Goal: Task Accomplishment & Management: Manage account settings

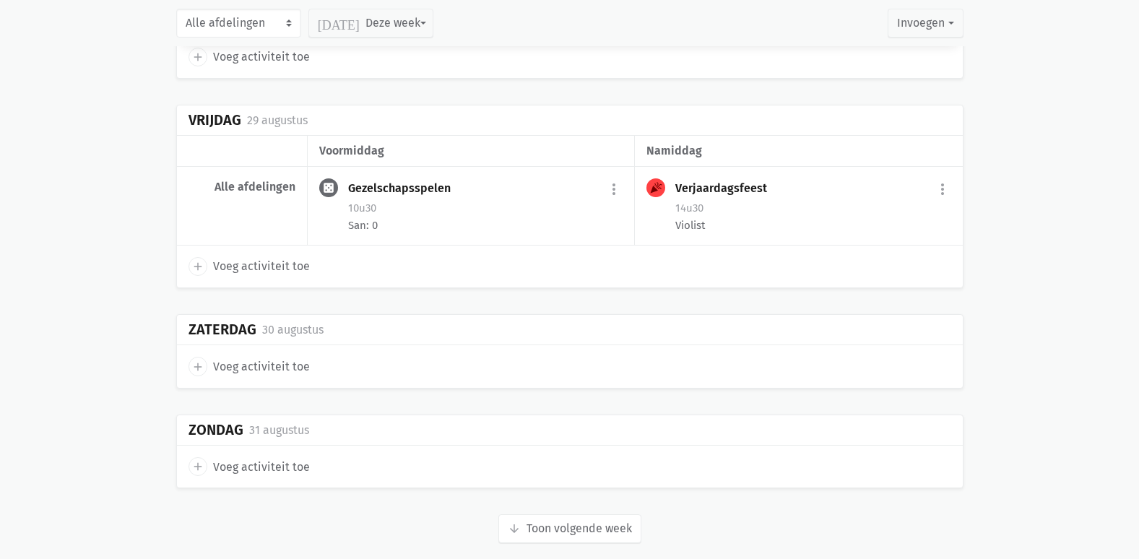
scroll to position [1716, 0]
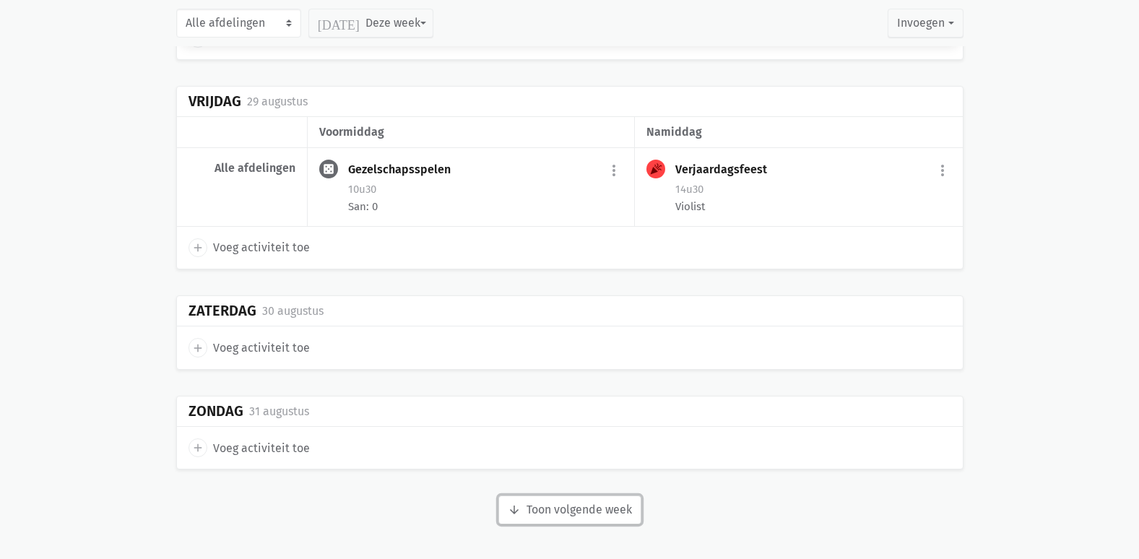
click at [555, 505] on button "arrow_downward Week wordt geladen Toon volgende week" at bounding box center [569, 509] width 143 height 29
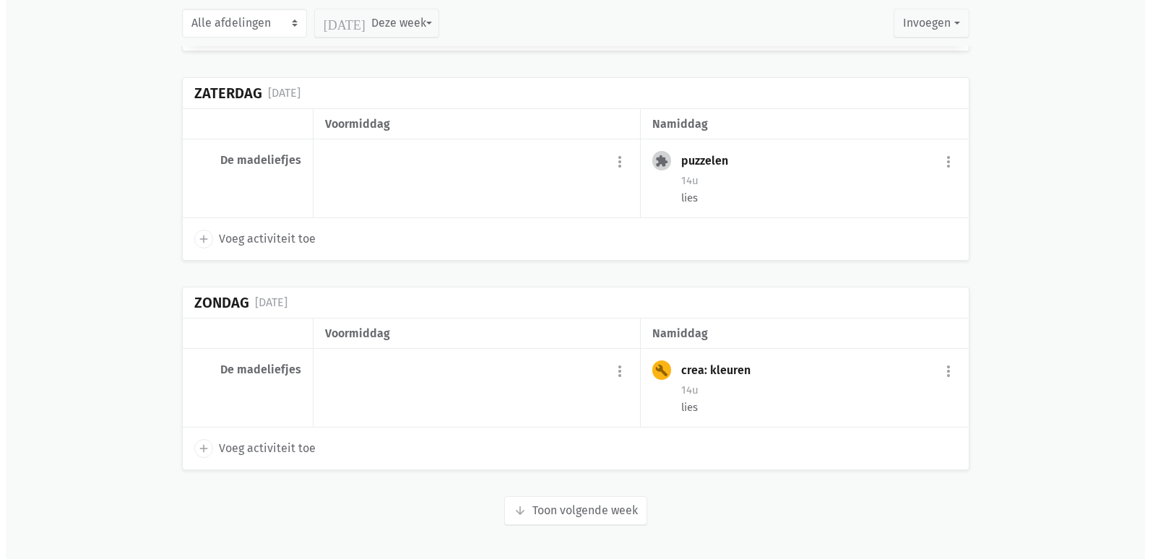
scroll to position [3783, 0]
click at [841, 374] on div "crea: kleuren more_vert edit Bewerk [PERSON_NAME] fiche [DATE] Plan opnieuw in …" at bounding box center [812, 371] width 275 height 23
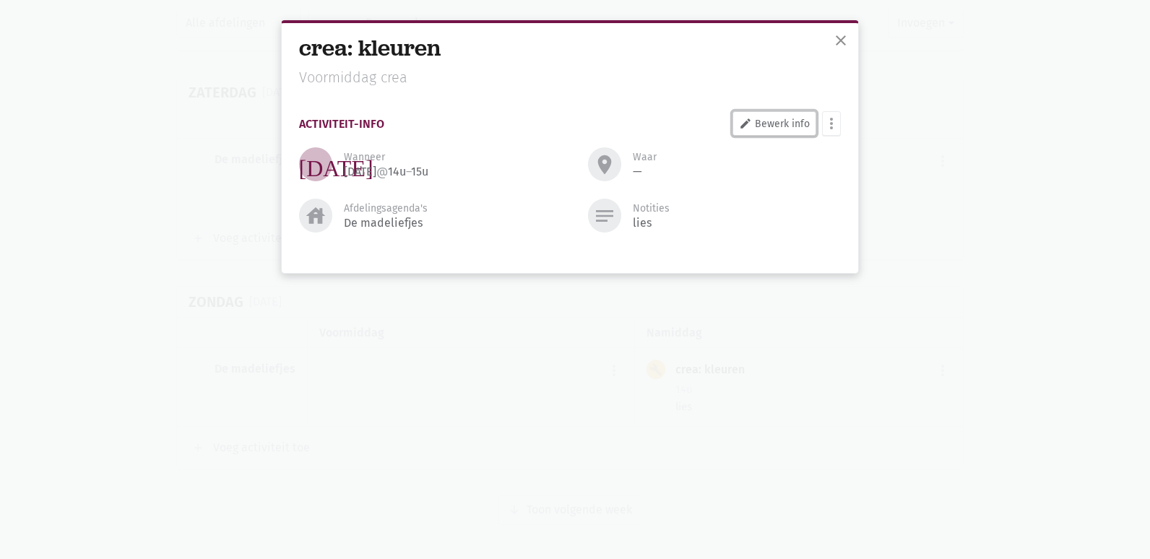
click at [784, 124] on link "edit Bewerk info" at bounding box center [774, 123] width 84 height 25
select select "14:00"
select select "15:00"
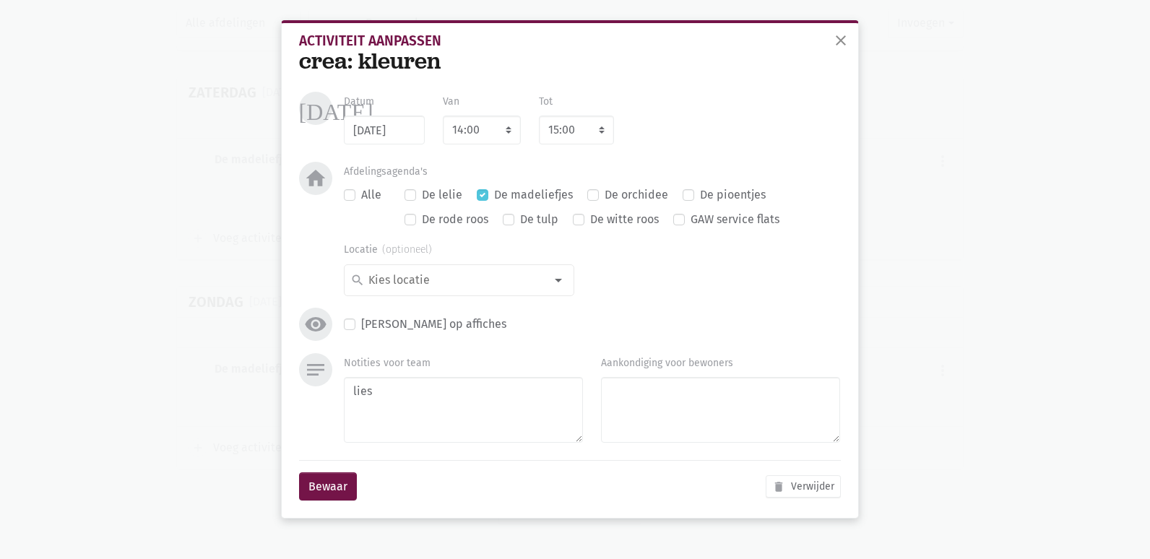
click at [413, 67] on div "crea: kleuren" at bounding box center [570, 61] width 542 height 27
click at [425, 53] on div "crea: kleuren" at bounding box center [570, 61] width 542 height 27
click at [397, 74] on div "crea: kleuren" at bounding box center [570, 61] width 542 height 27
drag, startPoint x: 828, startPoint y: 480, endPoint x: 623, endPoint y: 57, distance: 469.4
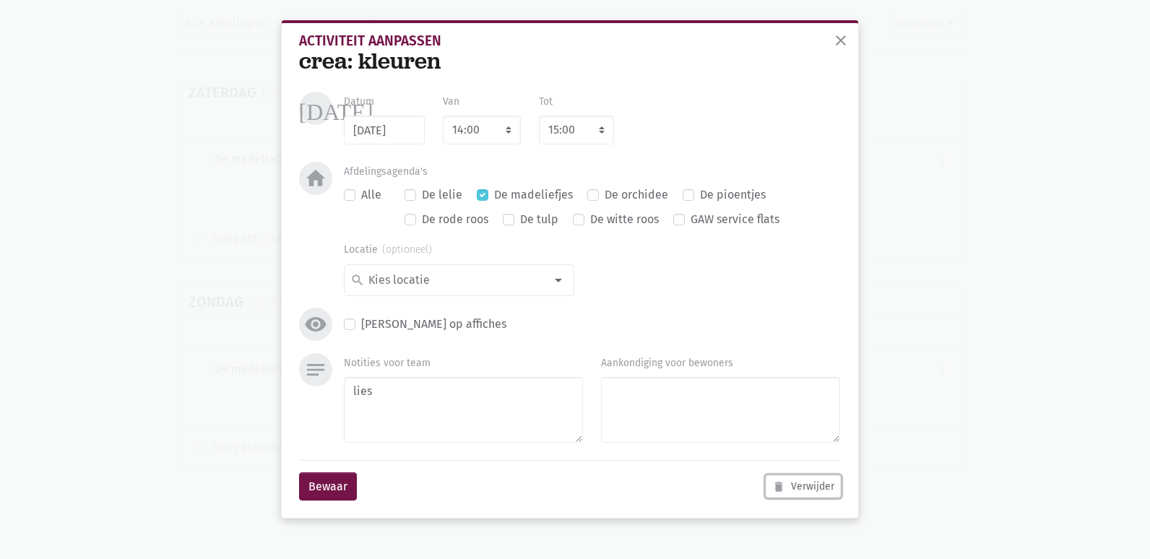
click at [827, 480] on button "delete Verwijder" at bounding box center [803, 486] width 75 height 22
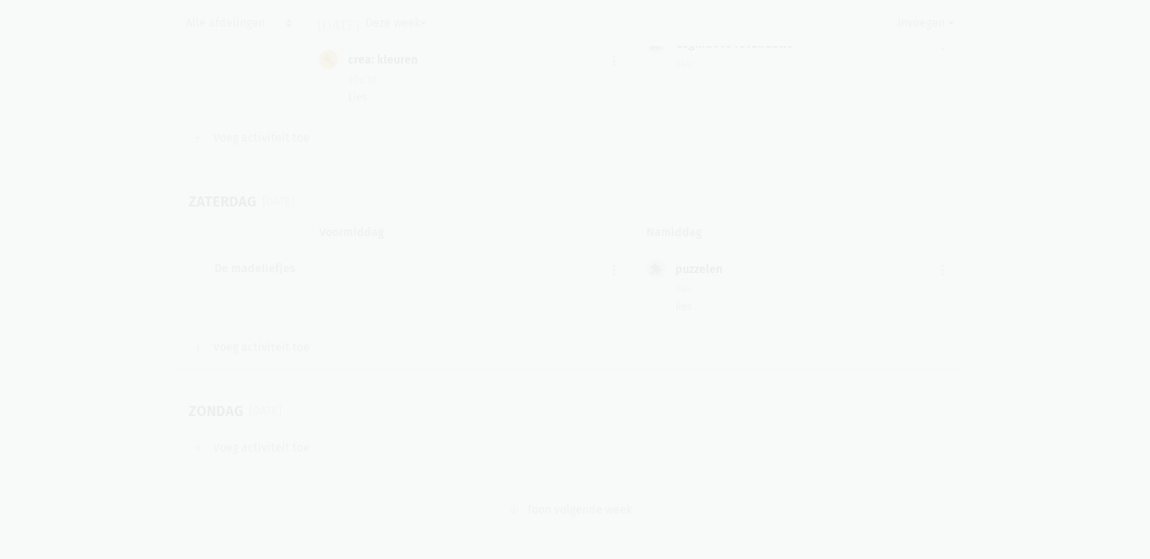
scroll to position [3673, 0]
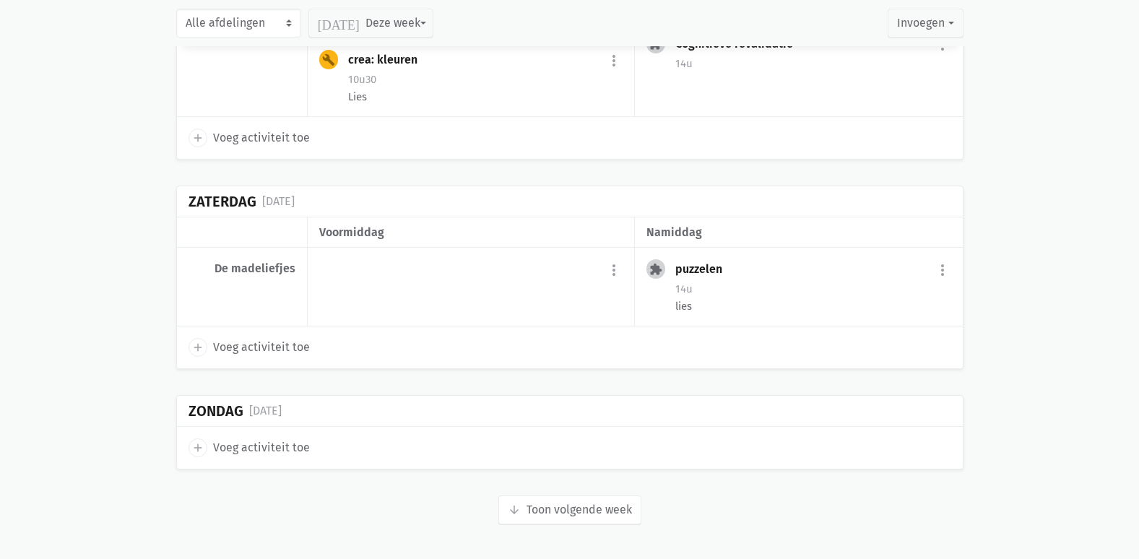
click at [616, 462] on div "add Voeg activiteit toe" at bounding box center [570, 448] width 786 height 42
click at [254, 436] on div "add Voeg activiteit toe" at bounding box center [570, 448] width 786 height 42
click at [258, 441] on span "Voeg activiteit toe" at bounding box center [261, 447] width 97 height 19
select select "14:00"
select select "15:00"
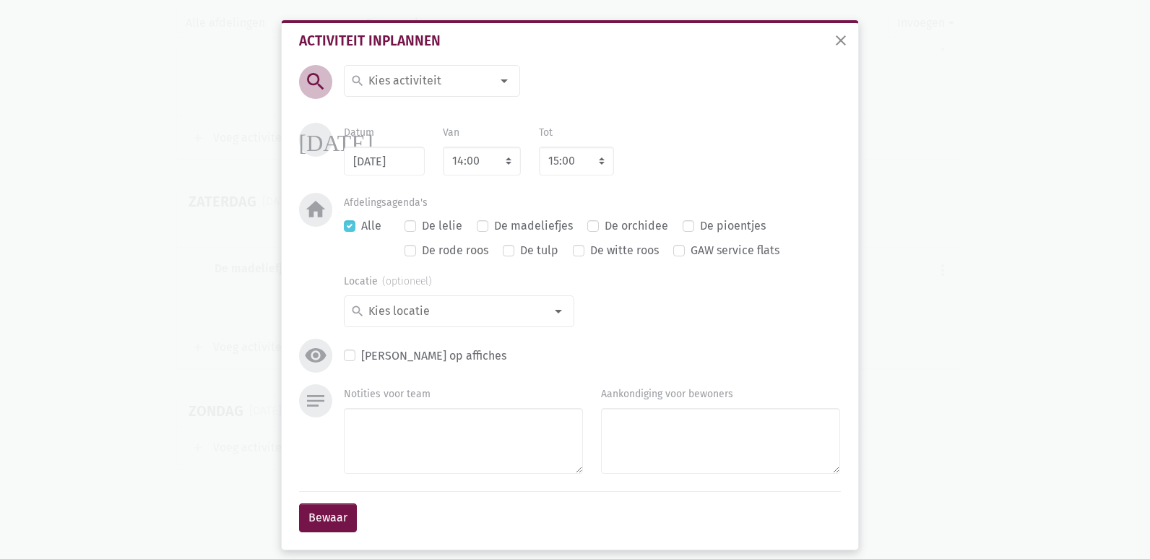
click at [490, 82] on div at bounding box center [504, 80] width 29 height 29
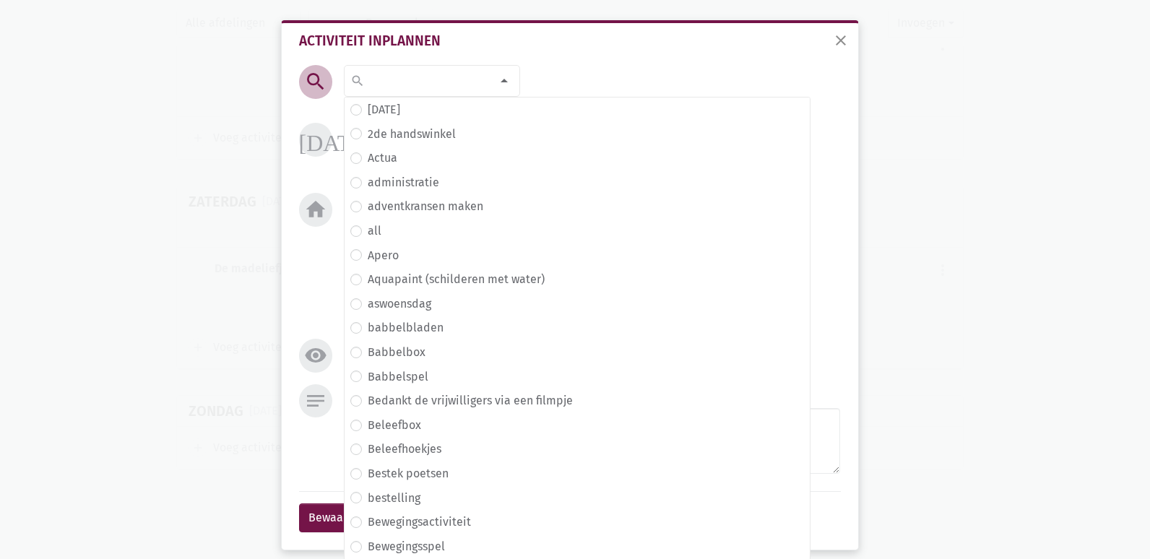
click at [498, 79] on div at bounding box center [504, 80] width 29 height 29
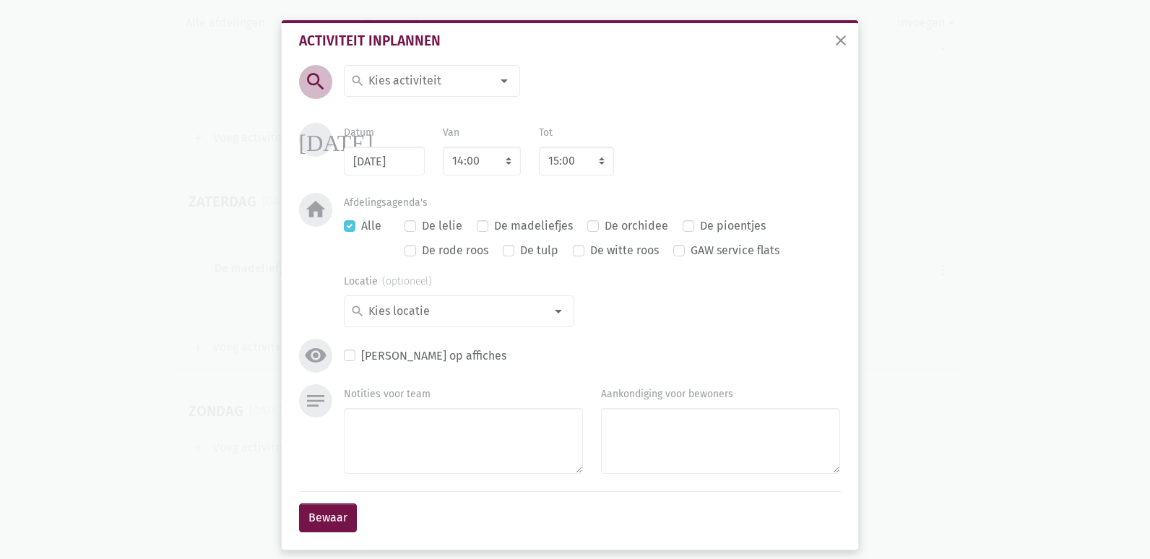
click at [498, 79] on div at bounding box center [504, 80] width 29 height 29
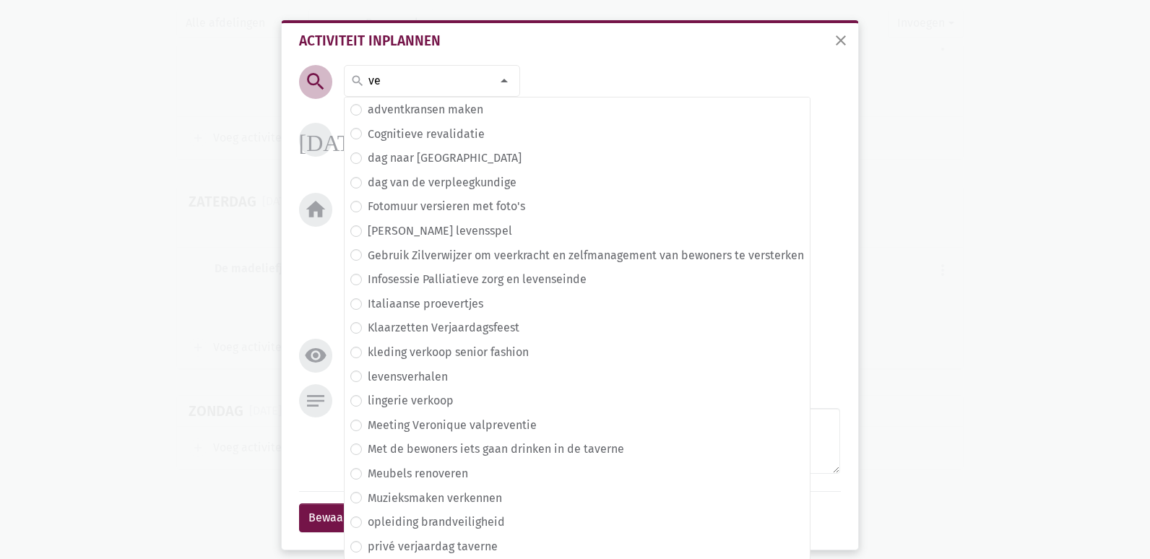
type input "v"
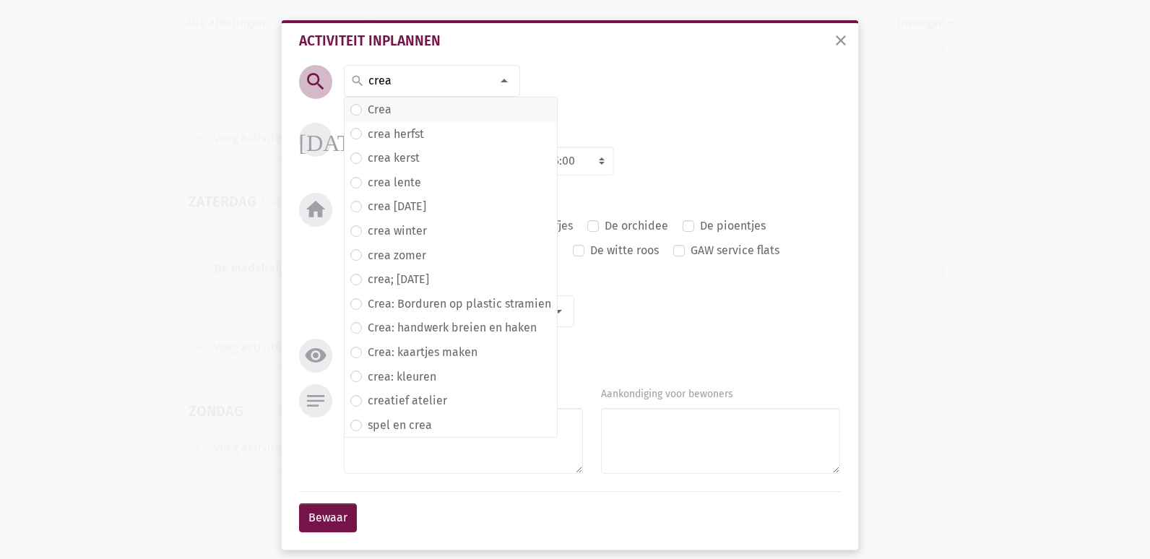
type input "crea"
click at [433, 111] on span "Crea" at bounding box center [450, 109] width 201 height 19
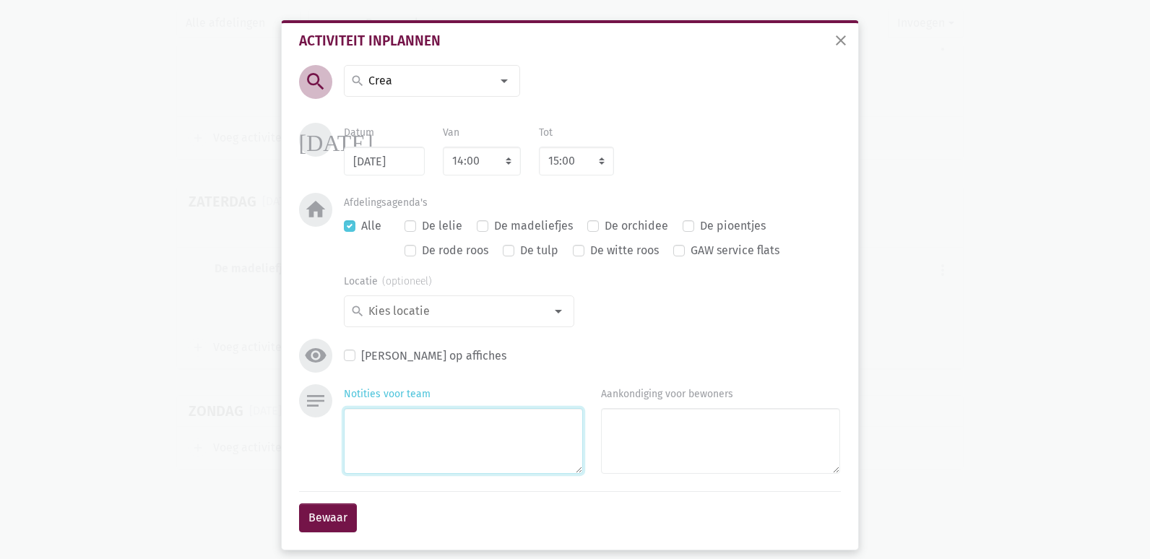
click at [393, 435] on textarea "Notities voor team" at bounding box center [463, 441] width 239 height 66
type textarea "verven"
click at [672, 336] on div "search search [DATE] 2de handswinkel [GEOGRAPHIC_DATA] administratie adventkran…" at bounding box center [569, 224] width 549 height 319
click at [494, 230] on label "De madeliefjes" at bounding box center [533, 226] width 79 height 19
click at [488, 230] on input "De madeliefjes" at bounding box center [483, 224] width 12 height 15
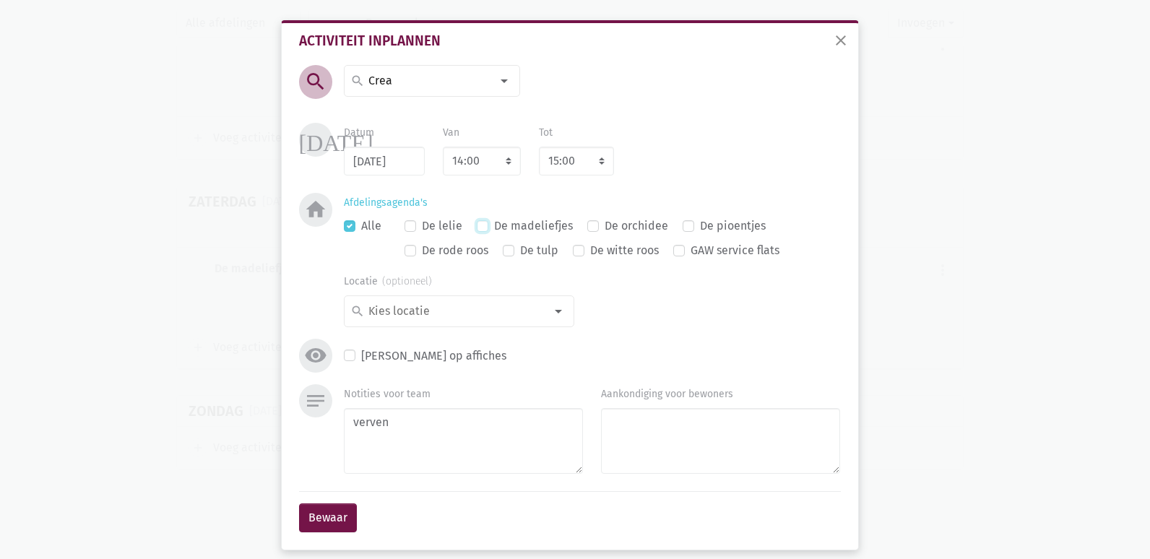
checkbox input "true"
checkbox input "false"
click at [599, 154] on select "8:00 8:15 8:30 8:45 9:00 9:15 9:30 9:45 10:00 10:15 10:30 10:45 11:00 11:15 11:…" at bounding box center [576, 161] width 75 height 29
select select "16:00"
click at [539, 147] on select "8:00 8:15 8:30 8:45 9:00 9:15 9:30 9:45 10:00 10:15 10:30 10:45 11:00 11:15 11:…" at bounding box center [576, 161] width 75 height 29
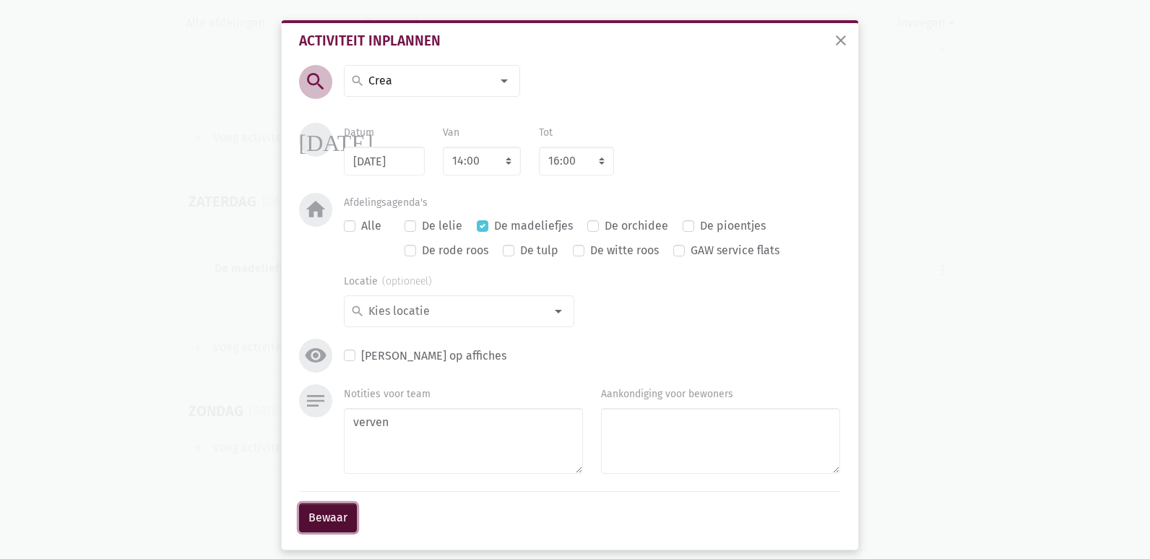
click at [325, 511] on button "Bewaar" at bounding box center [328, 517] width 58 height 29
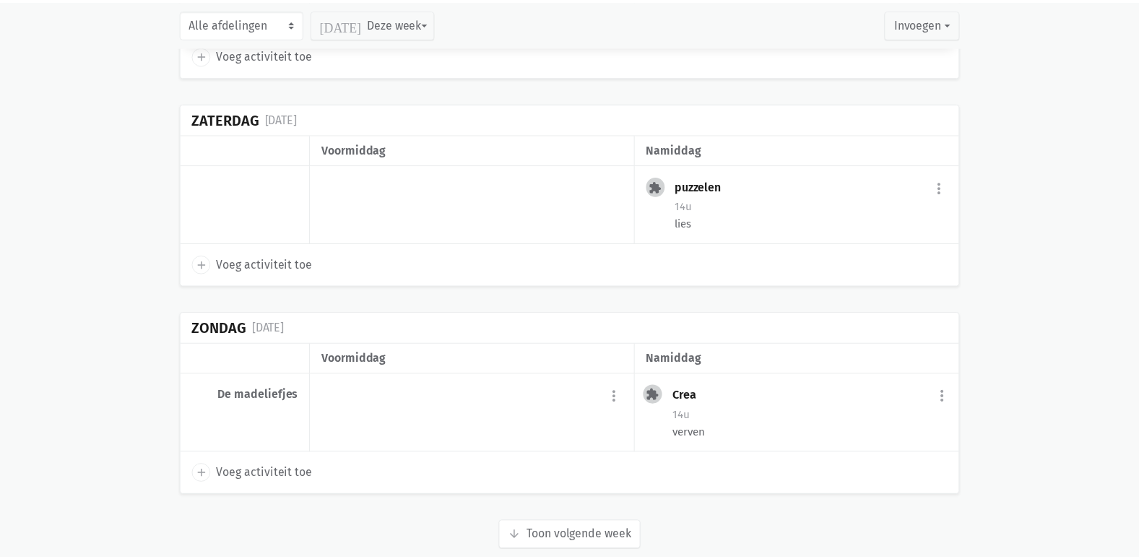
scroll to position [3783, 0]
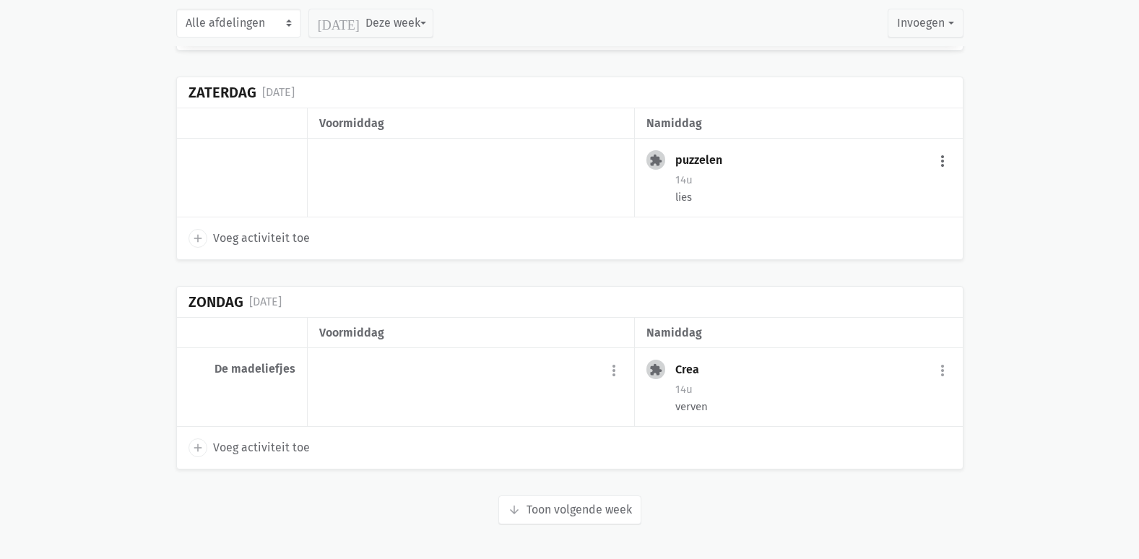
click at [938, 158] on button "more_vert" at bounding box center [942, 160] width 17 height 27
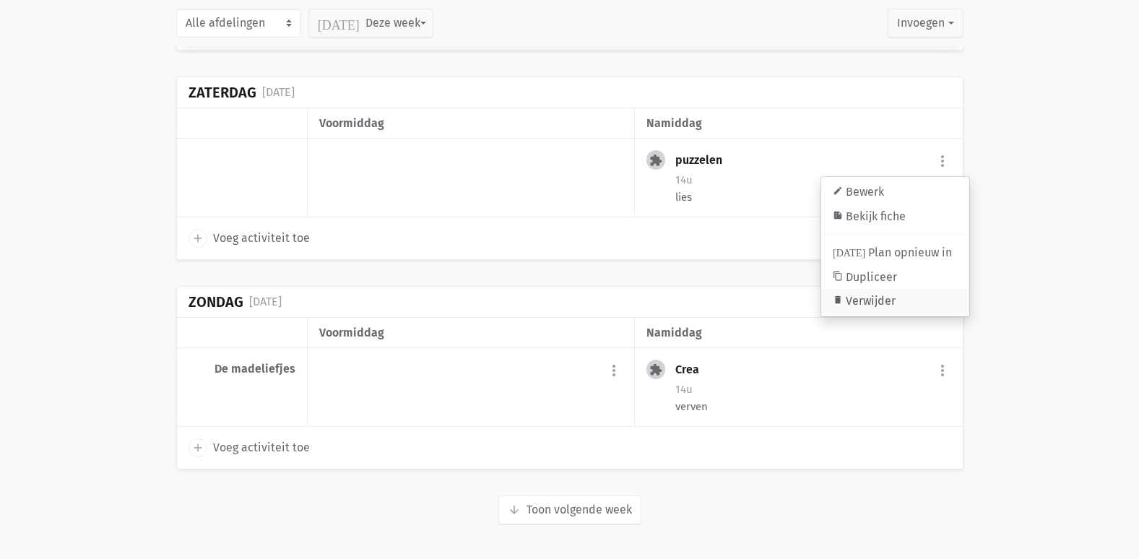
click at [878, 298] on link "delete Verwijder" at bounding box center [895, 302] width 148 height 25
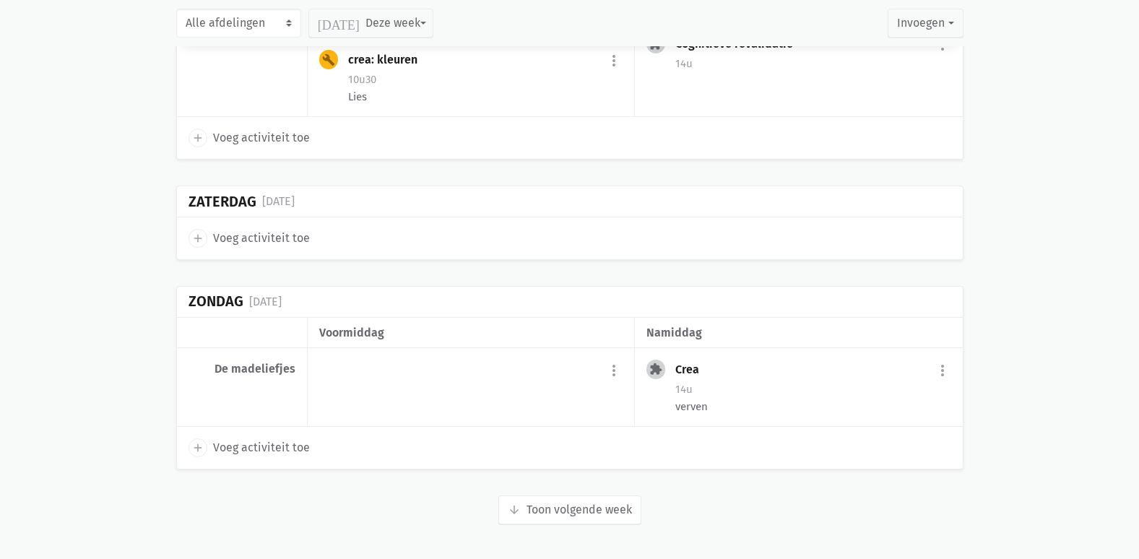
click at [295, 256] on div "add Voeg activiteit toe" at bounding box center [570, 238] width 786 height 42
click at [284, 238] on span "Voeg activiteit toe" at bounding box center [261, 238] width 97 height 19
select select "14:00"
select select "15:00"
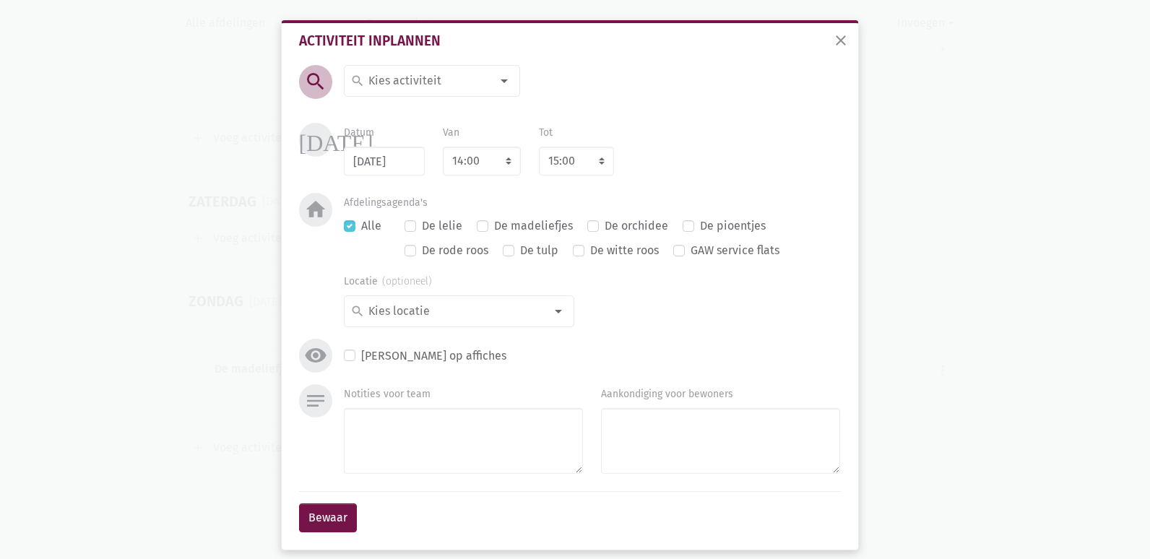
click at [498, 87] on div at bounding box center [504, 80] width 29 height 29
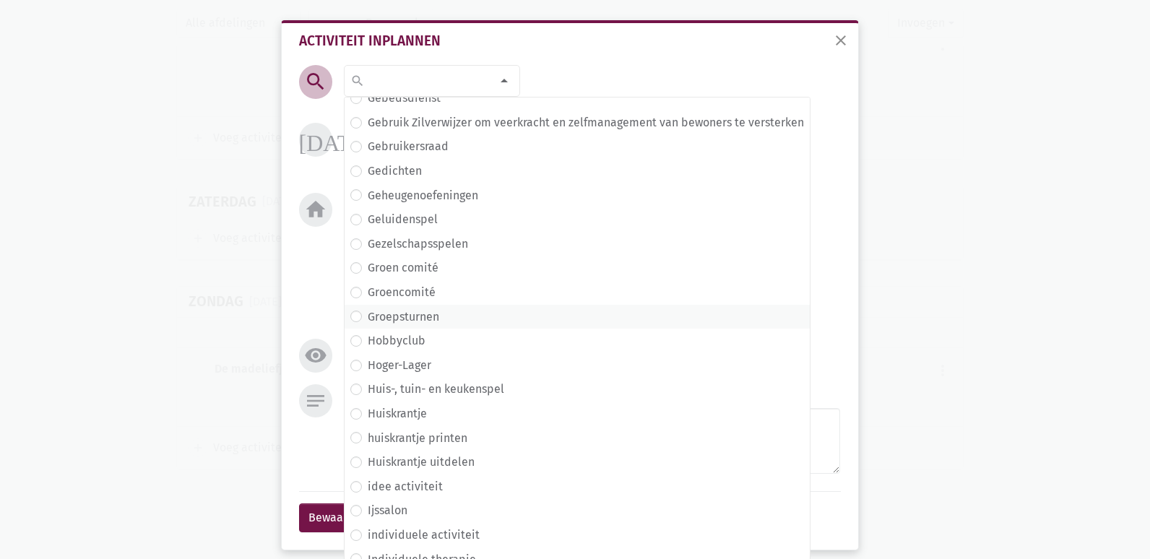
scroll to position [2167, 0]
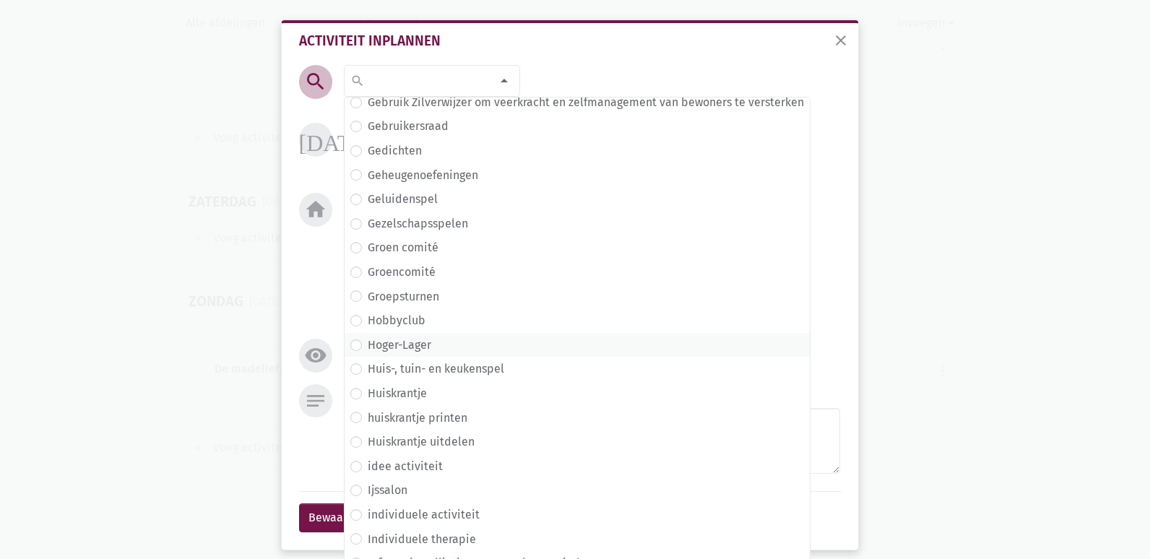
click at [449, 355] on span "Hoger-Lager" at bounding box center [577, 345] width 465 height 25
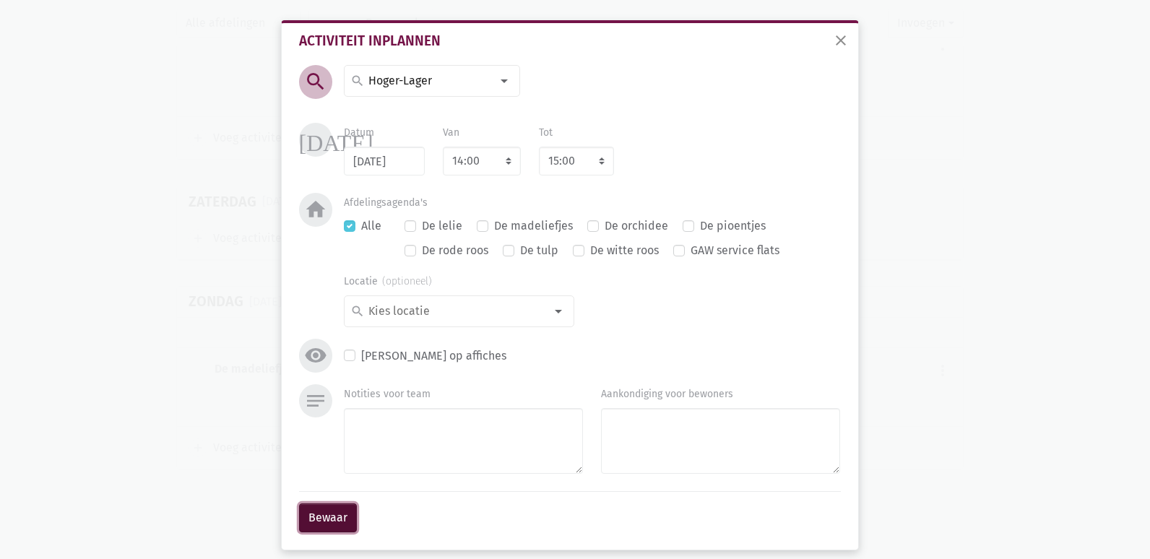
click at [313, 520] on button "Bewaar" at bounding box center [328, 517] width 58 height 29
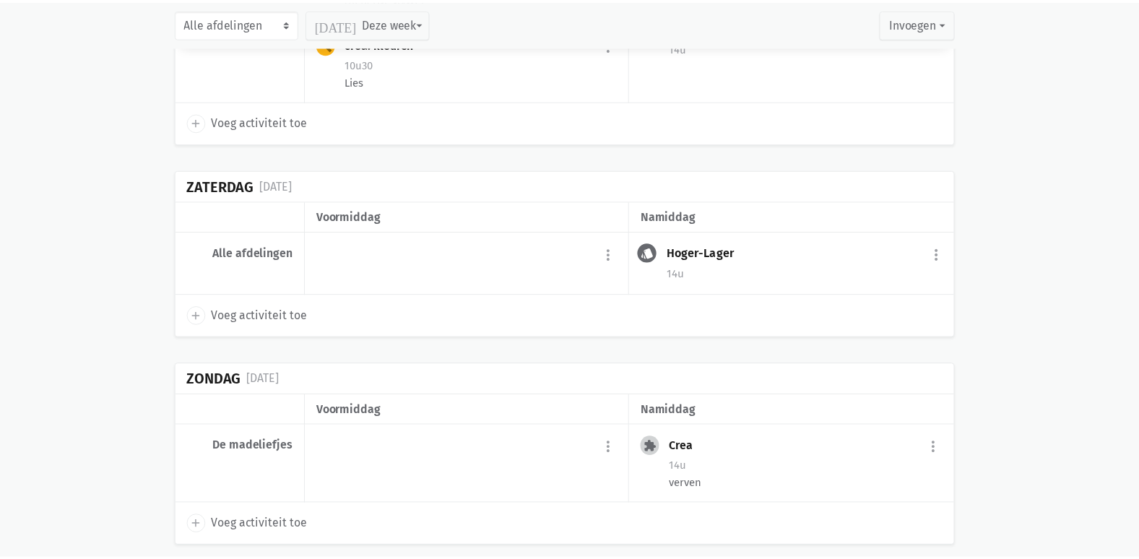
scroll to position [3629, 0]
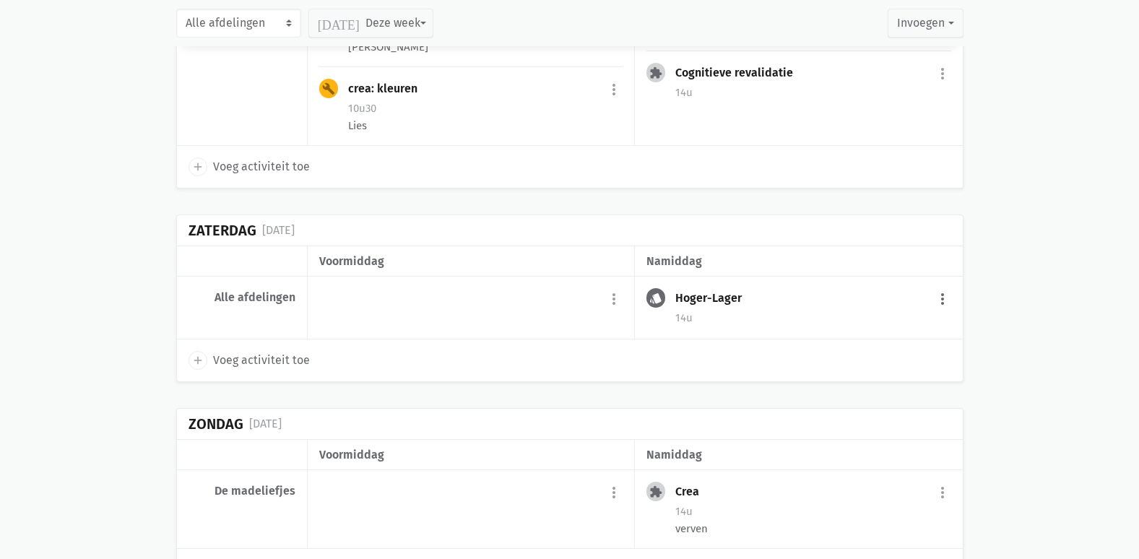
click at [940, 313] on button "more_vert" at bounding box center [942, 298] width 17 height 27
click at [863, 340] on link "edit Bewerk" at bounding box center [895, 330] width 148 height 25
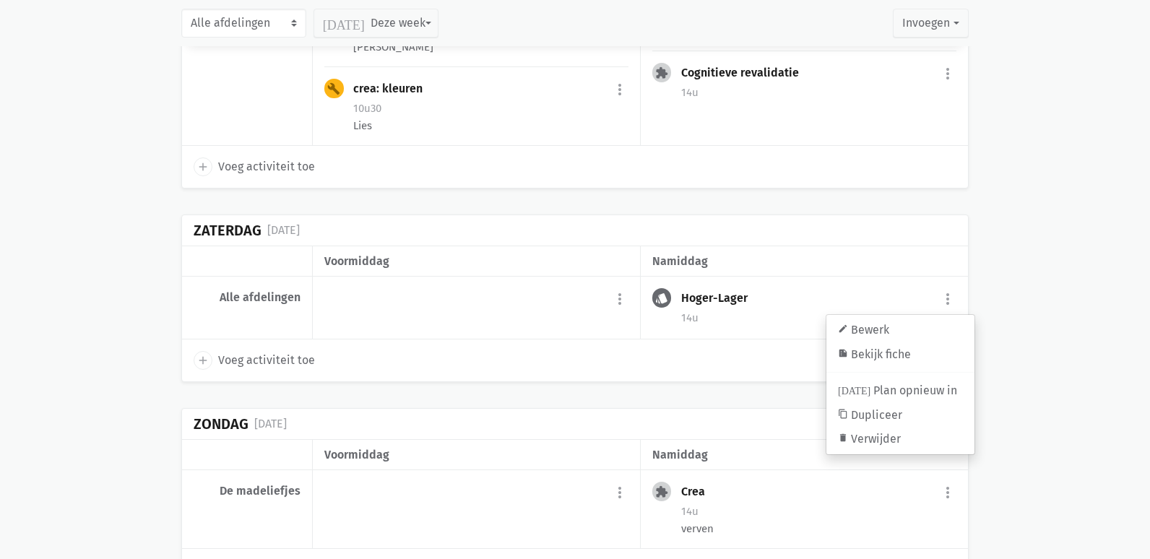
select select "14:00"
select select "15:00"
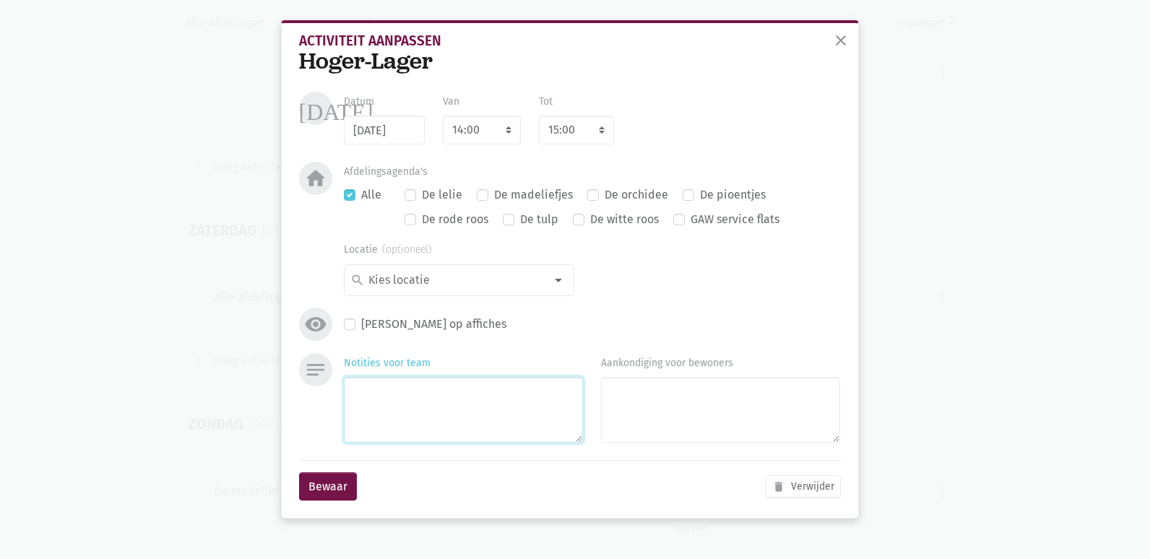
click at [438, 417] on textarea "Notities voor team" at bounding box center [463, 410] width 239 height 66
type textarea "grote kaarten"
click at [329, 482] on button "Bewaar" at bounding box center [328, 486] width 58 height 29
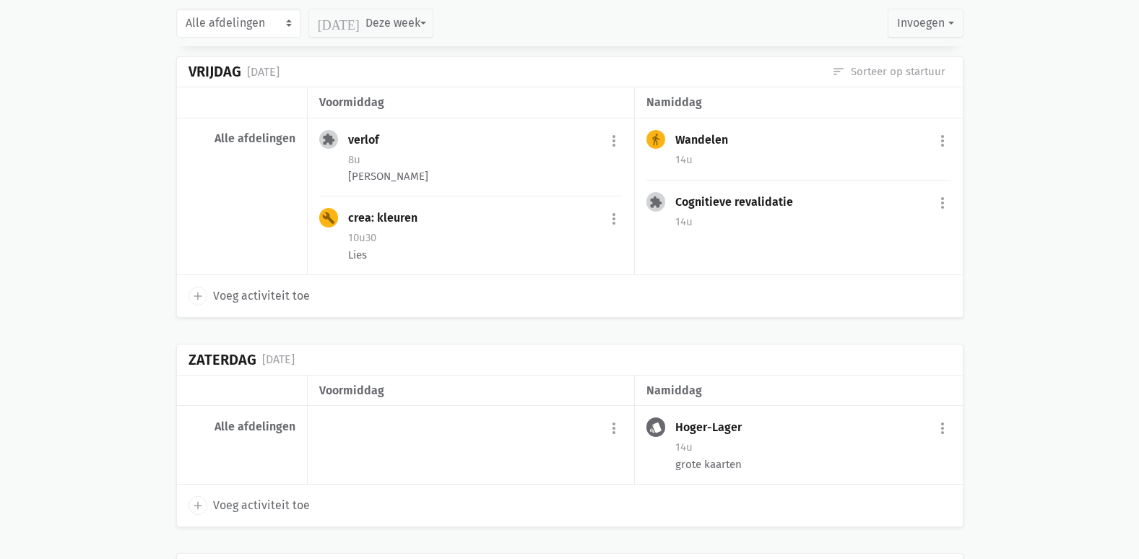
scroll to position [3494, 0]
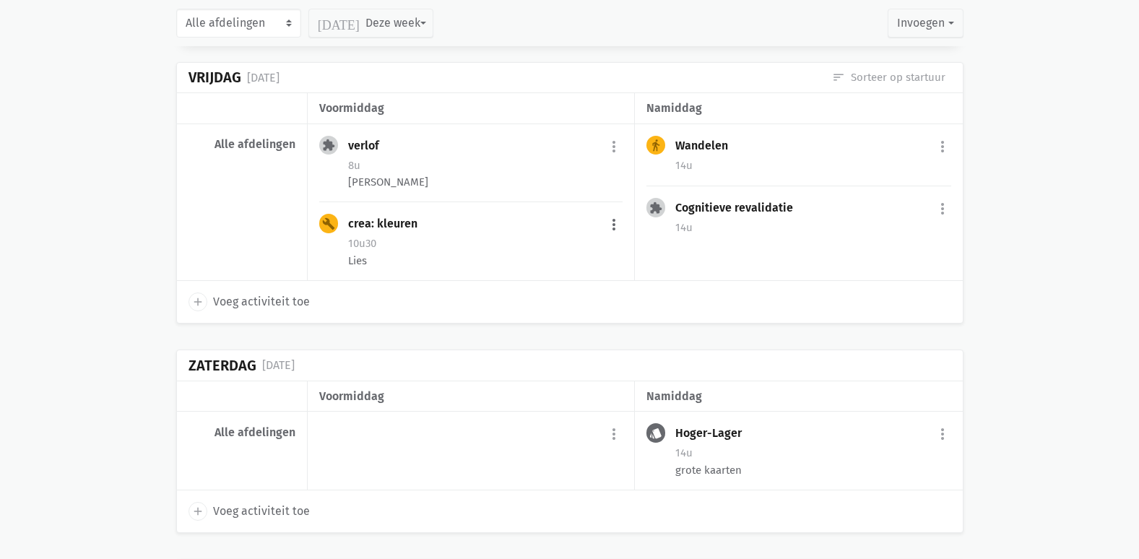
click at [610, 230] on button "more_vert" at bounding box center [613, 224] width 17 height 27
click at [566, 263] on link "edit Bewerk" at bounding box center [567, 255] width 148 height 25
select select "10:30"
select select "11:30"
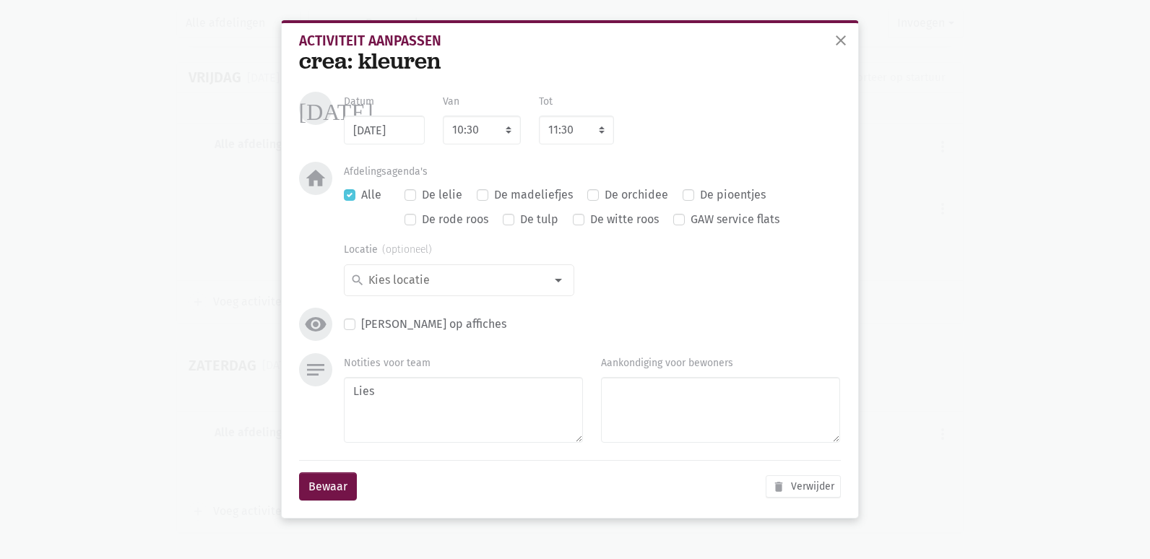
click at [361, 196] on label "Alle" at bounding box center [371, 195] width 20 height 19
click at [355, 196] on input "Alle" at bounding box center [350, 193] width 12 height 15
checkbox input "false"
click at [554, 282] on div at bounding box center [558, 280] width 29 height 29
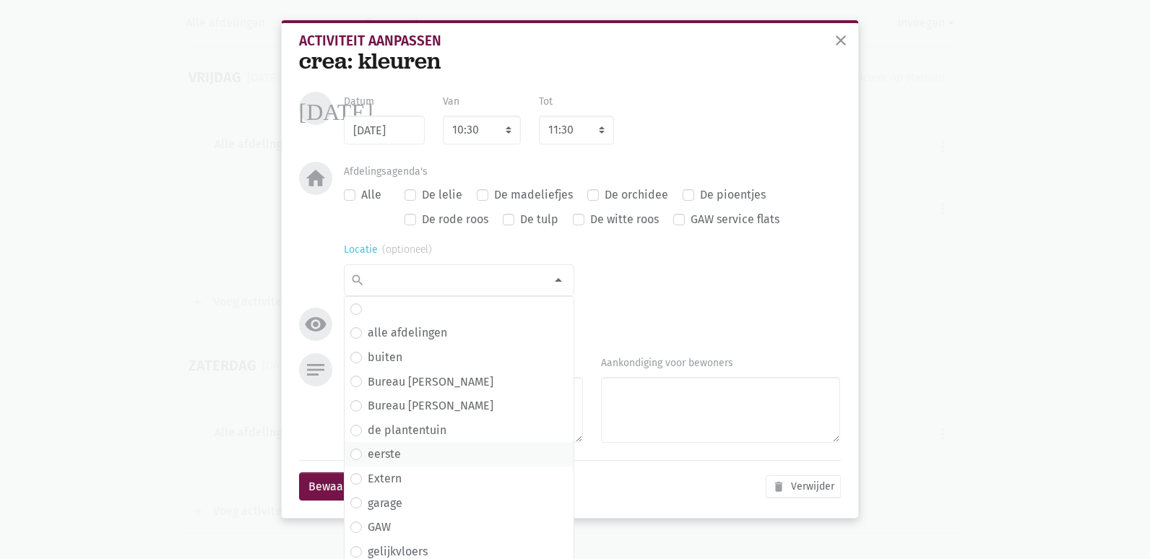
click at [399, 451] on span "eerste" at bounding box center [458, 454] width 217 height 19
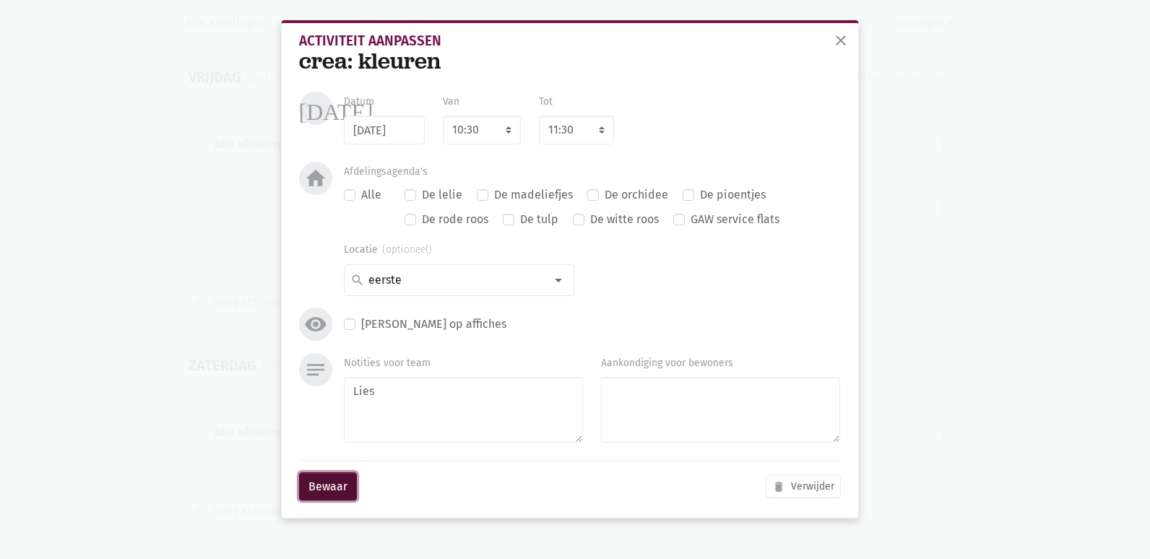
click at [335, 482] on button "Bewaar" at bounding box center [328, 486] width 58 height 29
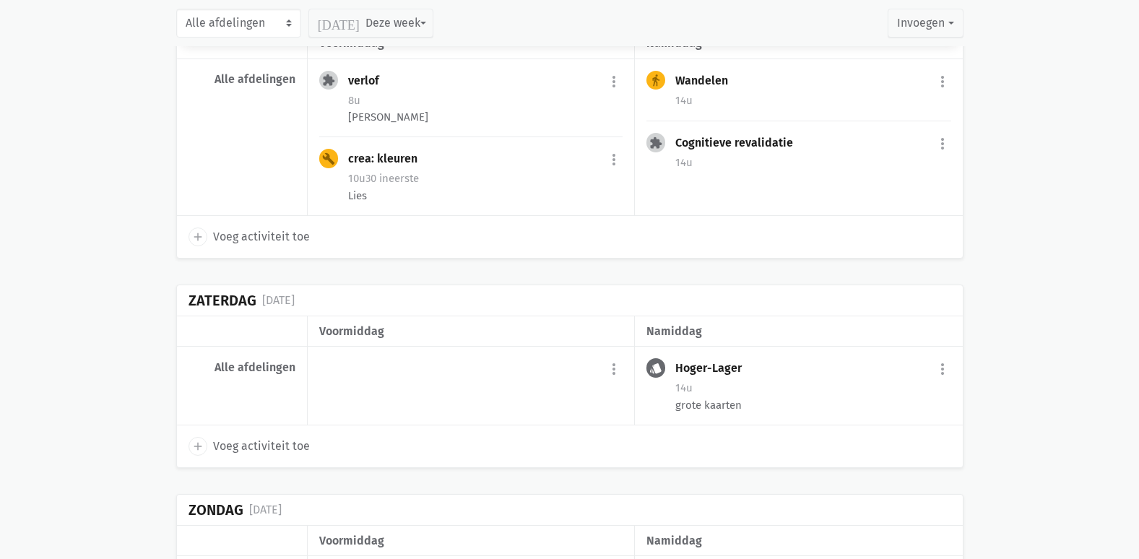
scroll to position [3783, 0]
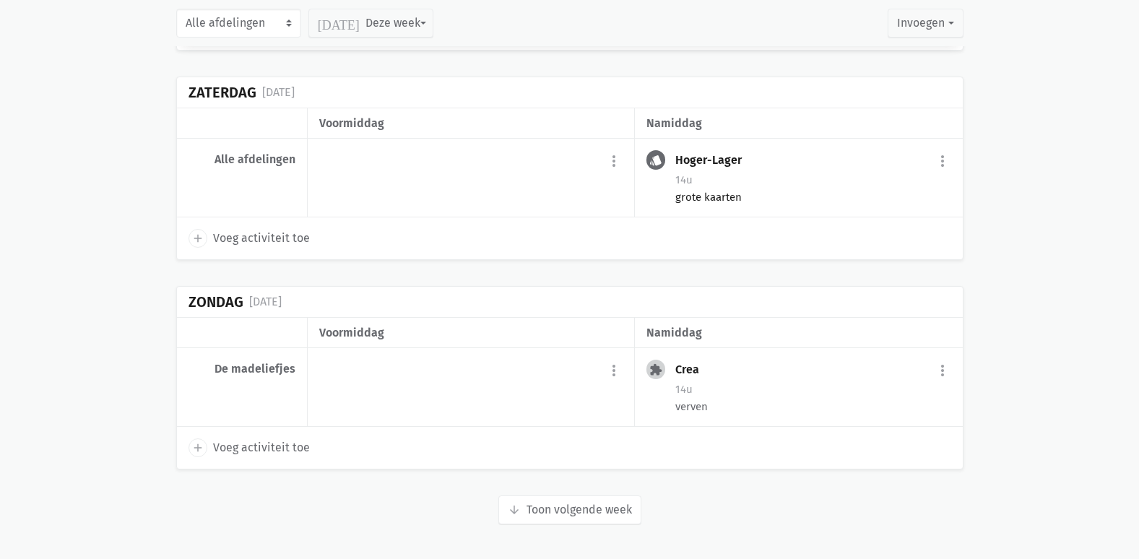
click at [870, 176] on div "14u" at bounding box center [812, 179] width 275 height 19
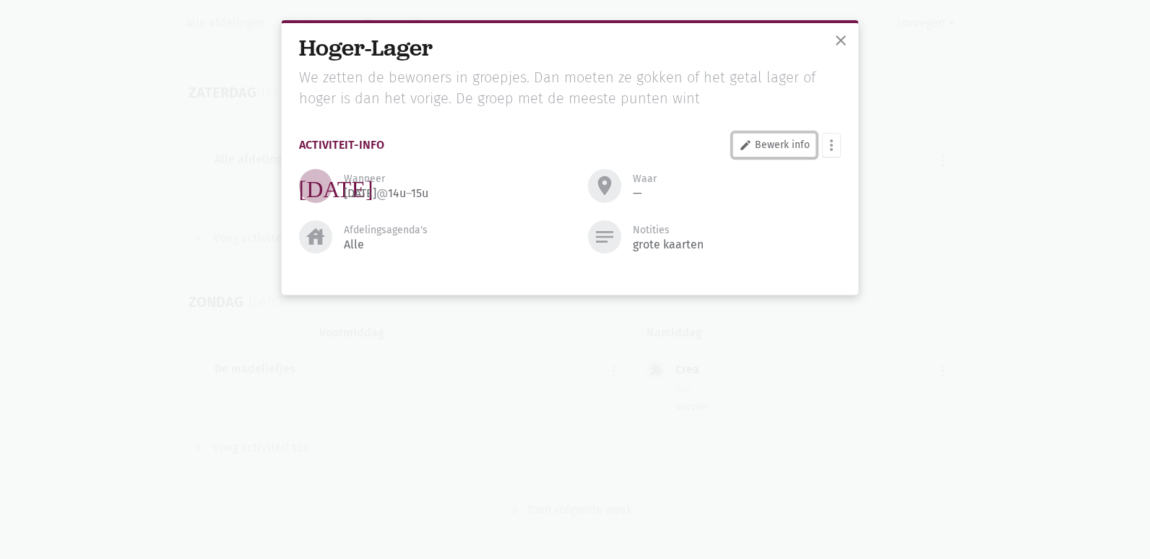
click at [766, 142] on link "edit Bewerk info" at bounding box center [774, 145] width 84 height 25
select select "14:00"
select select "15:00"
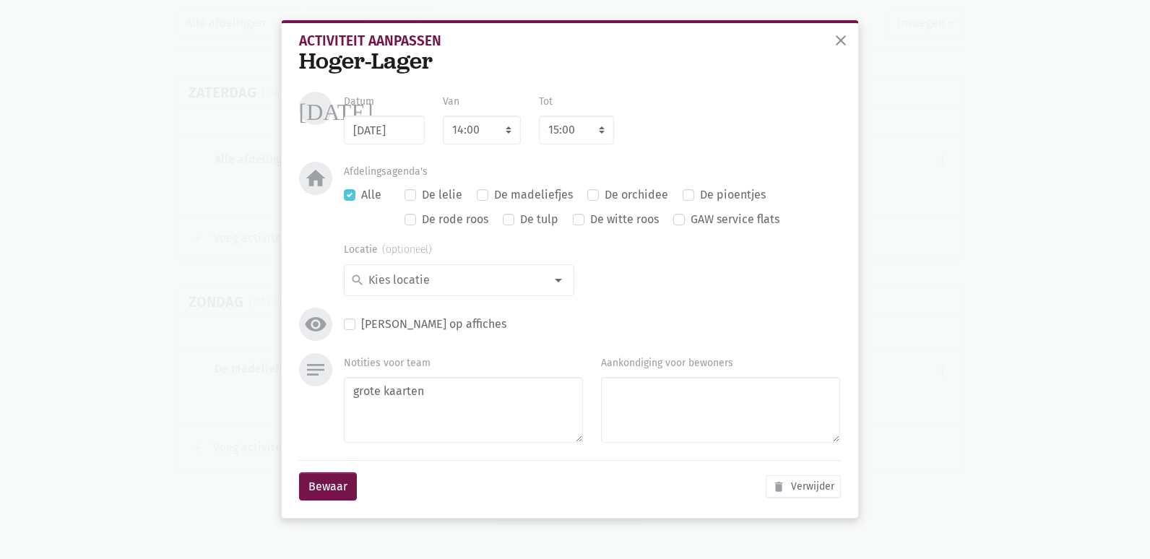
click at [494, 196] on label "De madeliefjes" at bounding box center [533, 195] width 79 height 19
click at [485, 196] on input "De madeliefjes" at bounding box center [483, 193] width 12 height 15
checkbox input "true"
checkbox input "false"
click at [326, 482] on button "Bewaar" at bounding box center [328, 486] width 58 height 29
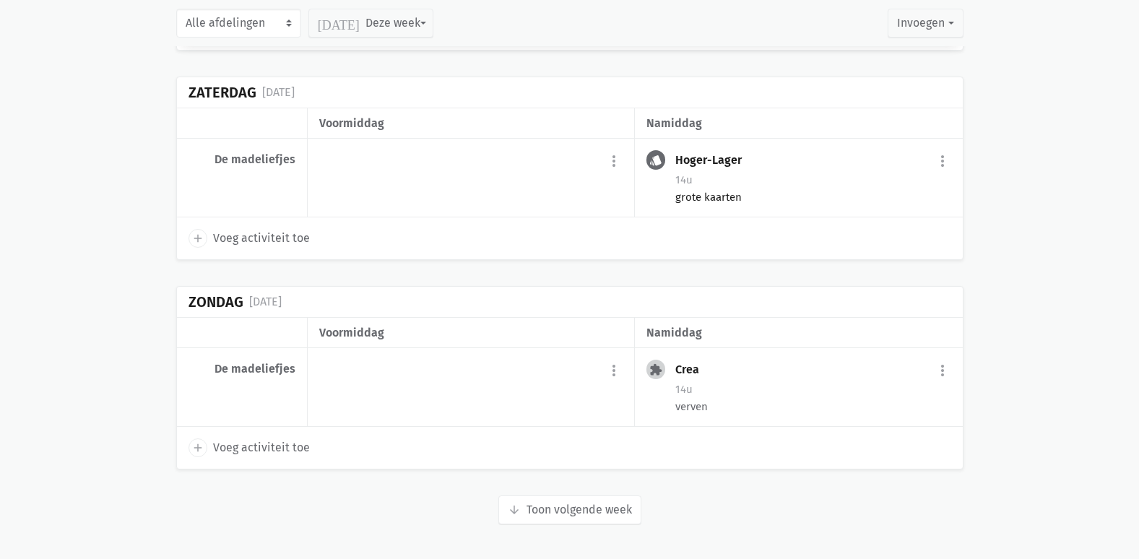
click at [810, 196] on div "grote kaarten" at bounding box center [812, 197] width 275 height 16
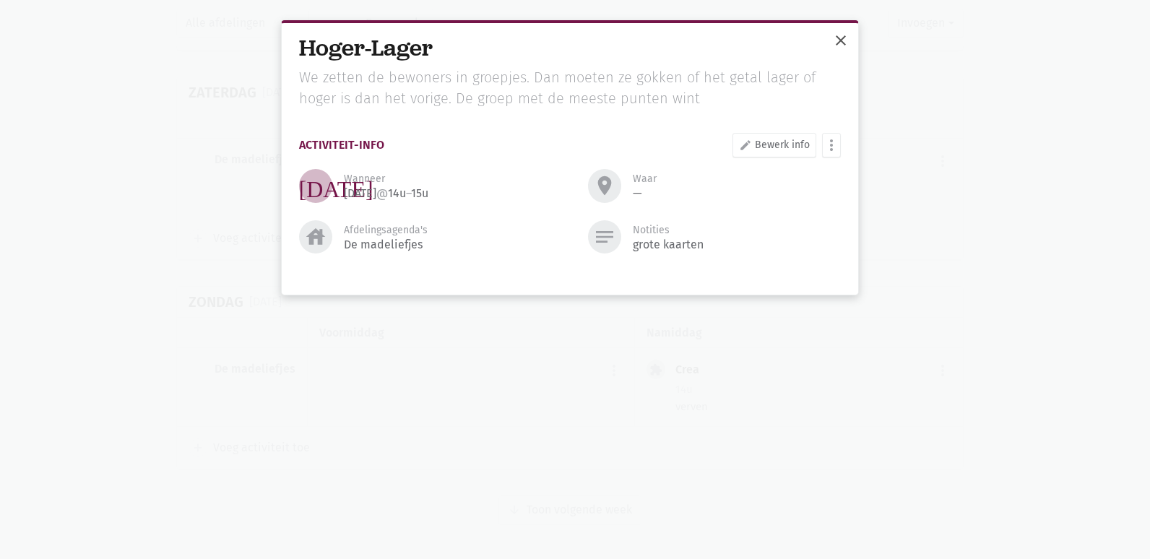
click at [840, 40] on span "close" at bounding box center [840, 40] width 17 height 17
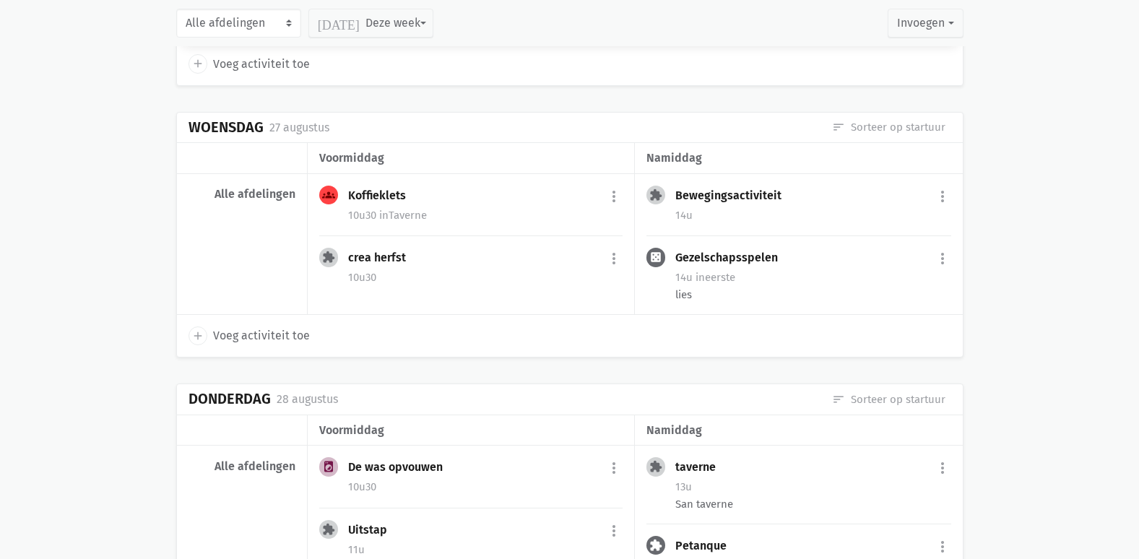
scroll to position [1156, 0]
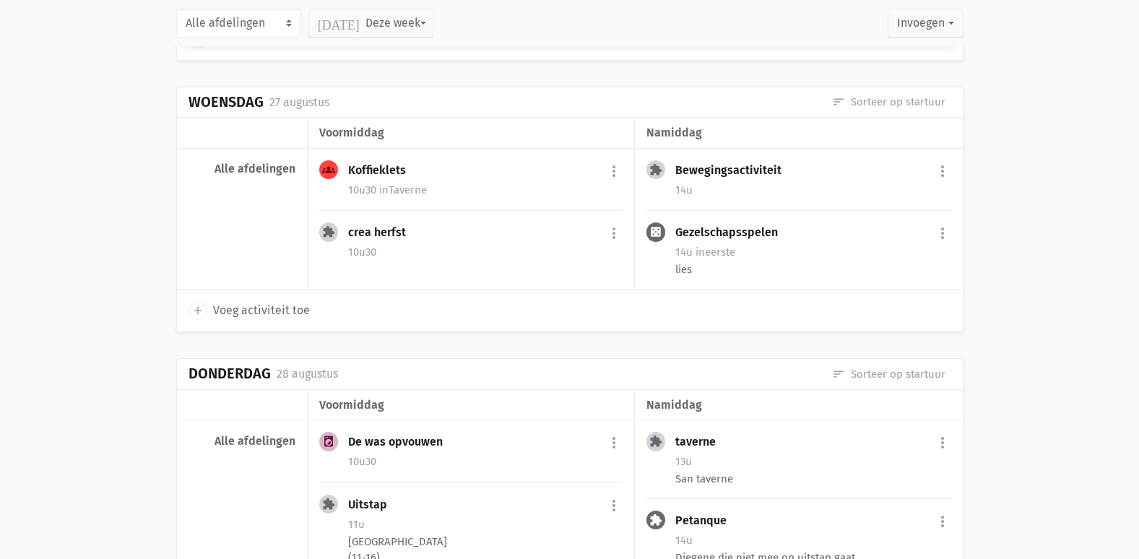
click at [444, 233] on div "crea herfst more_vert edit Bewerk [PERSON_NAME] fiche [DATE] Plan opnieuw in co…" at bounding box center [485, 233] width 274 height 23
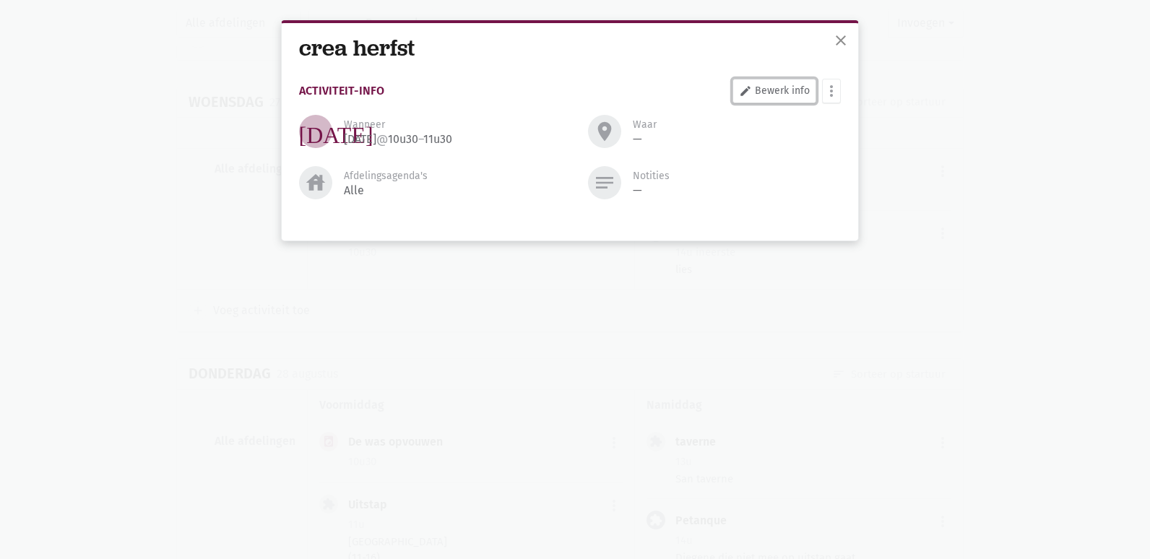
click at [802, 94] on link "edit Bewerk info" at bounding box center [774, 91] width 84 height 25
select select "10:30"
select select "11:30"
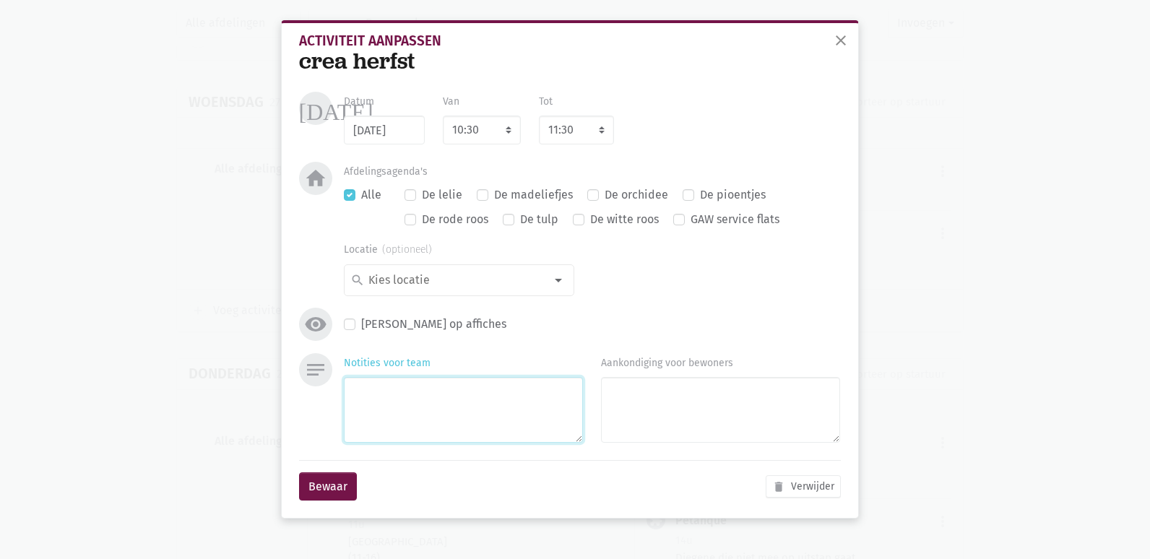
click at [395, 402] on textarea "Notities voor team" at bounding box center [463, 410] width 239 height 66
type textarea "lies +"
click at [324, 491] on button "Bewaar" at bounding box center [328, 486] width 58 height 29
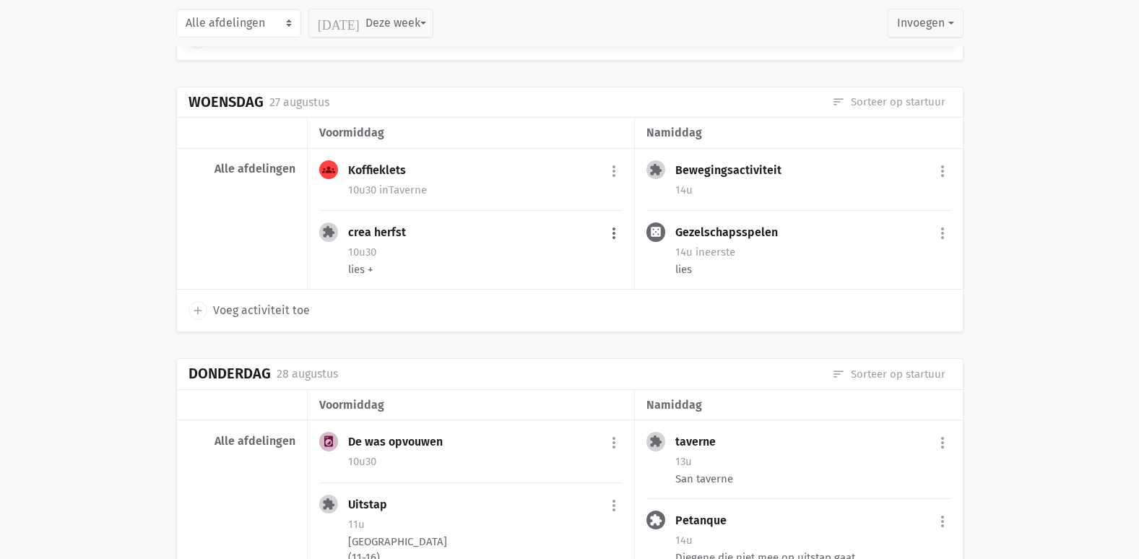
click at [612, 227] on button "more_vert" at bounding box center [613, 233] width 17 height 27
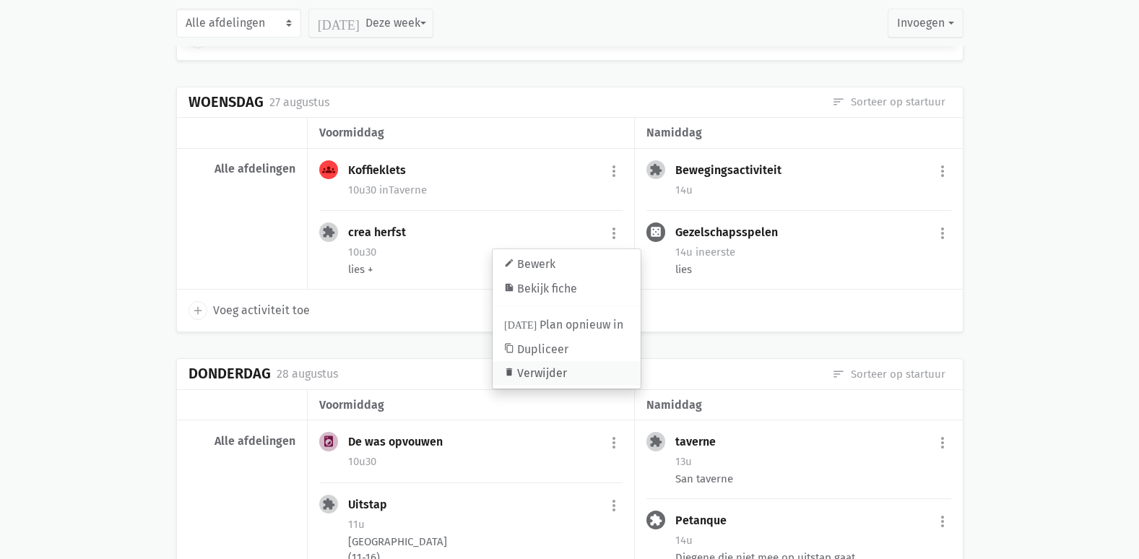
click at [538, 374] on link "delete Verwijder" at bounding box center [567, 374] width 148 height 25
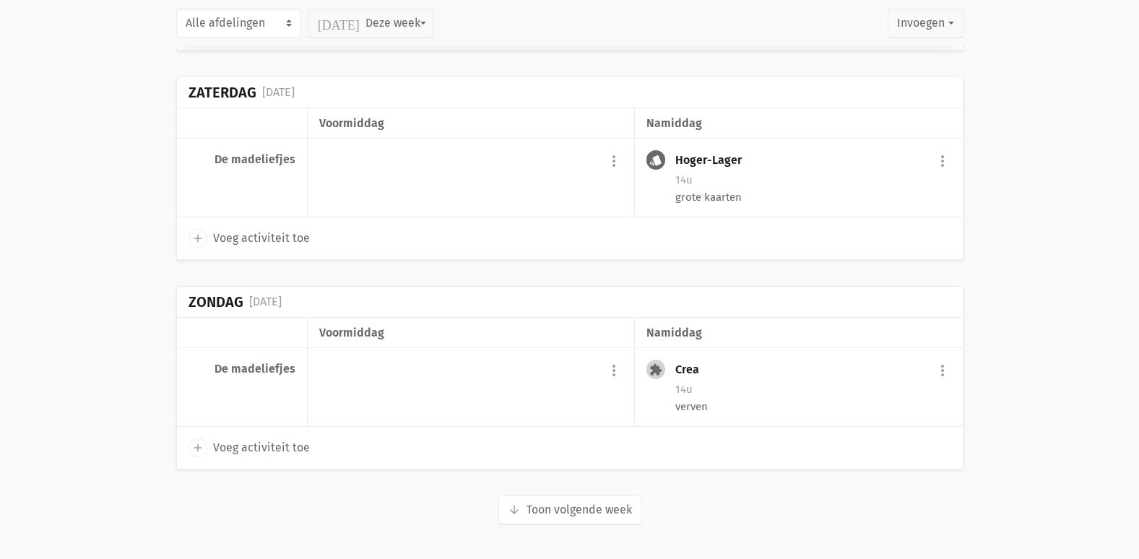
scroll to position [3783, 0]
click at [559, 507] on button "arrow_downward Week wordt geladen Toon volgende week" at bounding box center [569, 509] width 143 height 29
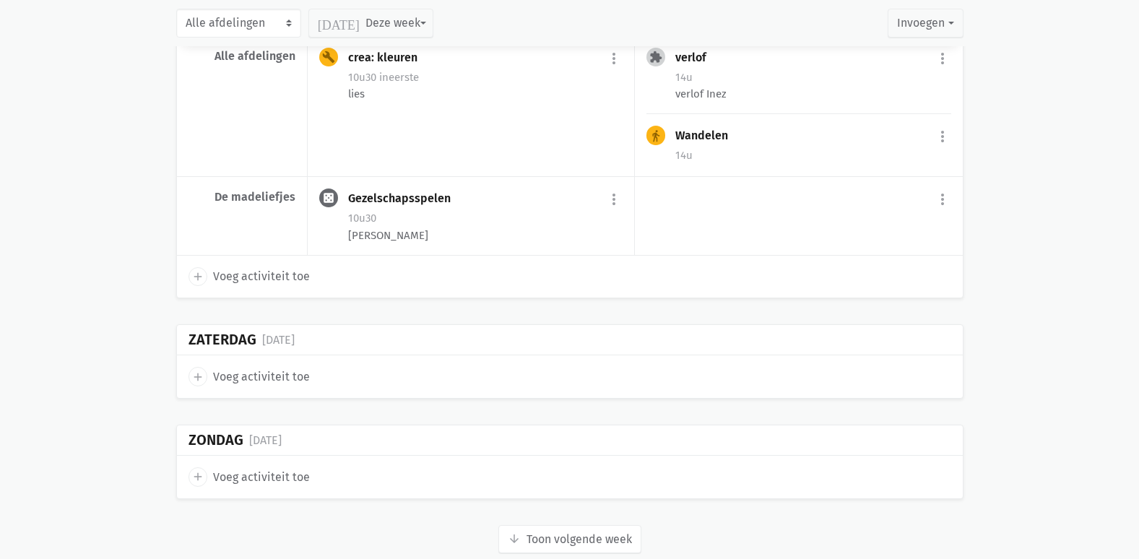
scroll to position [5818, 0]
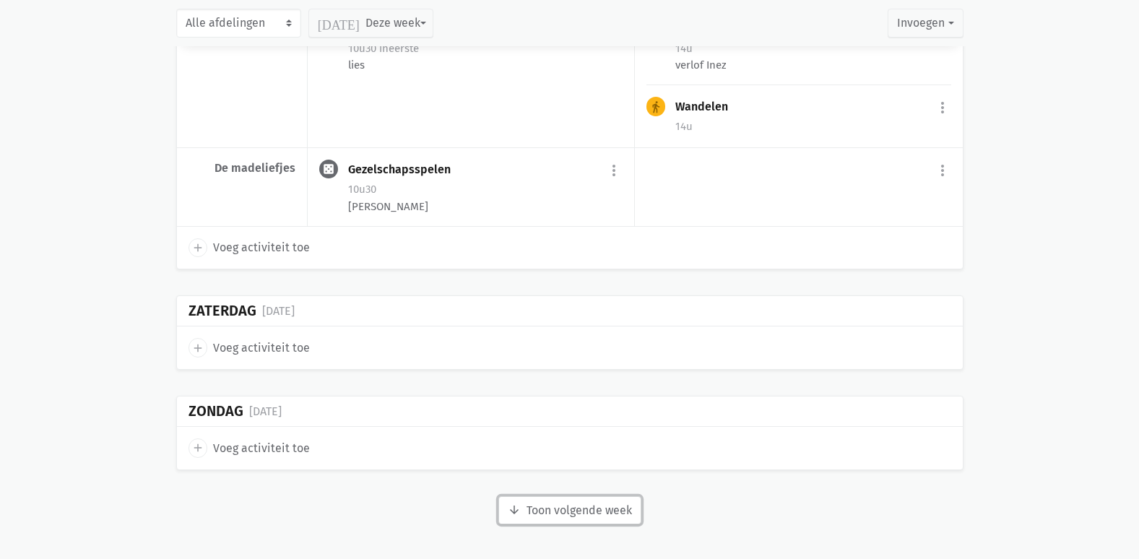
click at [611, 516] on button "arrow_downward Week wordt geladen Toon volgende week" at bounding box center [569, 510] width 143 height 29
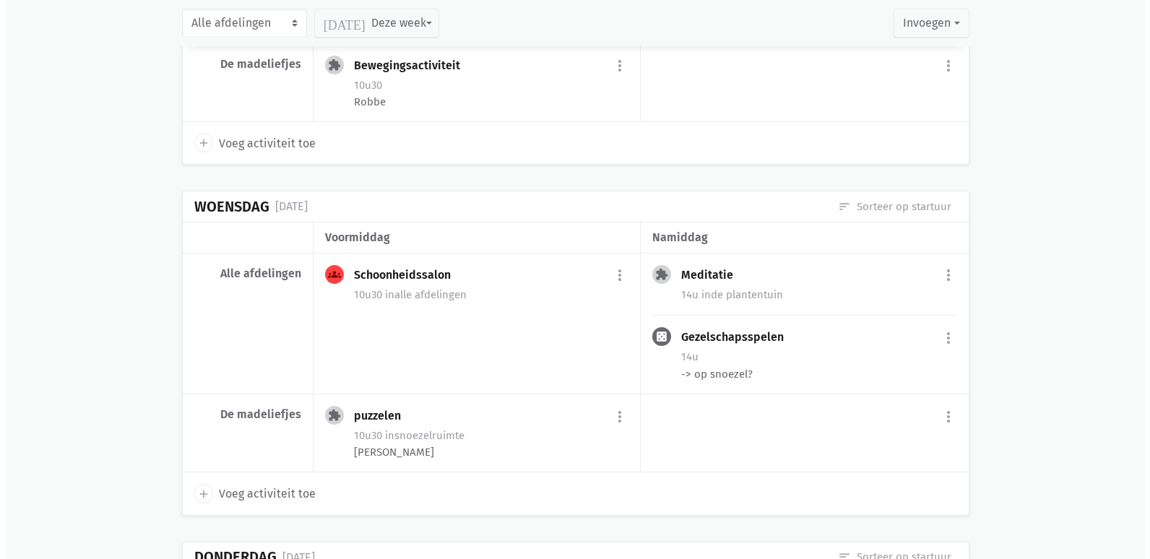
scroll to position [6901, 0]
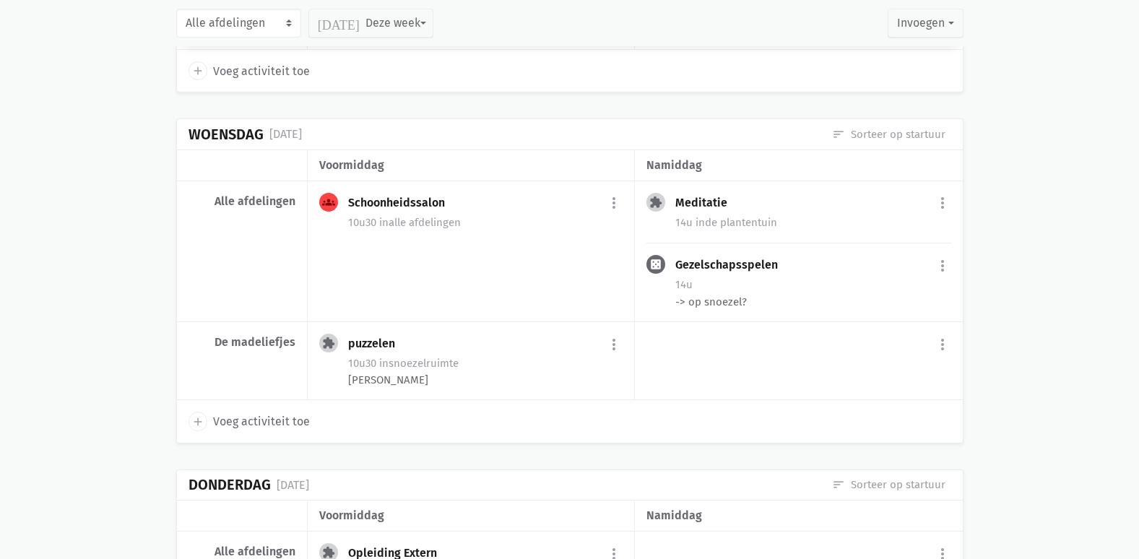
click at [280, 431] on span "Voeg activiteit toe" at bounding box center [261, 421] width 97 height 19
select select "14:00"
select select "15:00"
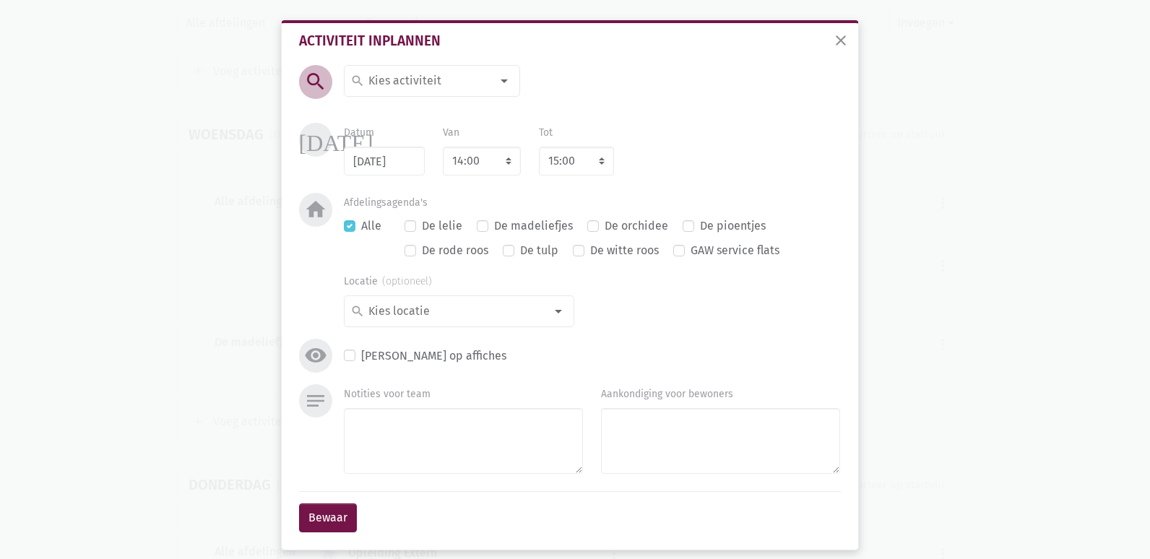
click at [504, 85] on div at bounding box center [504, 80] width 29 height 29
type input "gez"
click at [430, 113] on label "Gezelschapsspelen" at bounding box center [418, 109] width 100 height 19
drag, startPoint x: 436, startPoint y: 307, endPoint x: 447, endPoint y: 321, distance: 17.9
click at [443, 318] on input at bounding box center [455, 311] width 178 height 19
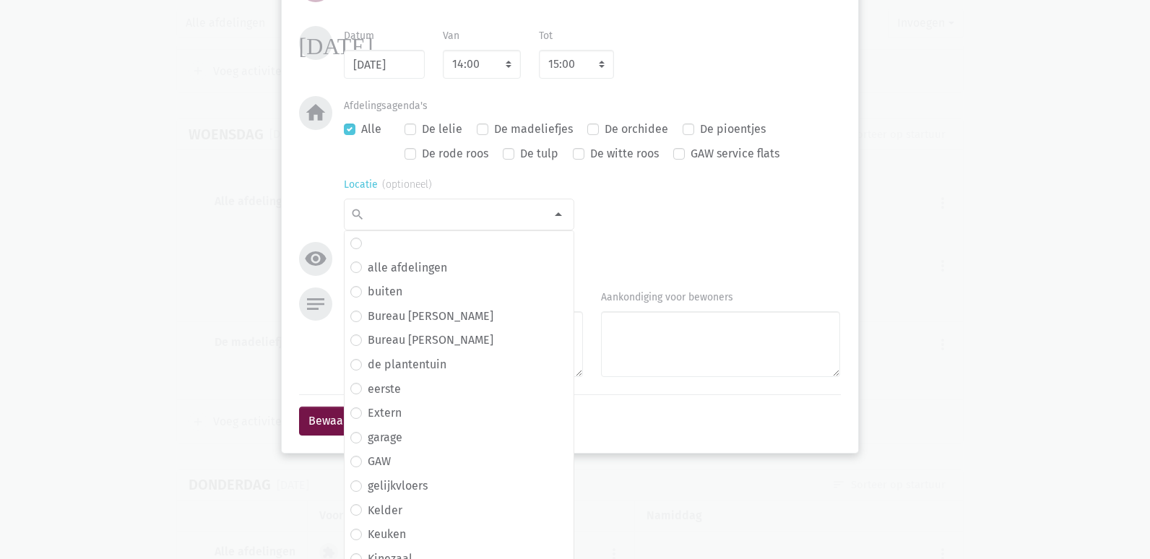
scroll to position [38, 0]
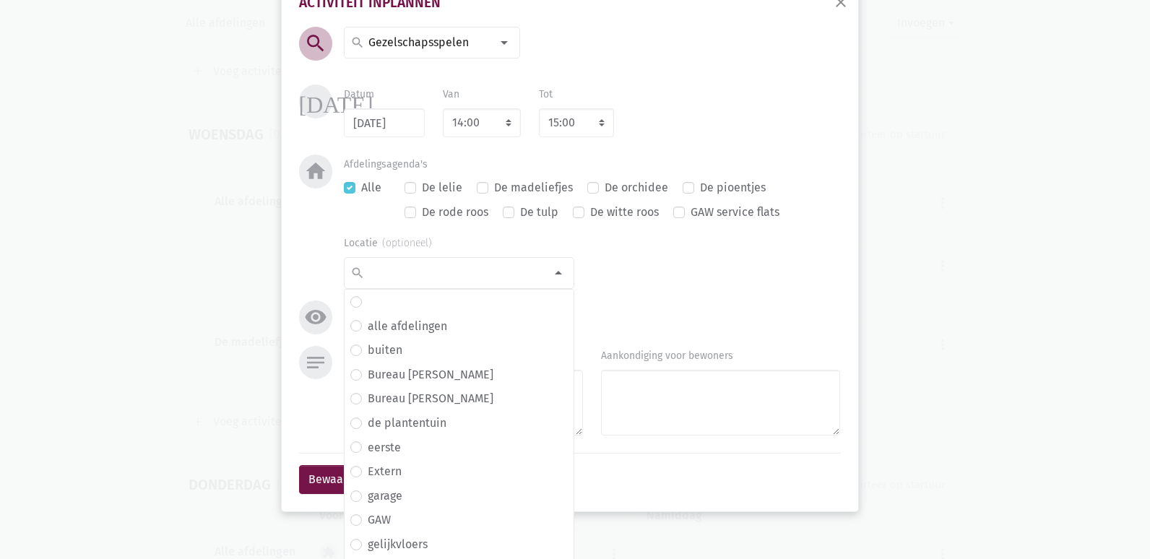
click at [361, 184] on label "Alle" at bounding box center [371, 187] width 20 height 19
click at [344, 184] on input "Alle" at bounding box center [350, 185] width 12 height 15
checkbox input "false"
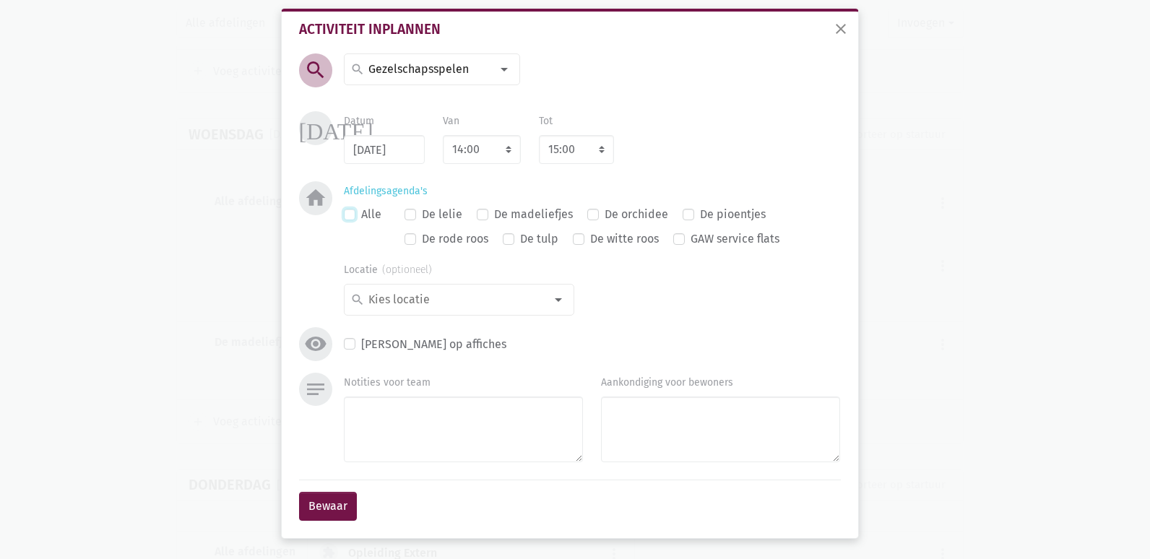
scroll to position [12, 0]
click at [517, 295] on input at bounding box center [455, 299] width 178 height 19
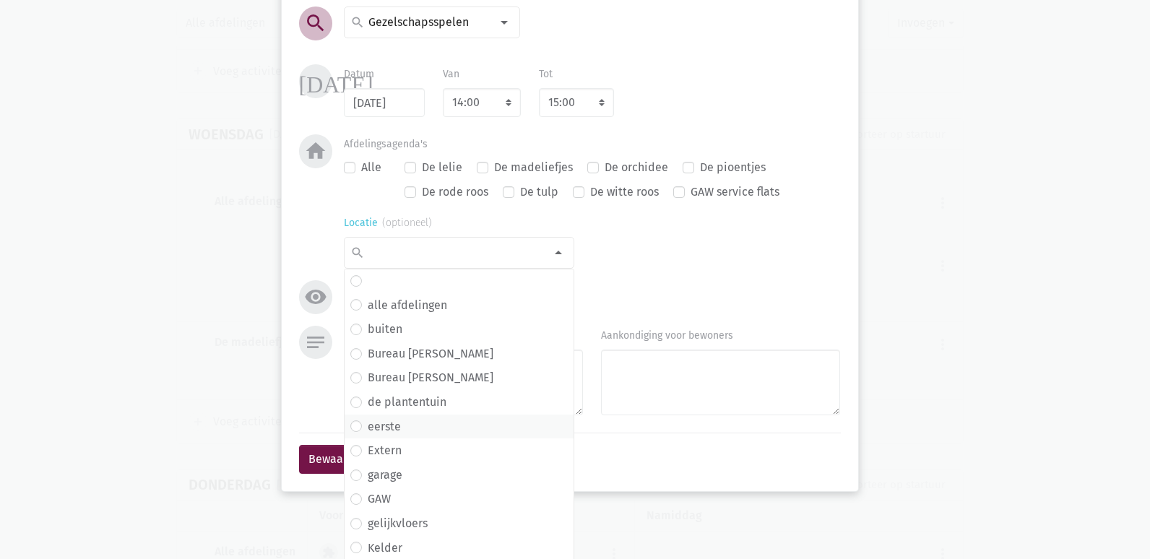
scroll to position [84, 0]
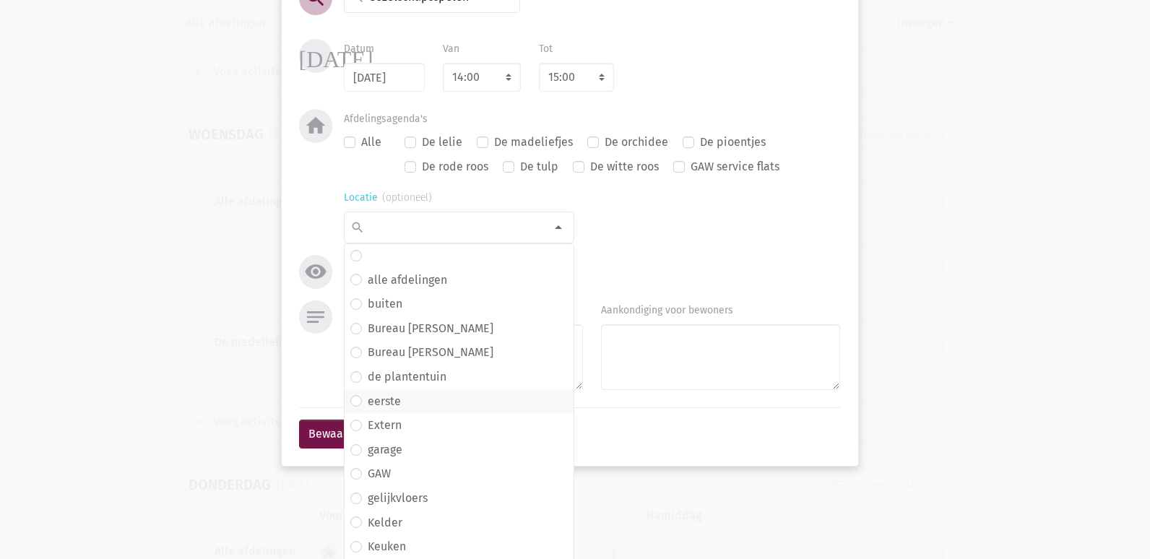
click at [399, 401] on span "eerste" at bounding box center [458, 401] width 217 height 19
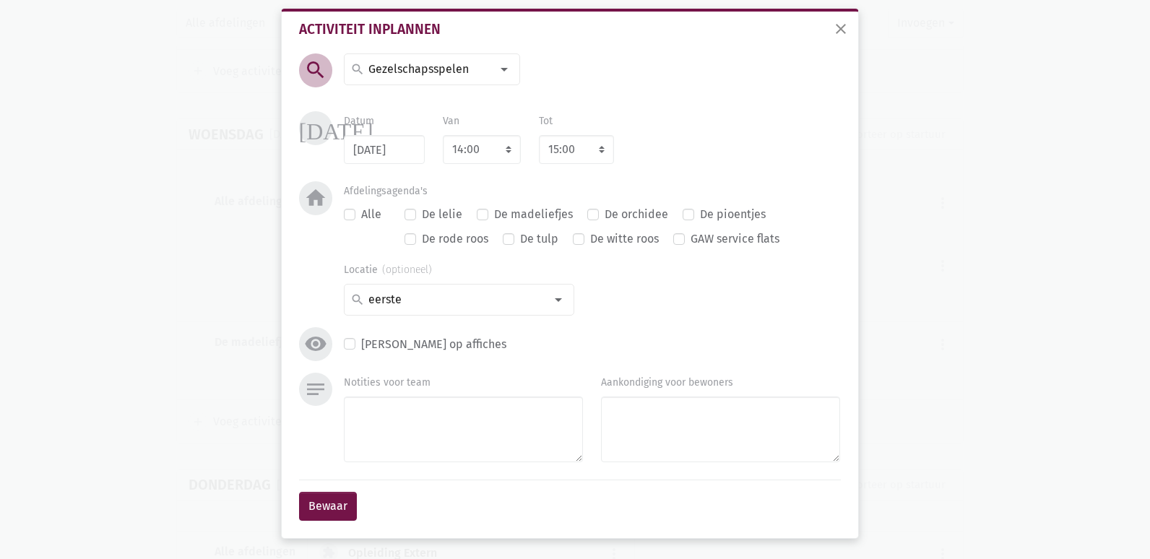
scroll to position [12, 0]
drag, startPoint x: 401, startPoint y: 437, endPoint x: 384, endPoint y: 417, distance: 26.2
click at [400, 436] on textarea "Notities voor team" at bounding box center [463, 430] width 239 height 66
type textarea "lies"
click at [322, 514] on button "Bewaar" at bounding box center [328, 506] width 58 height 29
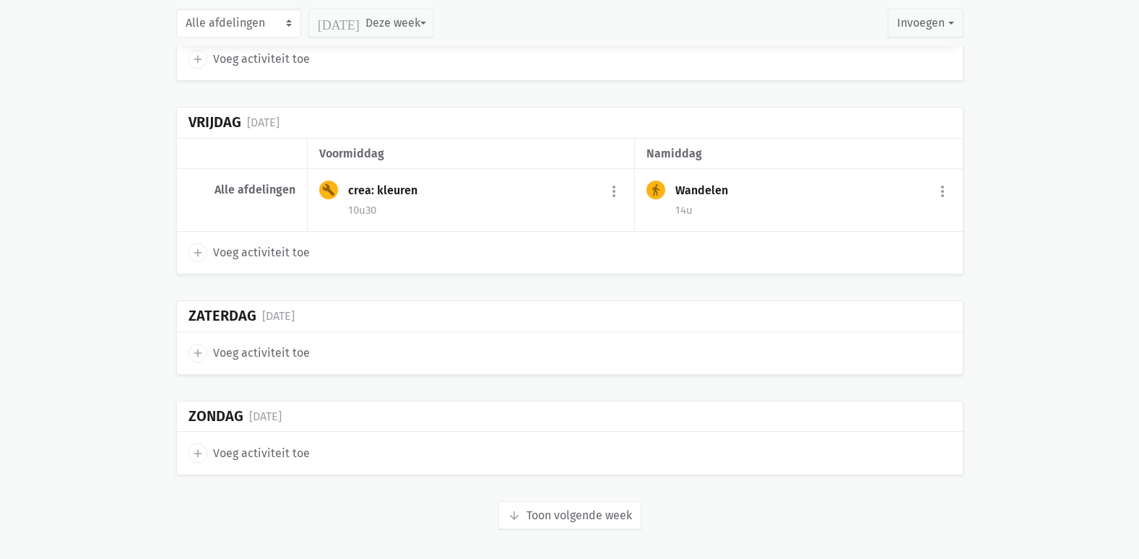
scroll to position [7792, 0]
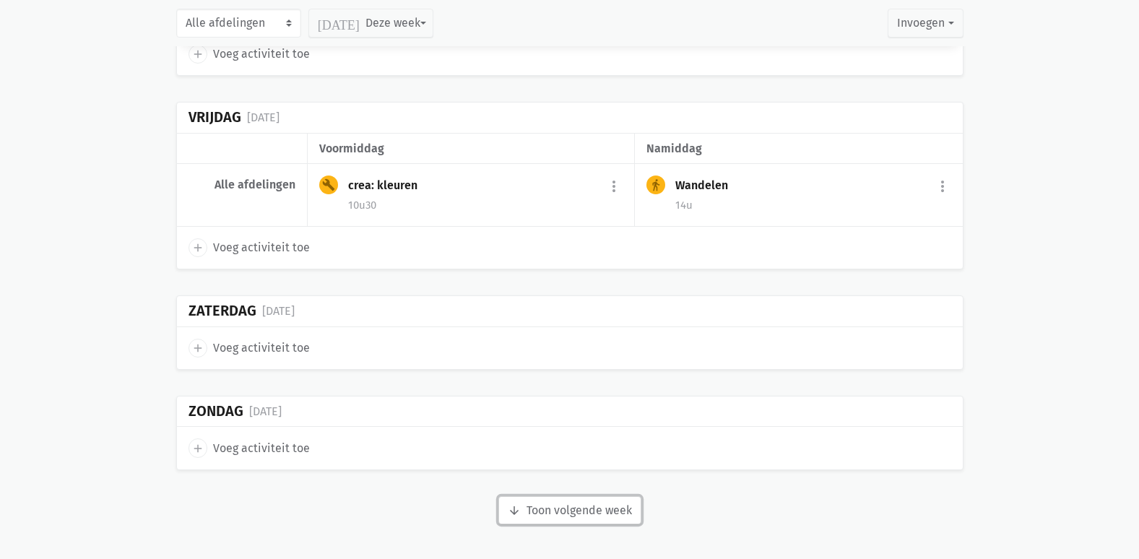
click at [553, 503] on button "arrow_downward Week wordt geladen Toon volgende week" at bounding box center [569, 510] width 143 height 29
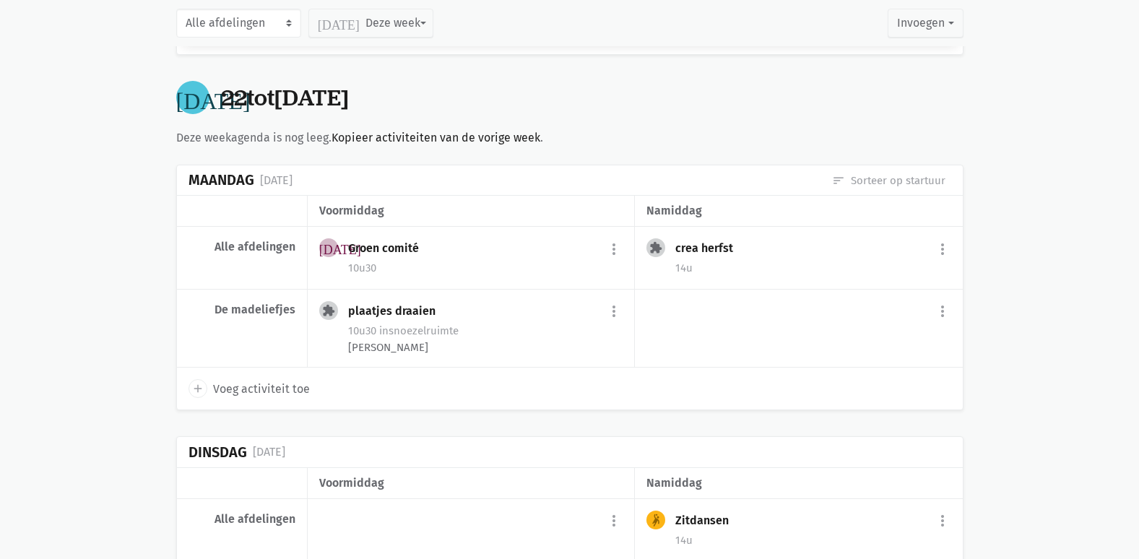
scroll to position [8153, 0]
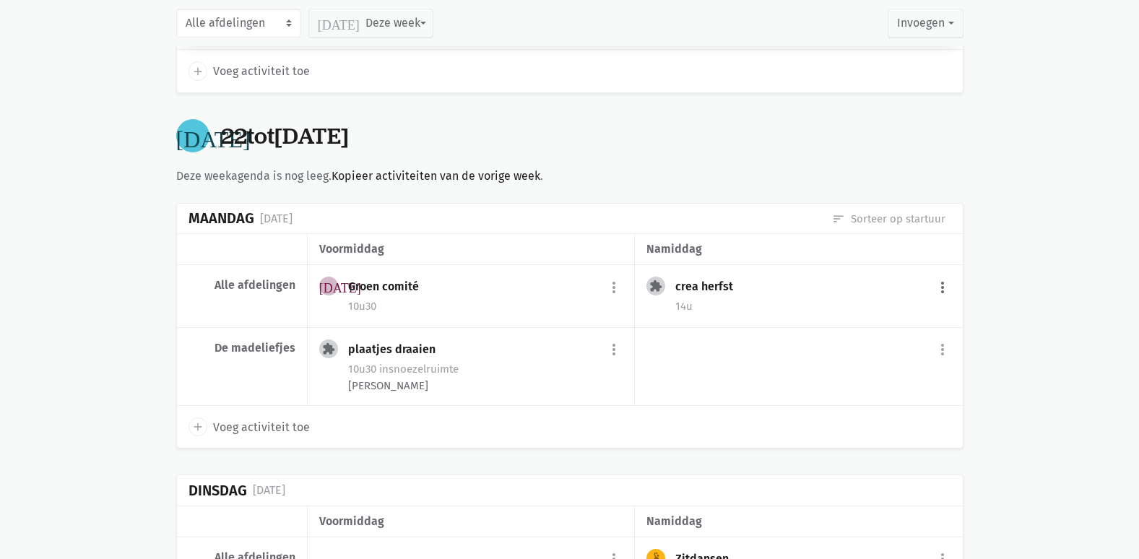
click at [934, 301] on button "more_vert" at bounding box center [942, 287] width 17 height 27
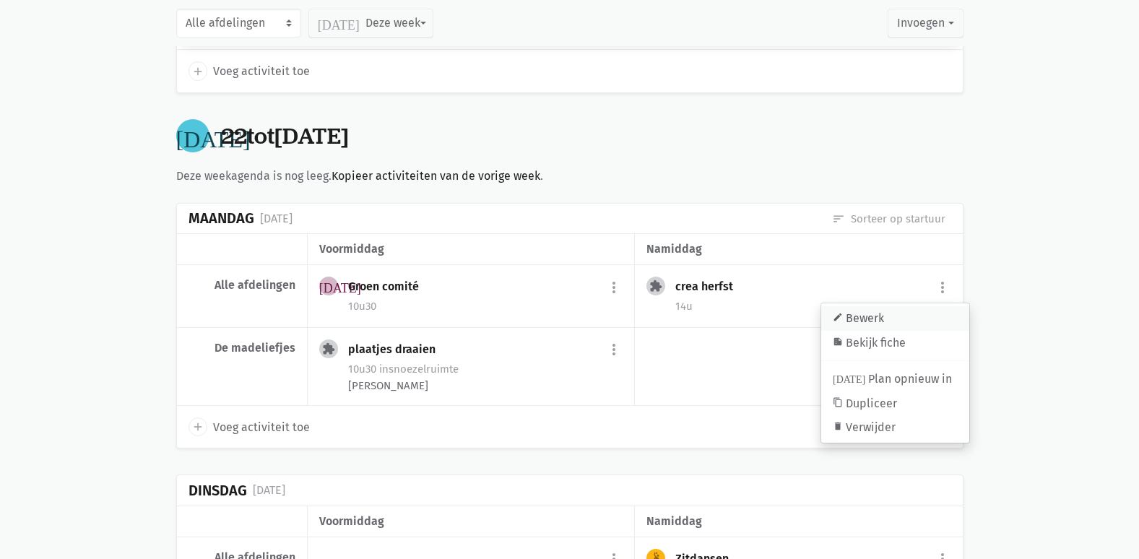
click at [883, 331] on link "edit Bewerk" at bounding box center [895, 318] width 148 height 25
select select "14:00"
select select "15:00"
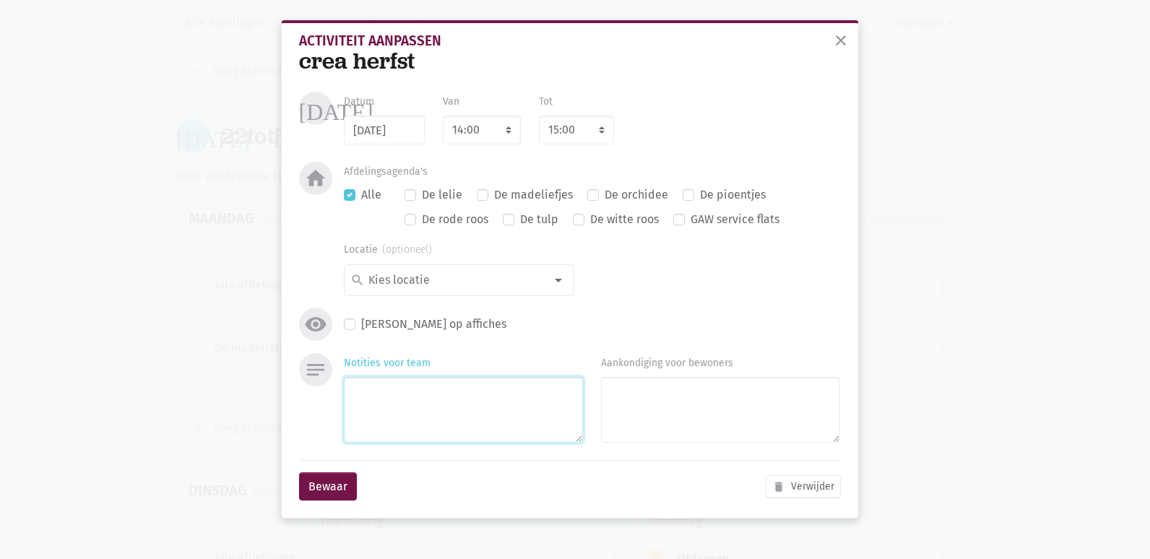
click at [357, 406] on textarea "Notities voor team" at bounding box center [463, 410] width 239 height 66
type textarea "lies"
click at [336, 482] on button "Bewaar" at bounding box center [328, 486] width 58 height 29
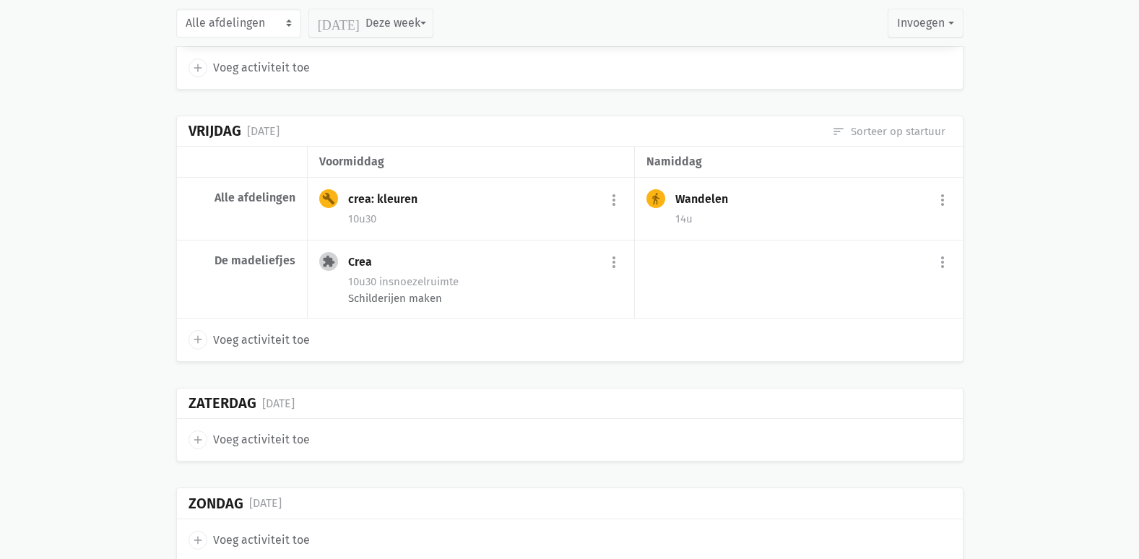
scroll to position [9387, 0]
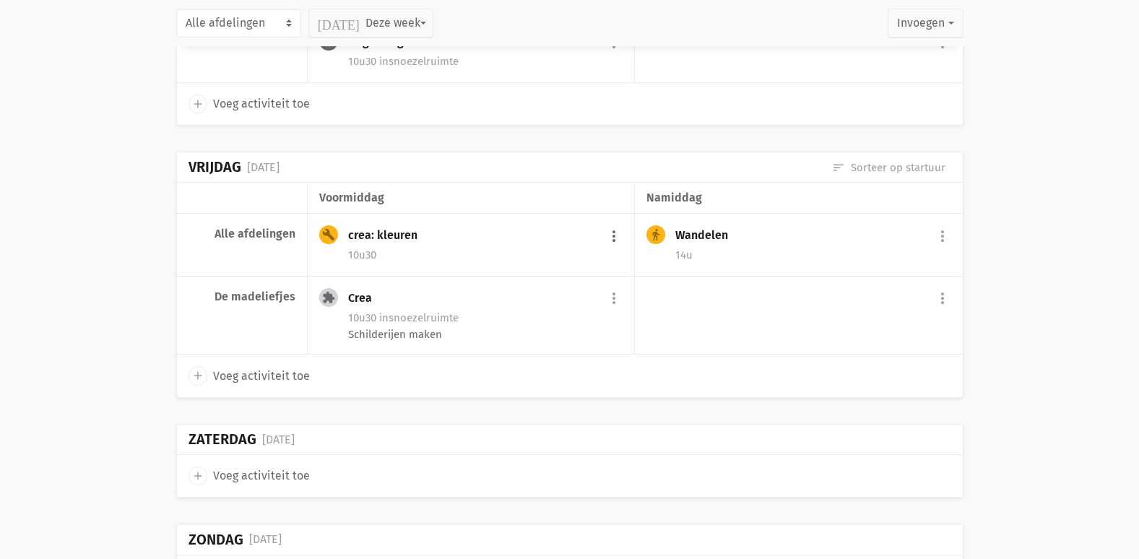
click at [615, 250] on button "more_vert" at bounding box center [613, 235] width 17 height 27
click at [559, 280] on link "edit Bewerk" at bounding box center [567, 267] width 148 height 25
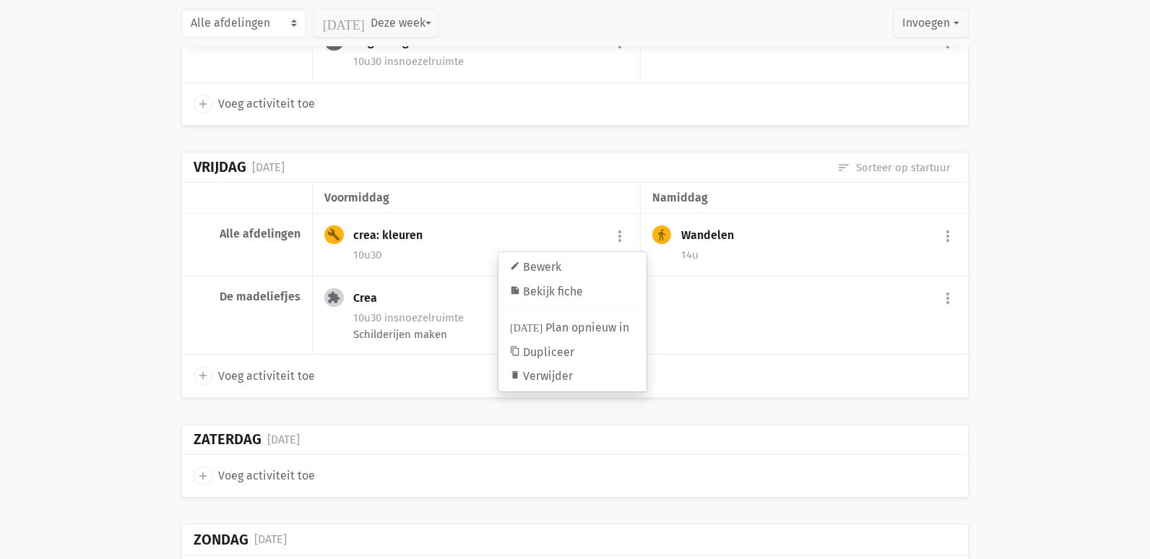
select select "10:30"
select select "11:30"
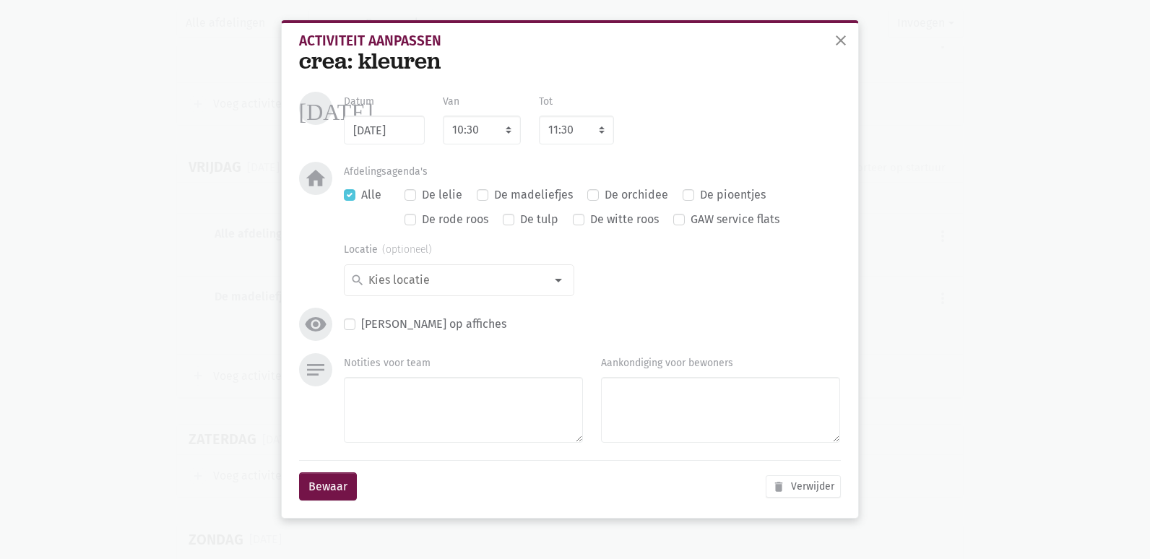
click at [361, 191] on label "Alle" at bounding box center [371, 195] width 20 height 19
click at [349, 191] on input "Alle" at bounding box center [350, 193] width 12 height 15
checkbox input "false"
click at [557, 279] on div at bounding box center [558, 280] width 29 height 29
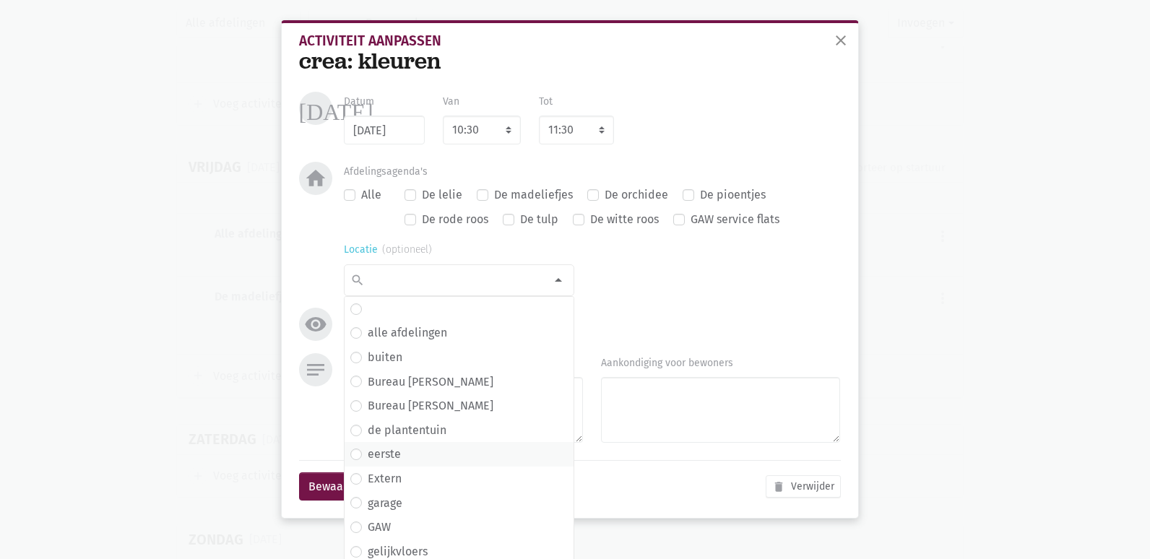
click at [385, 449] on label "eerste" at bounding box center [384, 454] width 33 height 19
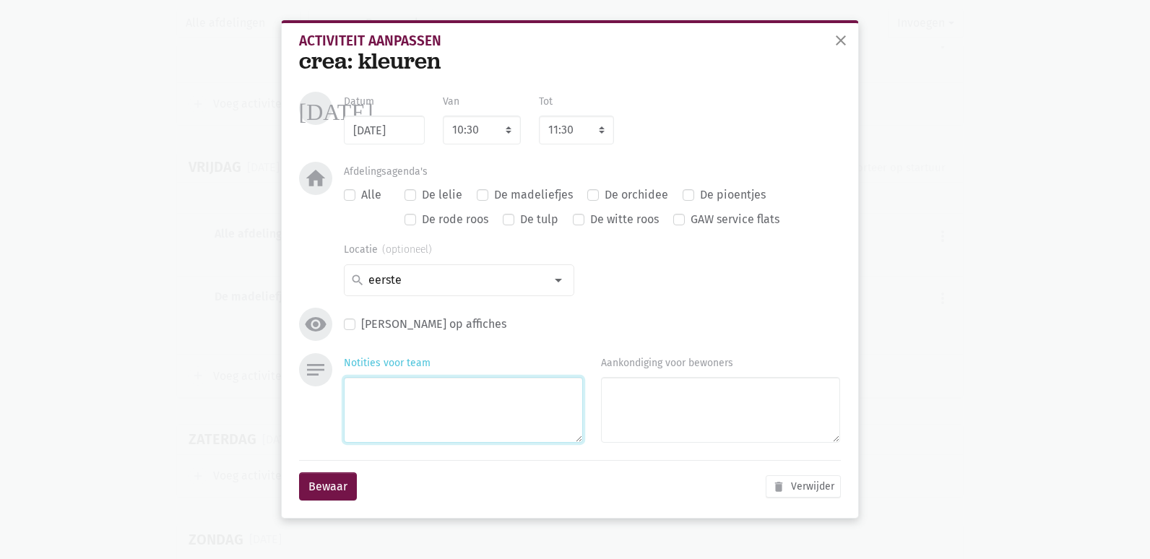
click at [408, 399] on textarea "Notities voor team" at bounding box center [463, 410] width 239 height 66
type textarea "lies"
click at [314, 486] on button "Bewaar" at bounding box center [328, 486] width 58 height 29
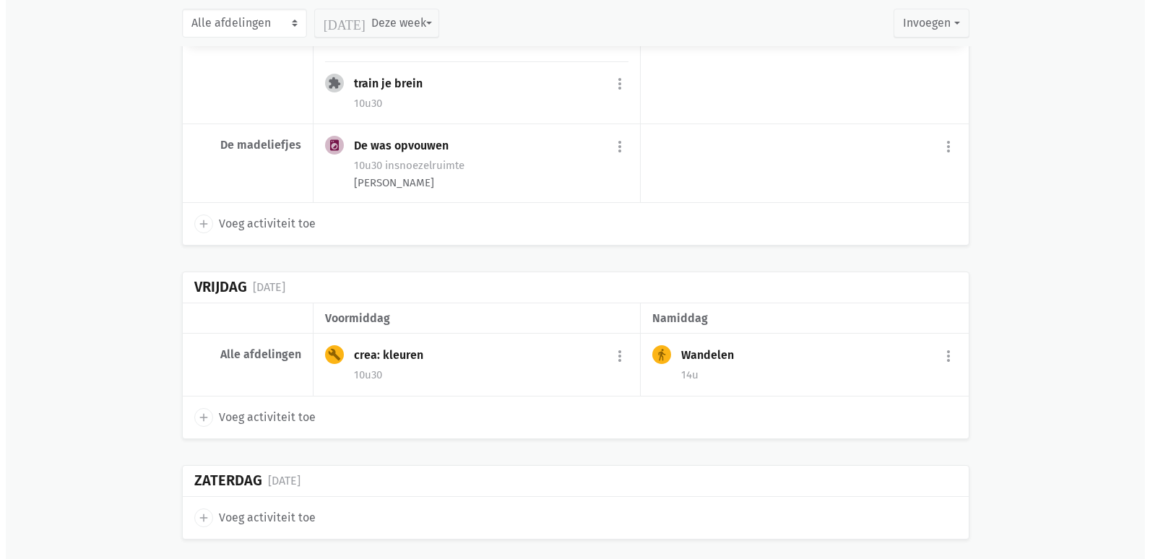
scroll to position [7581, 0]
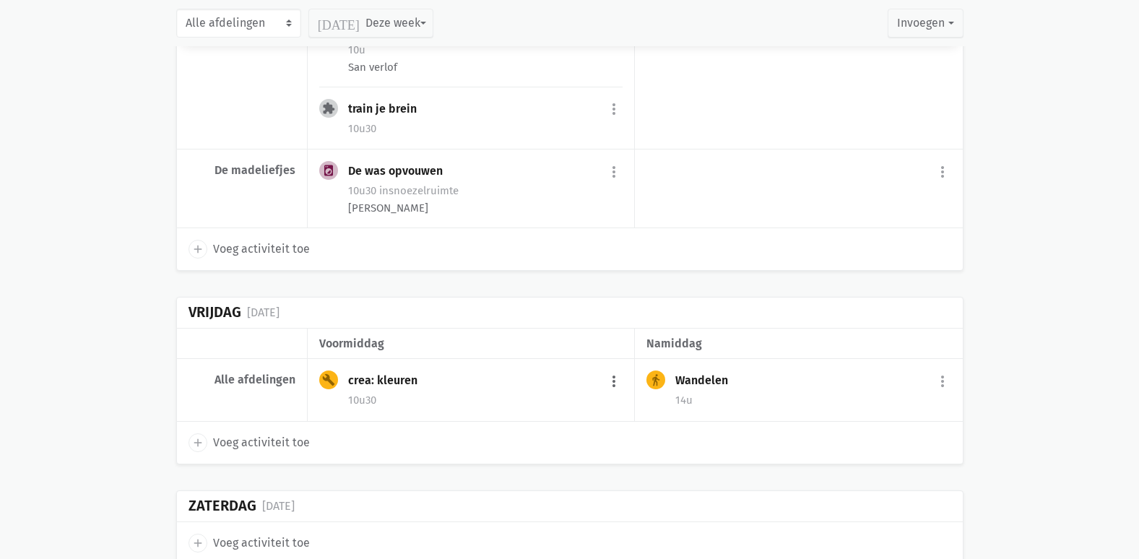
click at [614, 395] on button "more_vert" at bounding box center [613, 381] width 17 height 27
click at [535, 424] on link "edit Bewerk" at bounding box center [567, 412] width 148 height 25
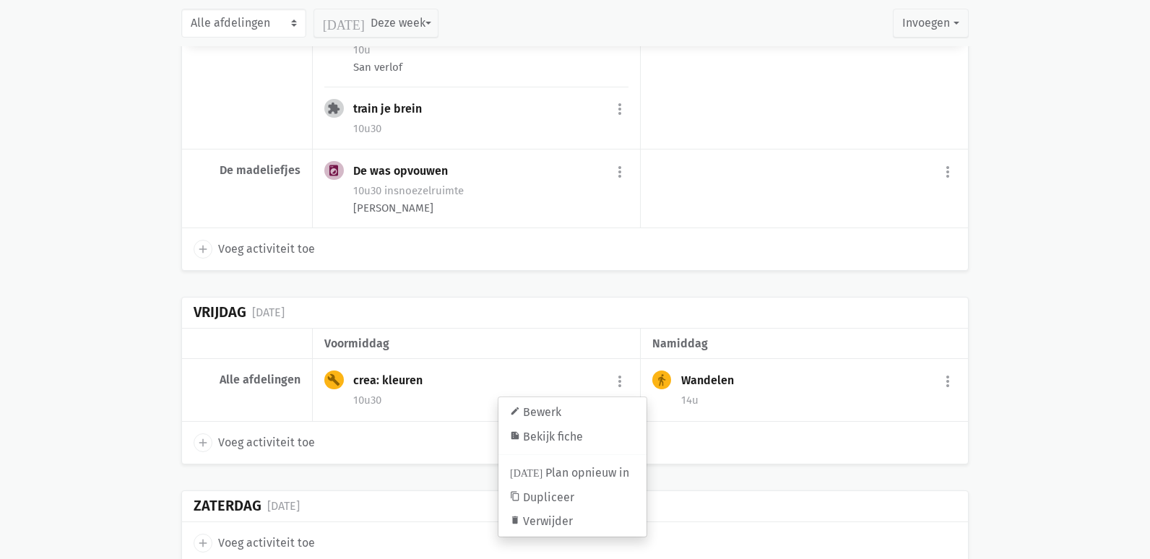
select select "10:30"
select select "11:30"
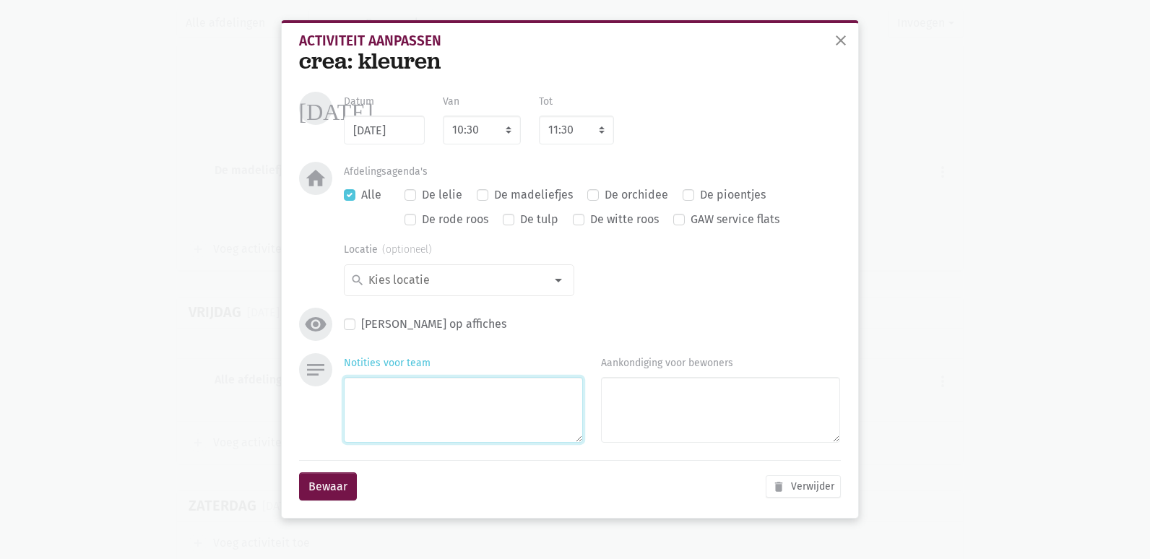
click at [406, 391] on textarea "Notities voor team" at bounding box center [463, 410] width 239 height 66
type textarea "lies"
click at [558, 293] on div at bounding box center [558, 280] width 29 height 29
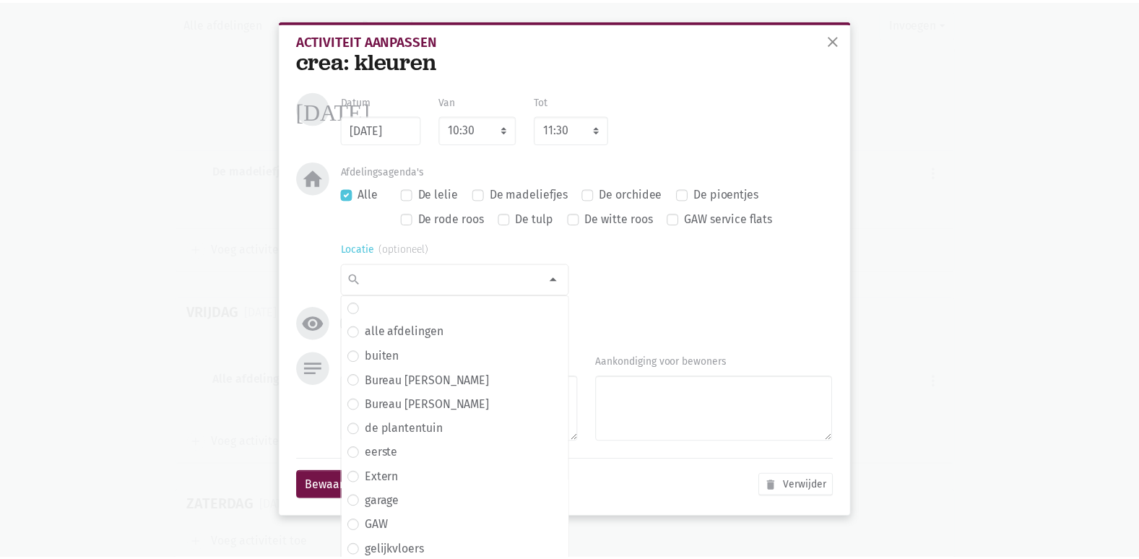
scroll to position [0, 0]
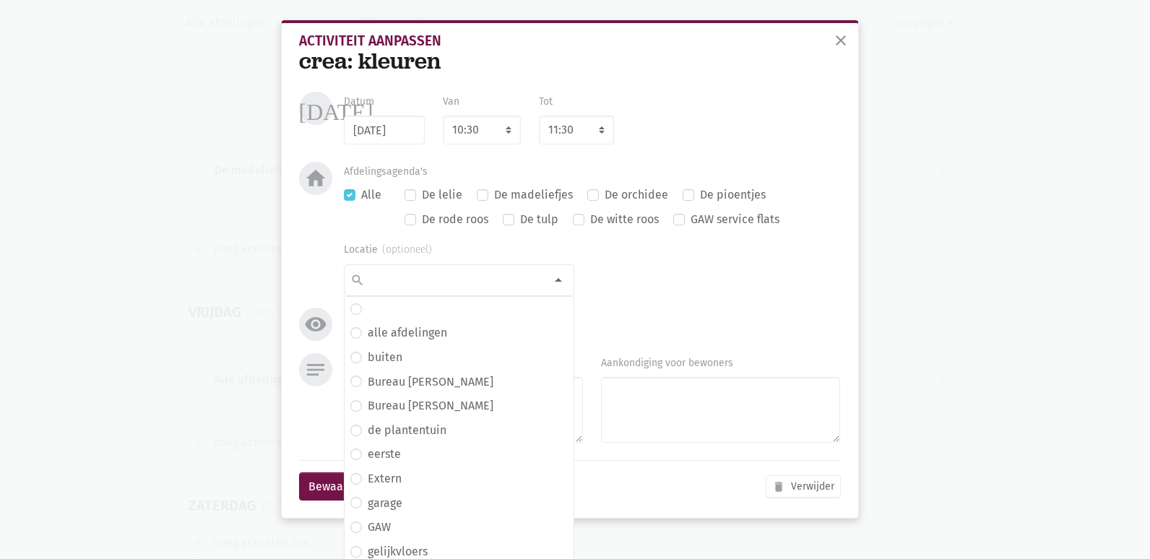
click at [361, 196] on label "Alle" at bounding box center [371, 195] width 20 height 19
click at [345, 196] on input "Alle" at bounding box center [350, 193] width 12 height 15
checkbox input "false"
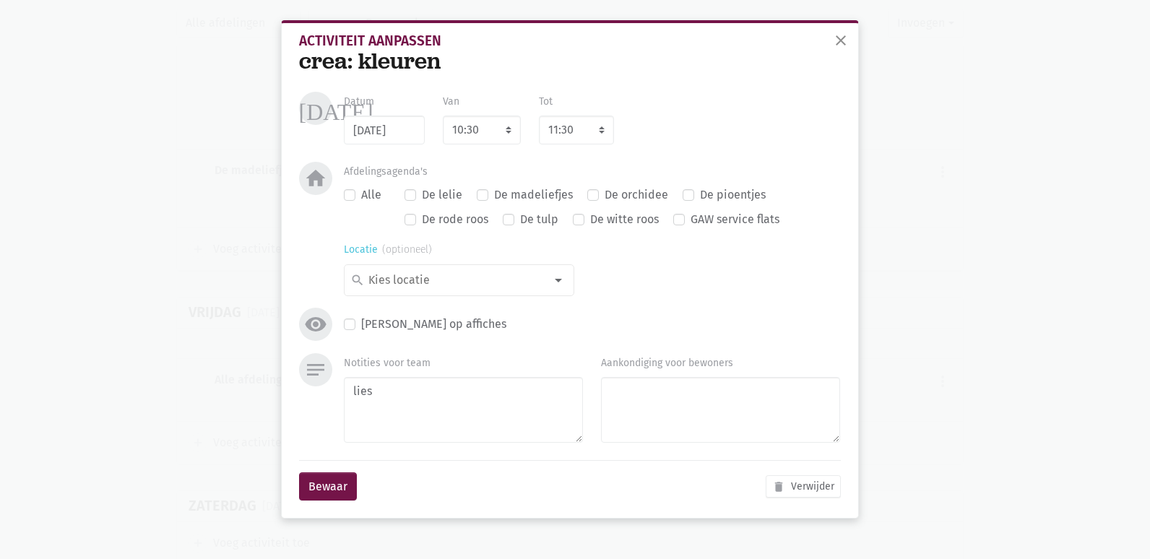
click at [550, 288] on div at bounding box center [558, 280] width 29 height 29
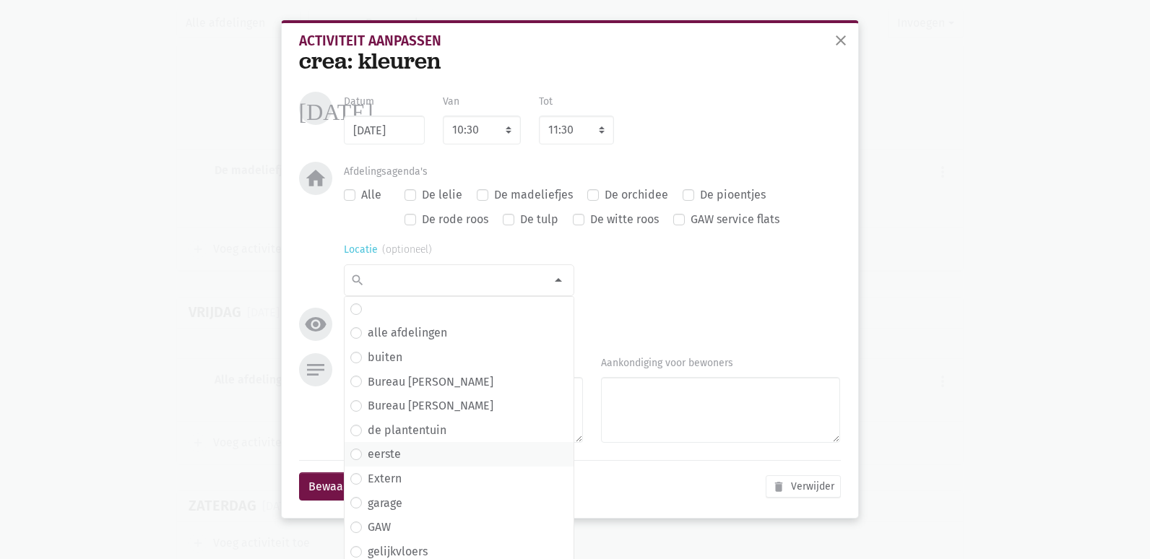
click at [402, 448] on span "eerste" at bounding box center [458, 454] width 217 height 19
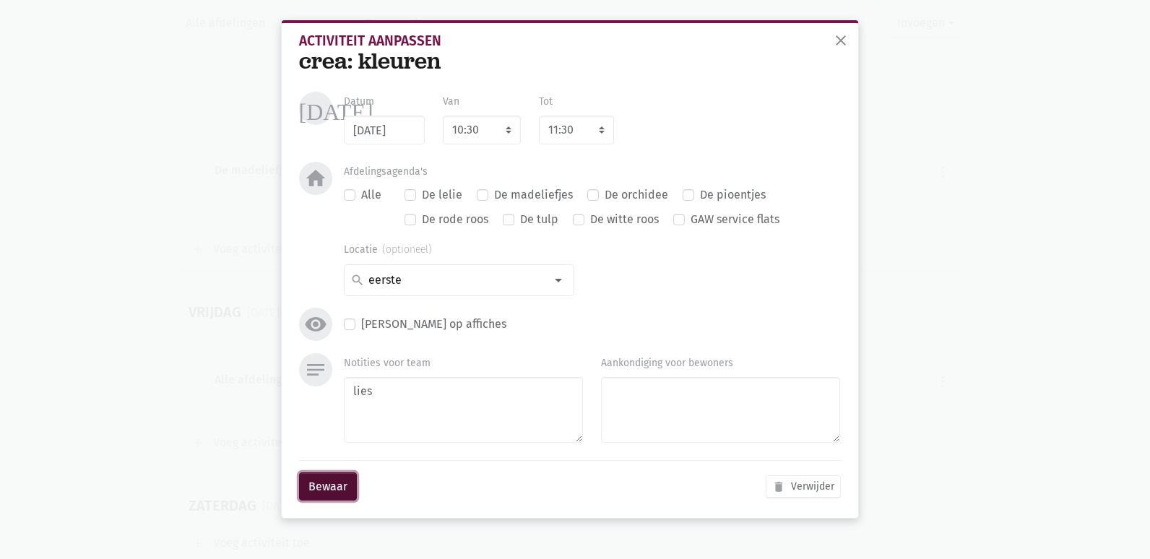
click at [319, 488] on button "Bewaar" at bounding box center [328, 486] width 58 height 29
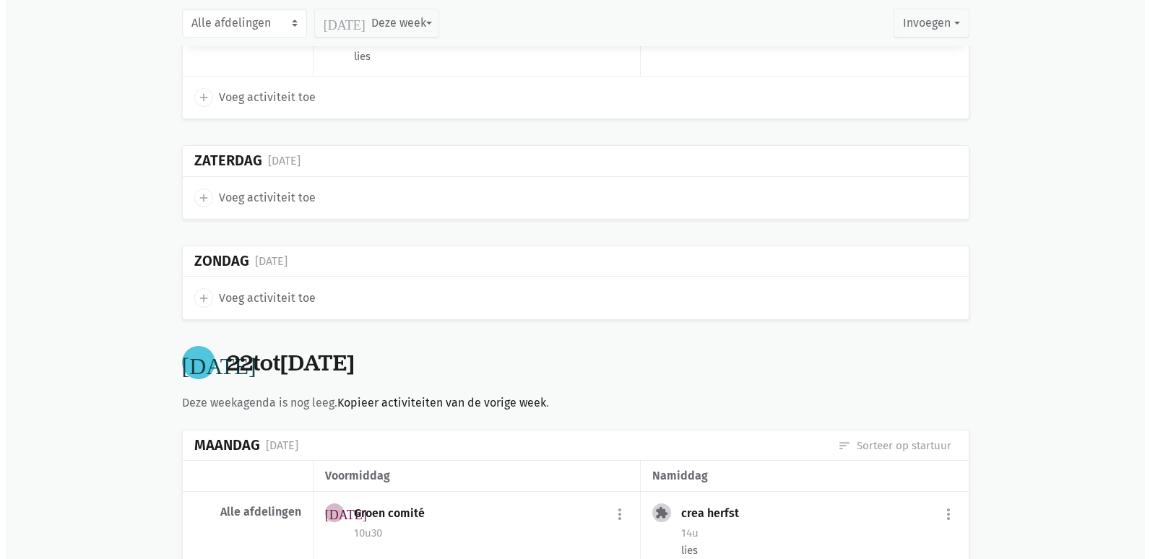
scroll to position [7870, 0]
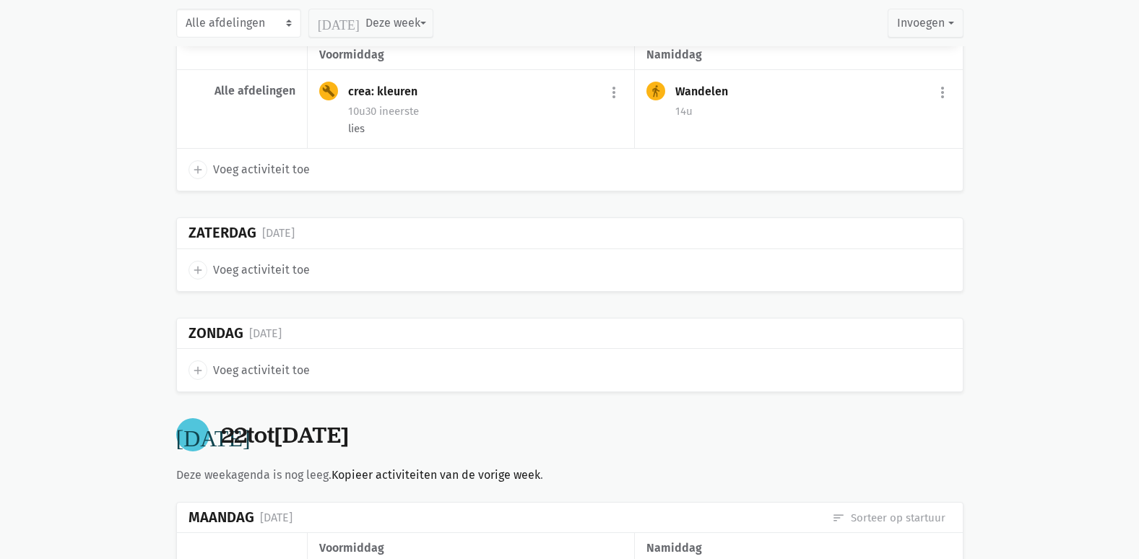
click at [248, 277] on span "Voeg activiteit toe" at bounding box center [261, 270] width 97 height 19
select select "14:00"
select select "15:00"
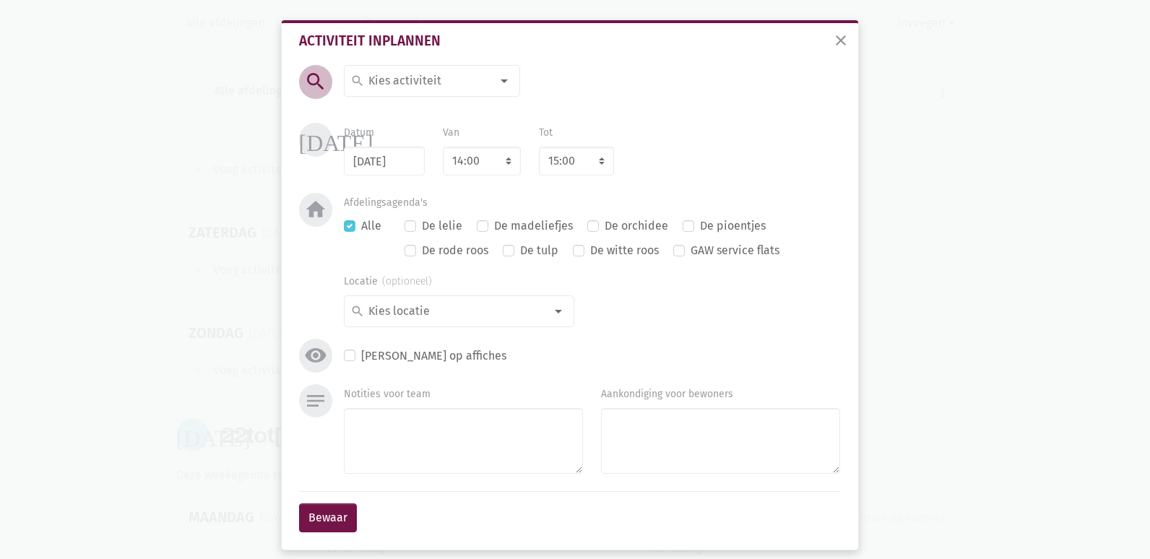
click at [361, 222] on label "Alle" at bounding box center [371, 226] width 20 height 19
click at [347, 222] on input "Alle" at bounding box center [350, 224] width 12 height 15
checkbox input "false"
click at [549, 319] on div at bounding box center [558, 311] width 29 height 29
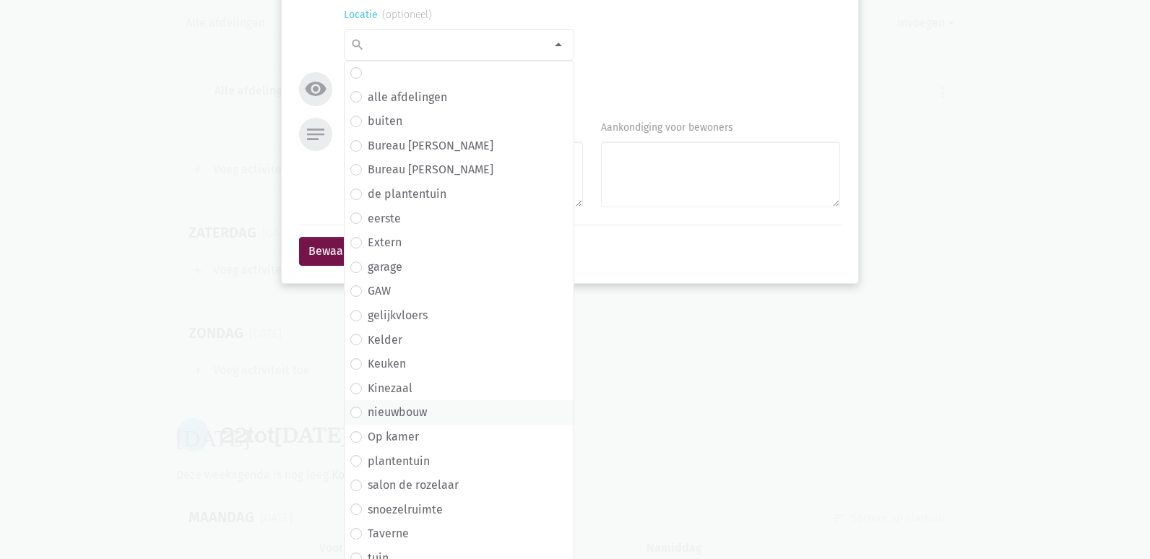
scroll to position [327, 0]
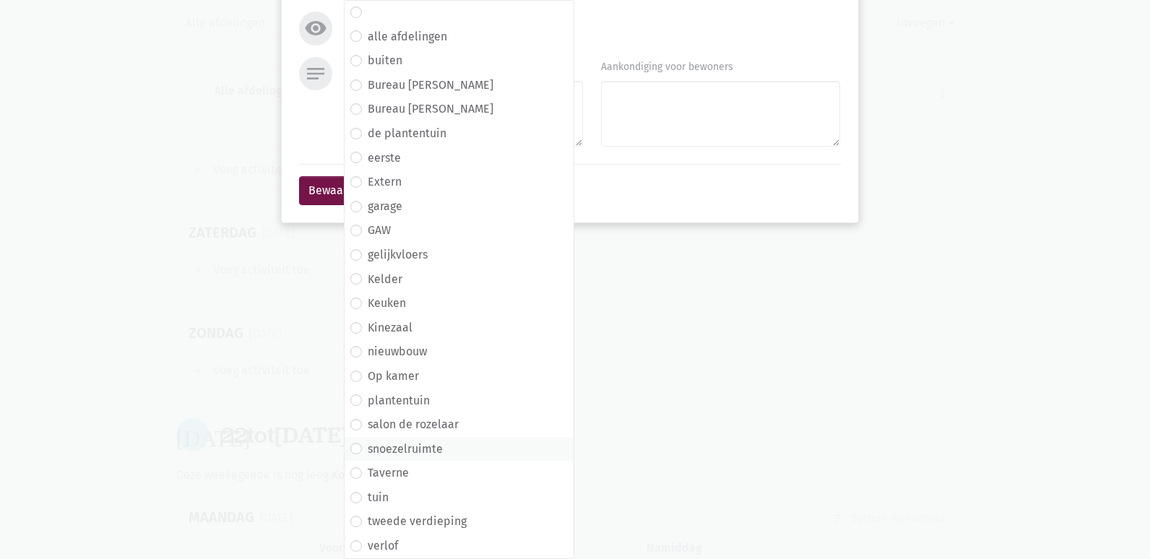
click at [428, 447] on label "snoezelruimte" at bounding box center [405, 449] width 75 height 19
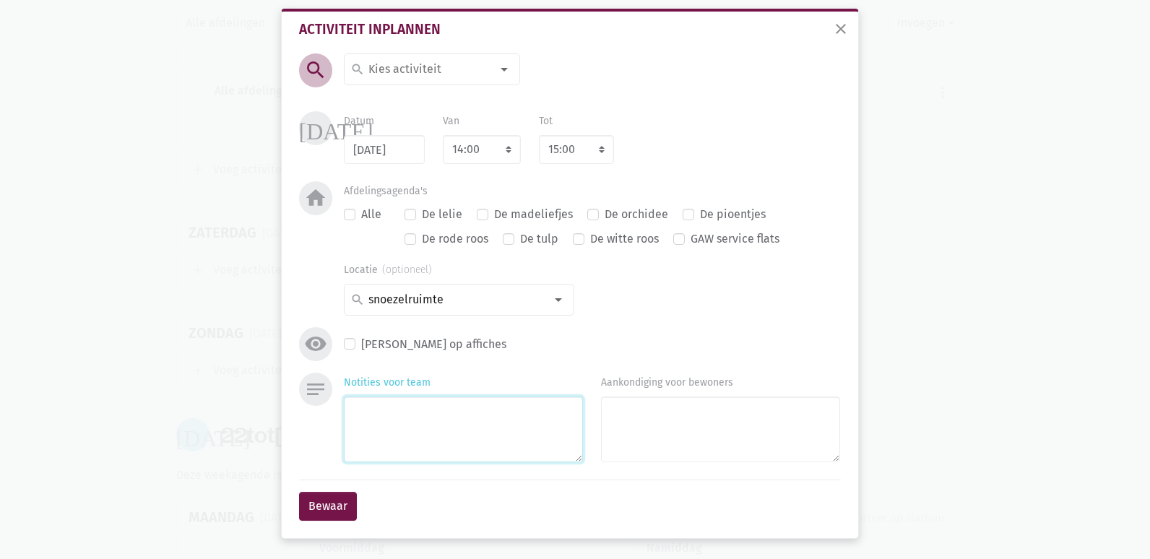
click at [404, 430] on textarea "Notities voor team" at bounding box center [463, 430] width 239 height 66
type textarea "lies"
click at [321, 508] on button "Bewaar" at bounding box center [328, 506] width 58 height 29
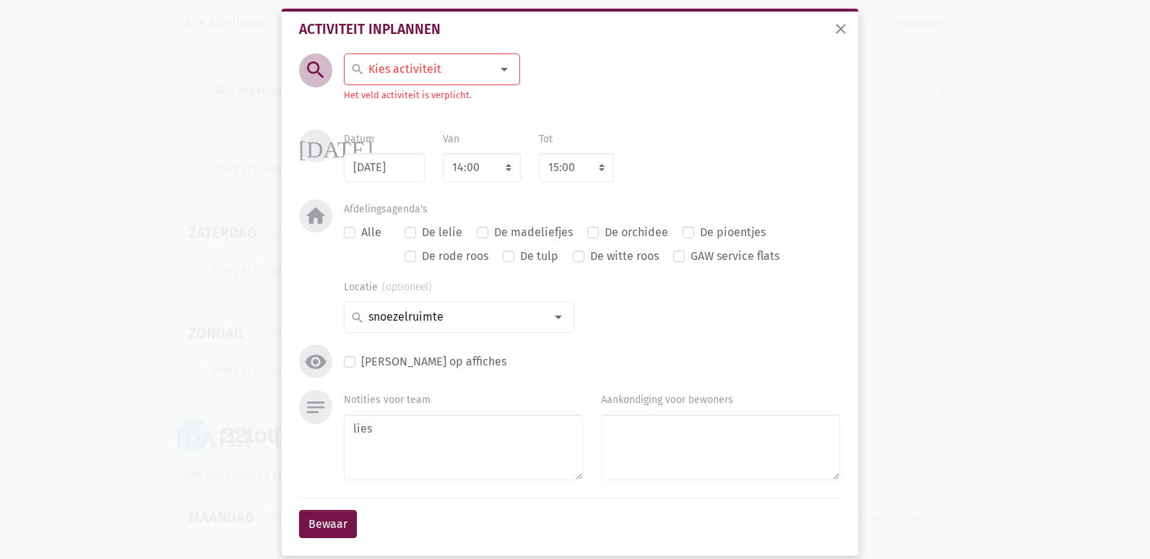
click at [506, 72] on div at bounding box center [504, 69] width 29 height 29
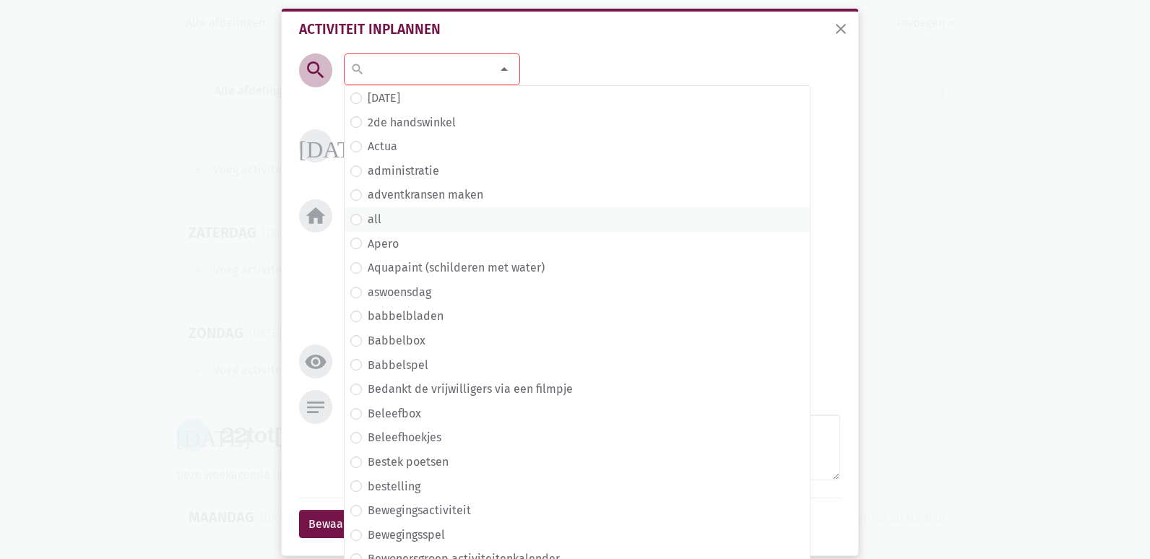
click at [376, 222] on span "all" at bounding box center [577, 219] width 454 height 19
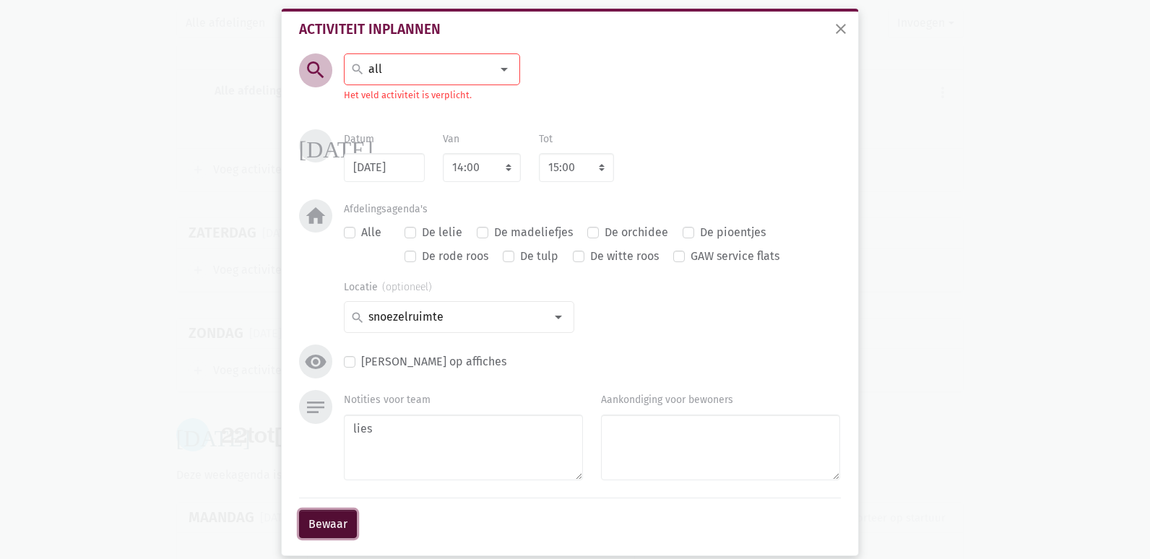
click at [334, 537] on button "Bewaar" at bounding box center [328, 524] width 58 height 29
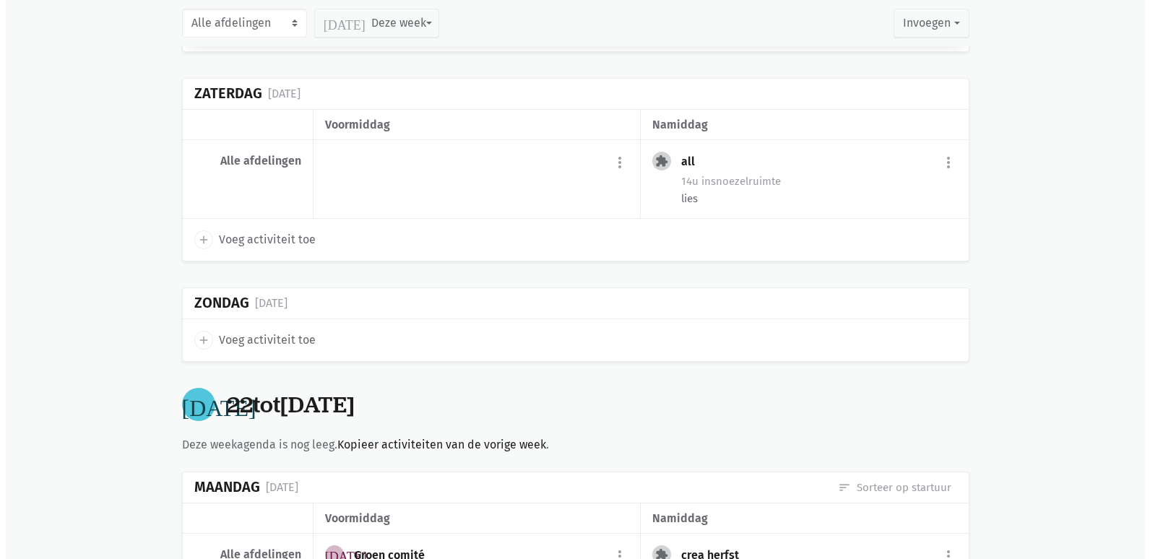
scroll to position [8025, 0]
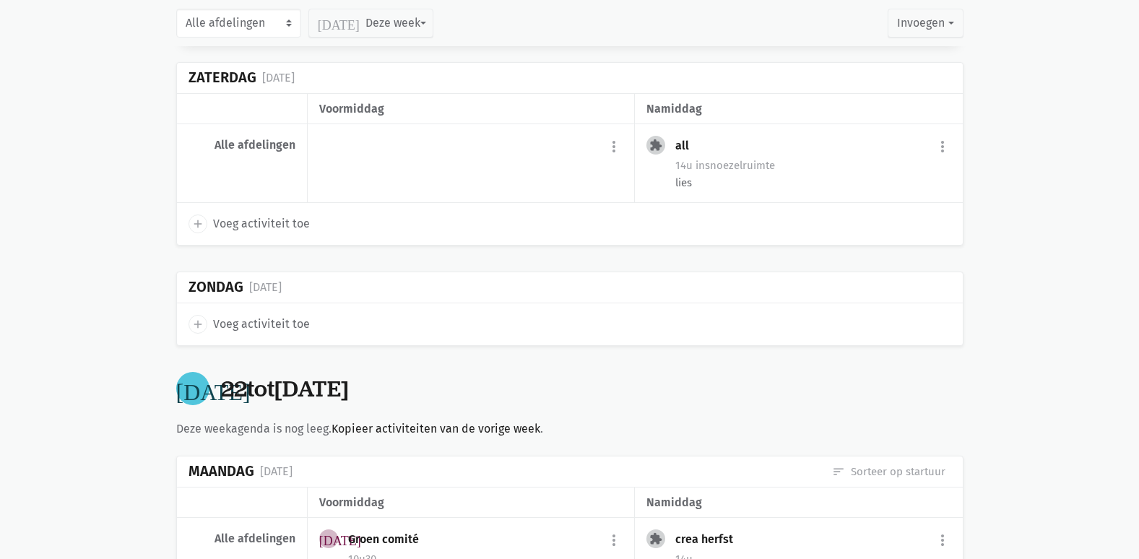
click at [261, 332] on span "Voeg activiteit toe" at bounding box center [261, 324] width 97 height 19
select select "14:00"
select select "15:00"
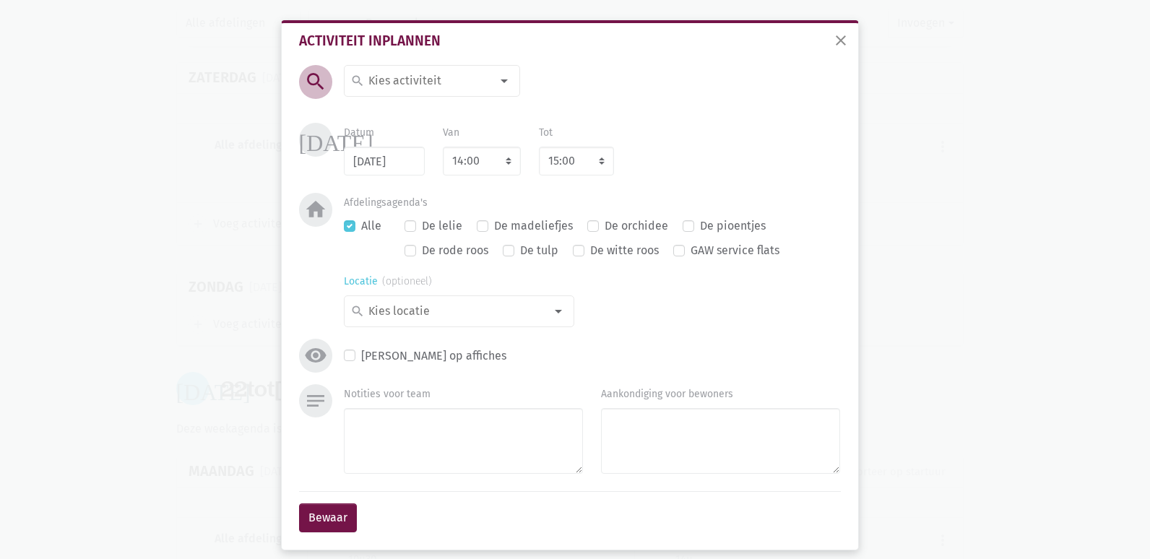
click at [554, 311] on div at bounding box center [558, 311] width 29 height 29
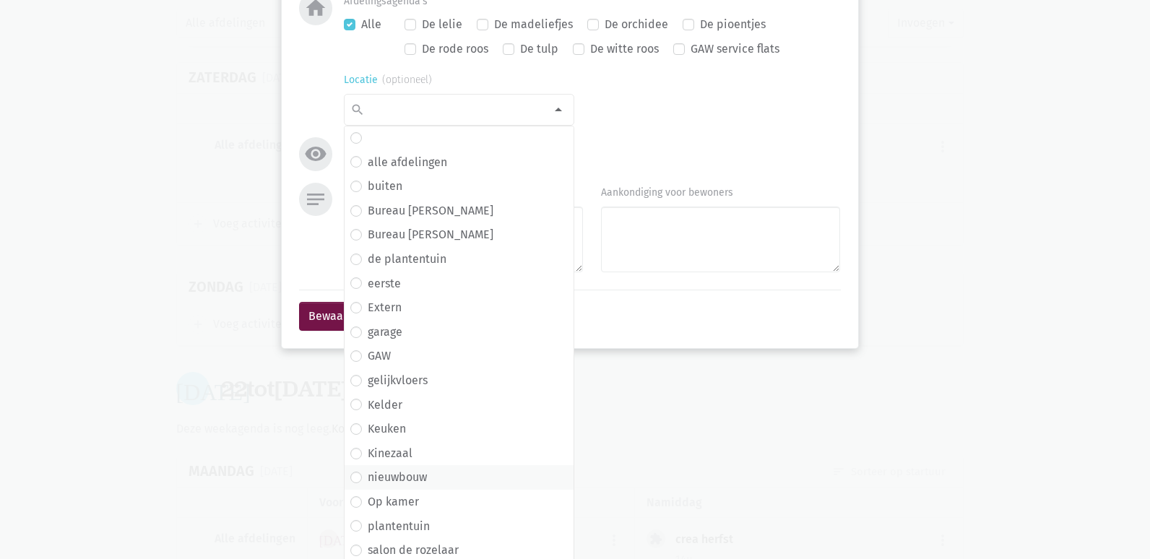
scroll to position [327, 0]
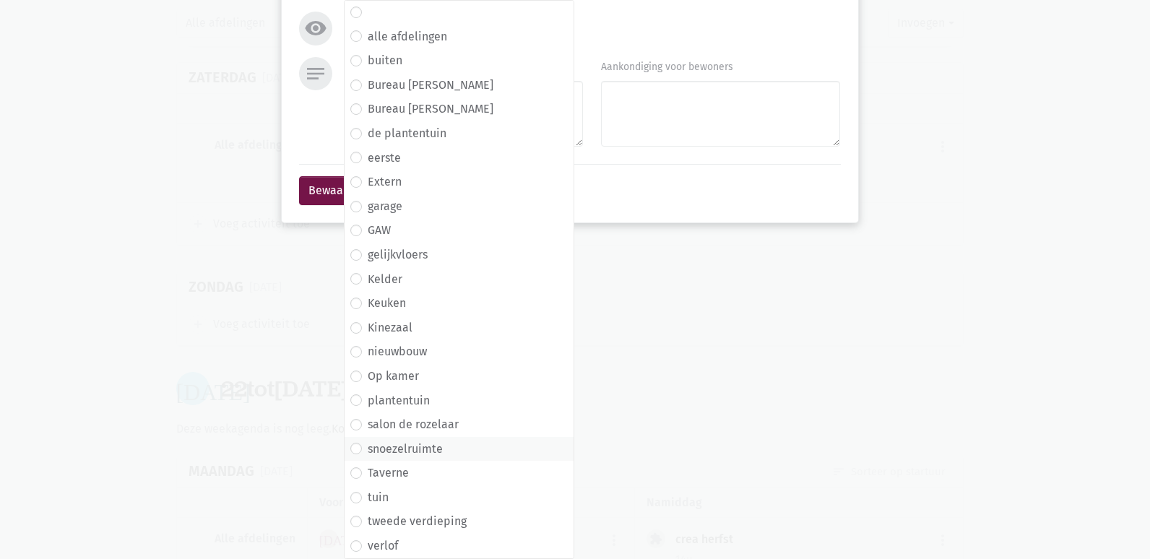
click at [407, 449] on label "snoezelruimte" at bounding box center [405, 449] width 75 height 19
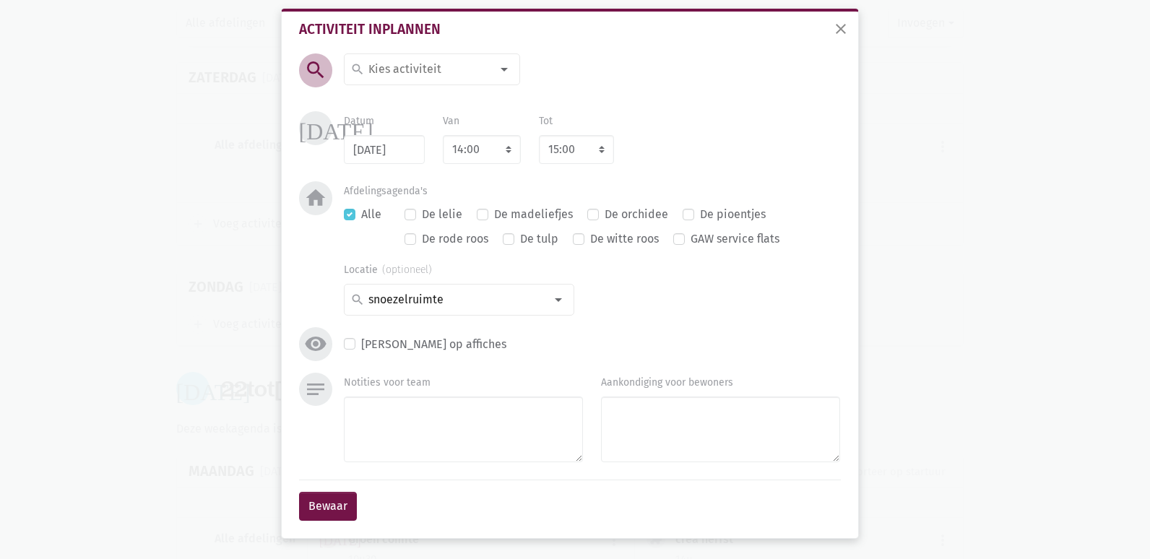
scroll to position [12, 0]
click at [417, 427] on textarea "Notities voor team" at bounding box center [463, 430] width 239 height 66
type textarea "lies"
click at [500, 66] on div at bounding box center [504, 69] width 29 height 29
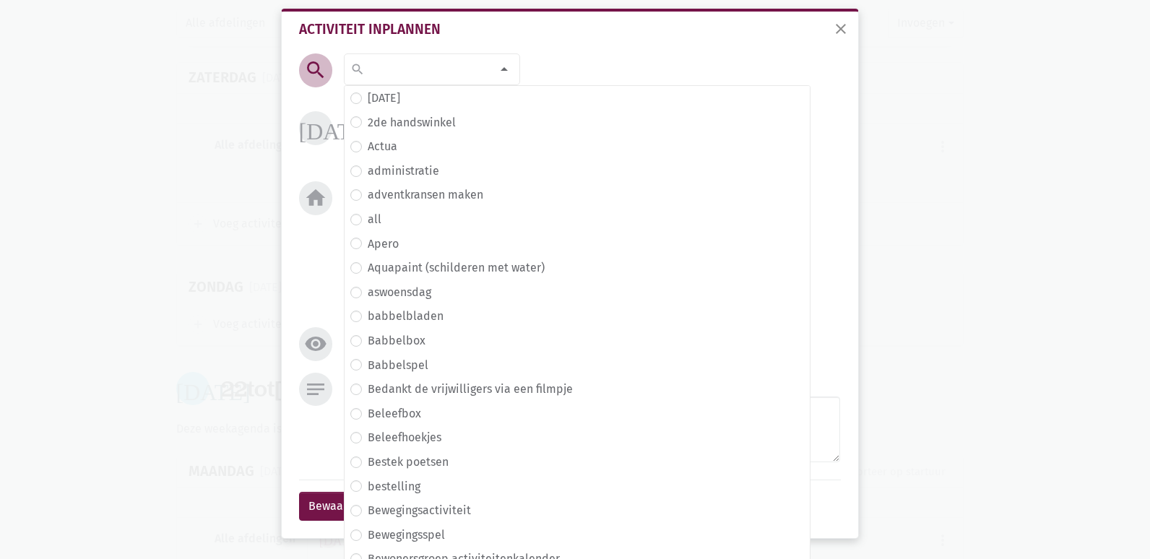
drag, startPoint x: 376, startPoint y: 218, endPoint x: 380, endPoint y: 293, distance: 75.2
click at [376, 218] on span "all" at bounding box center [577, 219] width 454 height 19
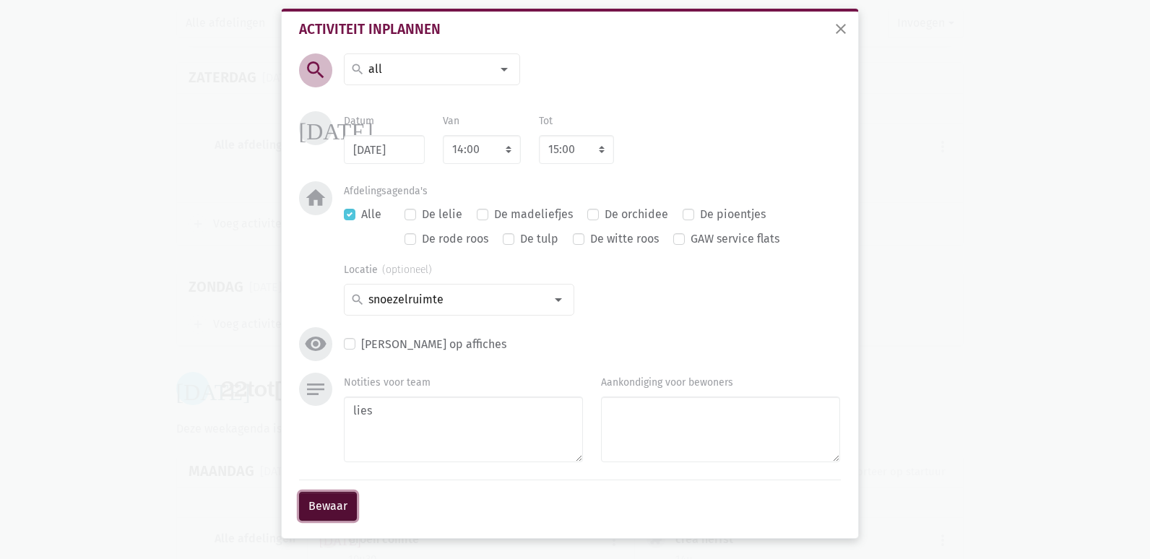
click at [324, 512] on button "Bewaar" at bounding box center [328, 506] width 58 height 29
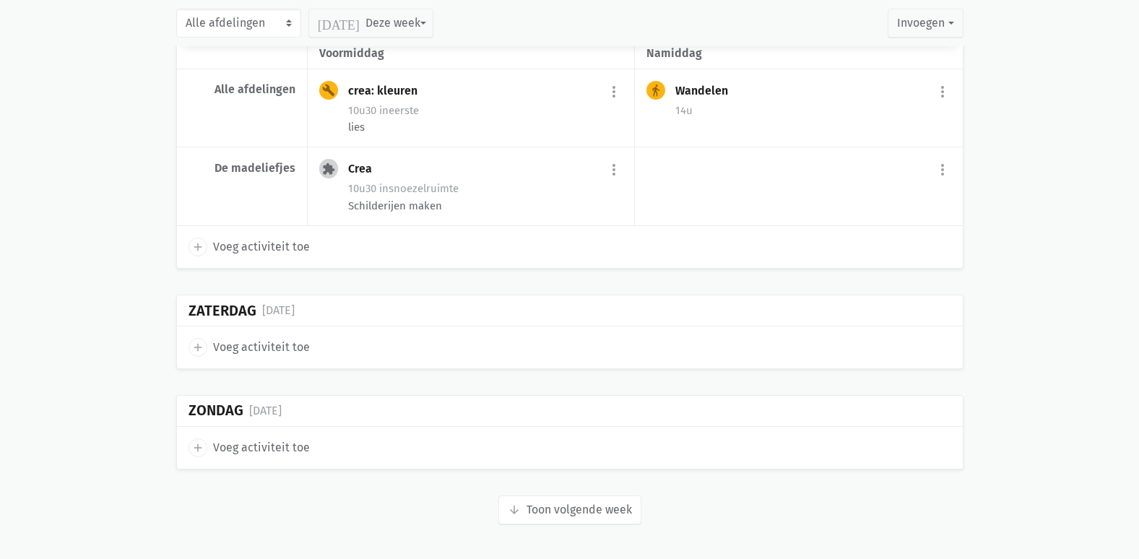
scroll to position [9749, 0]
click at [547, 509] on button "arrow_downward Week wordt geladen Toon volgende week" at bounding box center [569, 509] width 143 height 29
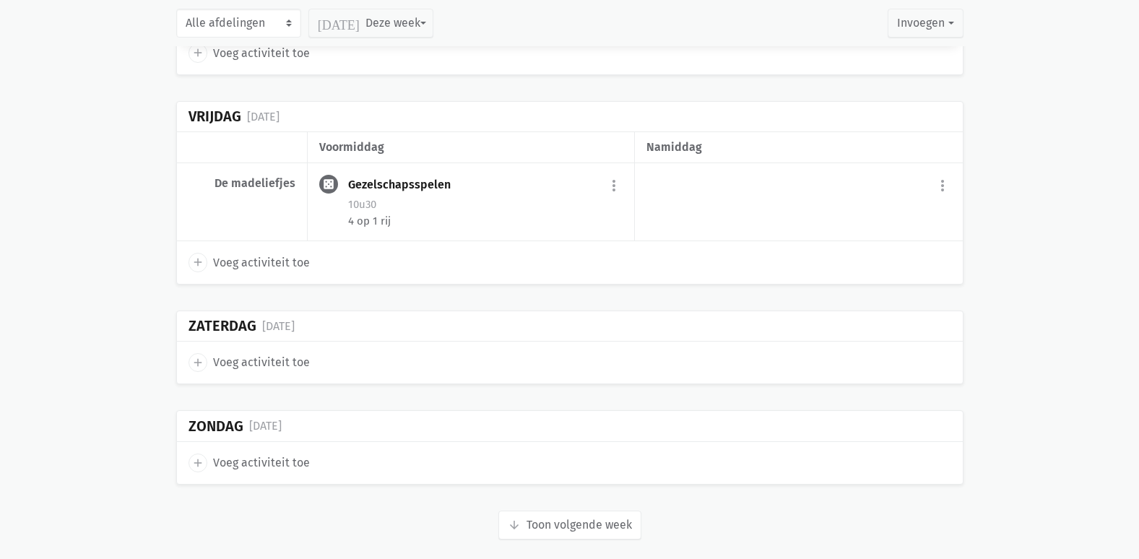
scroll to position [11330, 0]
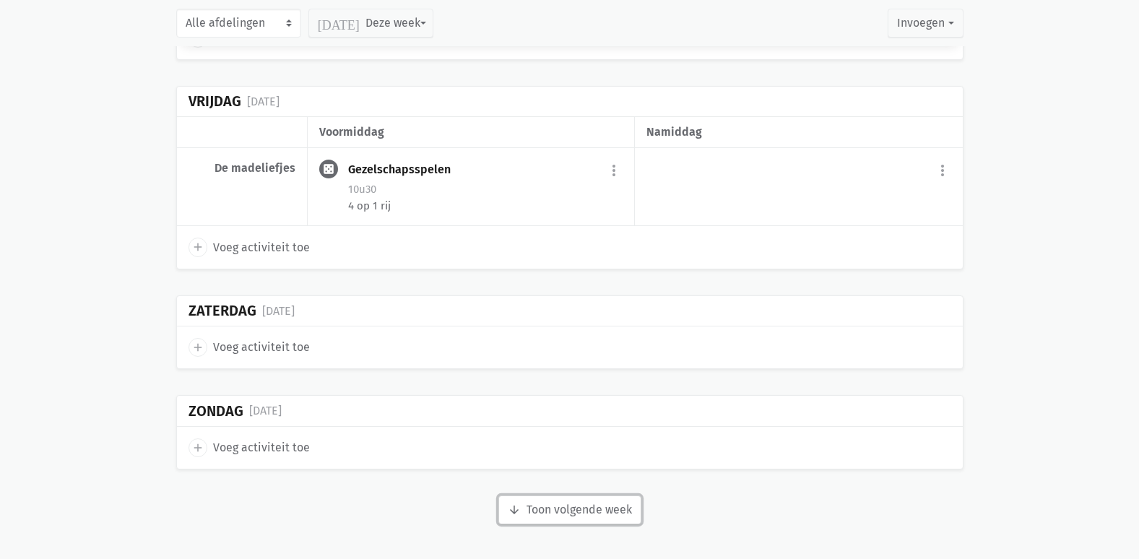
click at [620, 504] on button "arrow_downward Week wordt geladen Toon volgende week" at bounding box center [569, 509] width 143 height 29
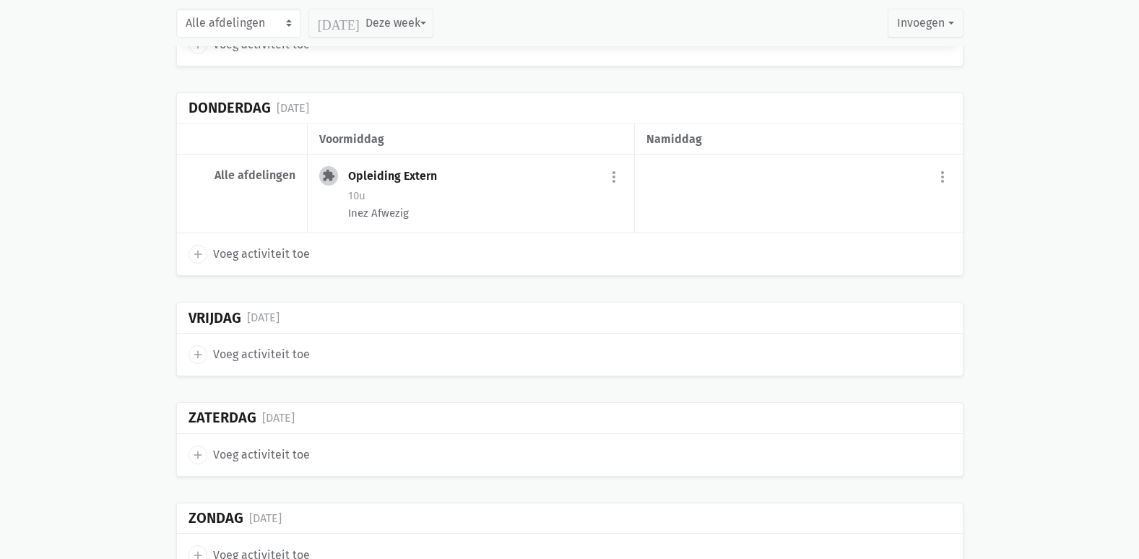
scroll to position [12443, 0]
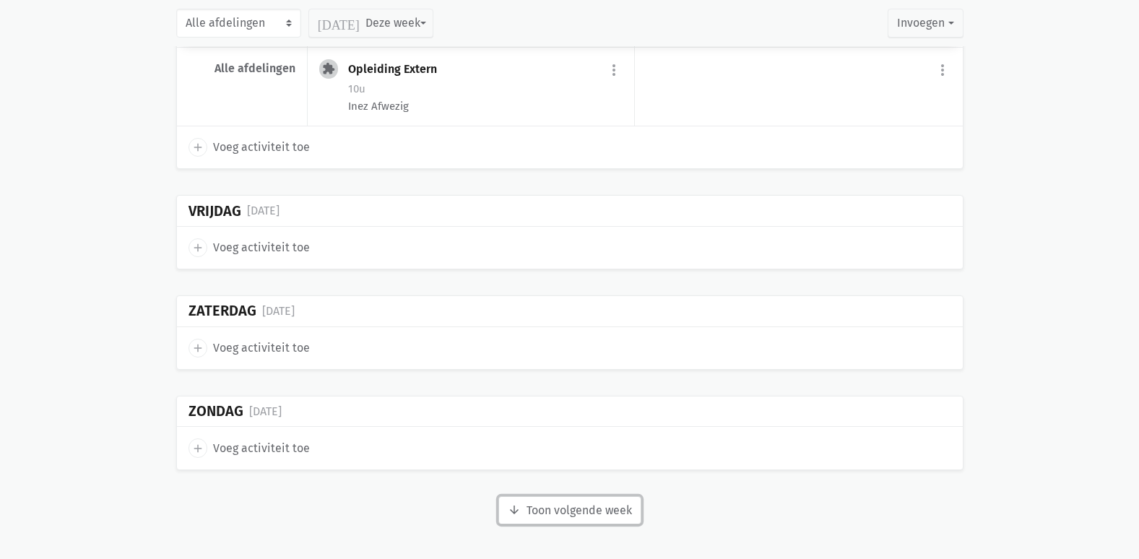
click at [606, 514] on button "arrow_downward Week wordt geladen Toon volgende week" at bounding box center [569, 510] width 143 height 29
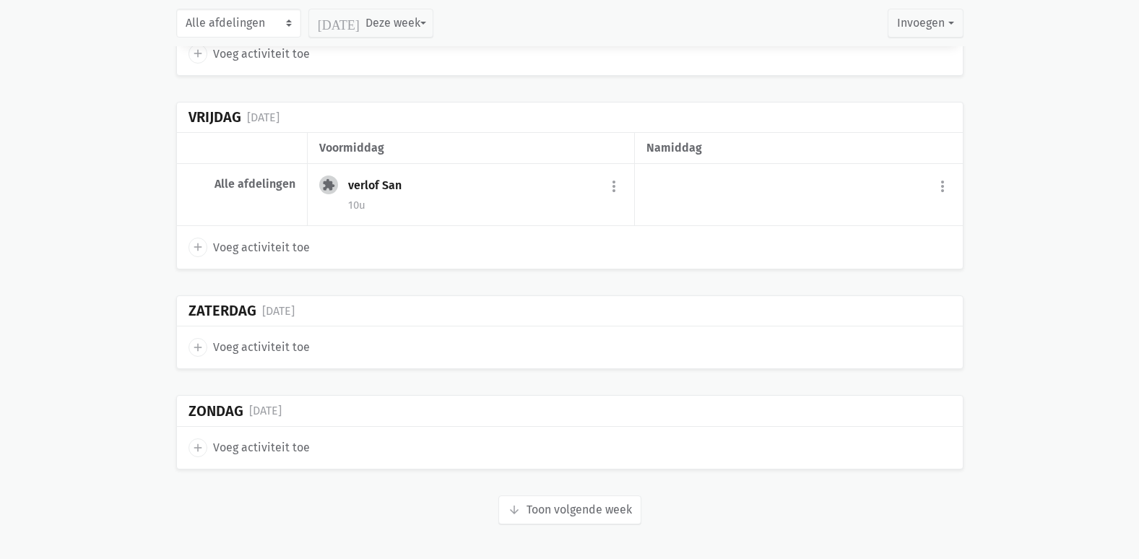
scroll to position [13571, 0]
click at [613, 513] on button "arrow_downward Week wordt geladen Toon volgende week" at bounding box center [569, 509] width 143 height 29
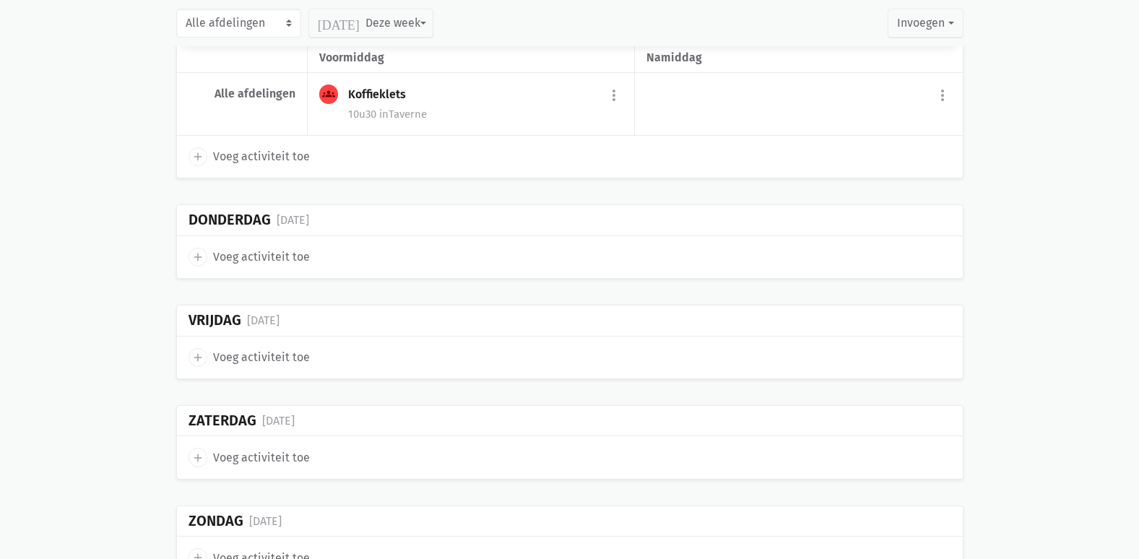
scroll to position [14559, 0]
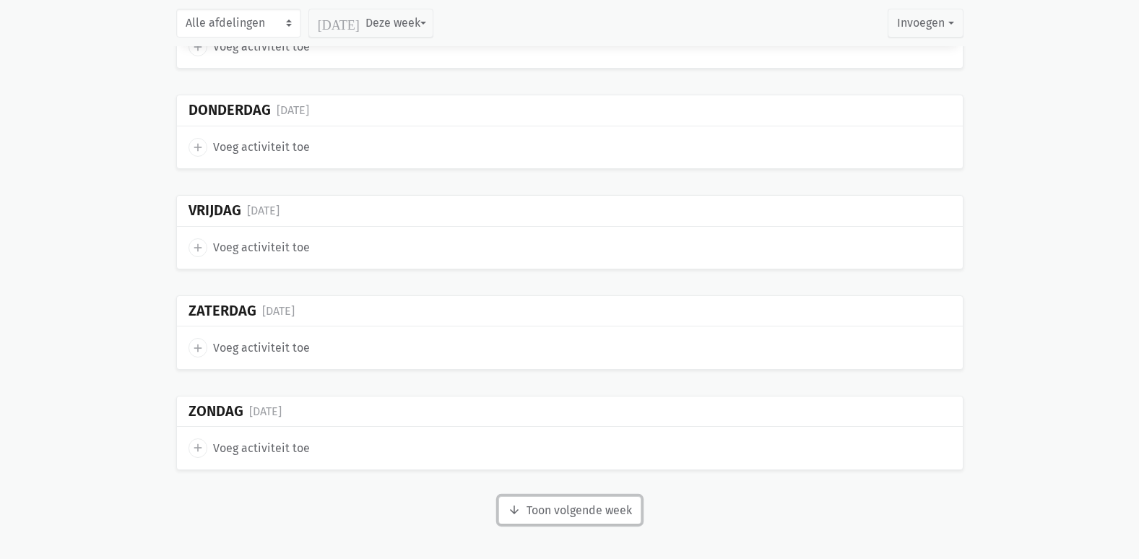
click at [611, 507] on button "arrow_downward Week wordt geladen Toon volgende week" at bounding box center [569, 510] width 143 height 29
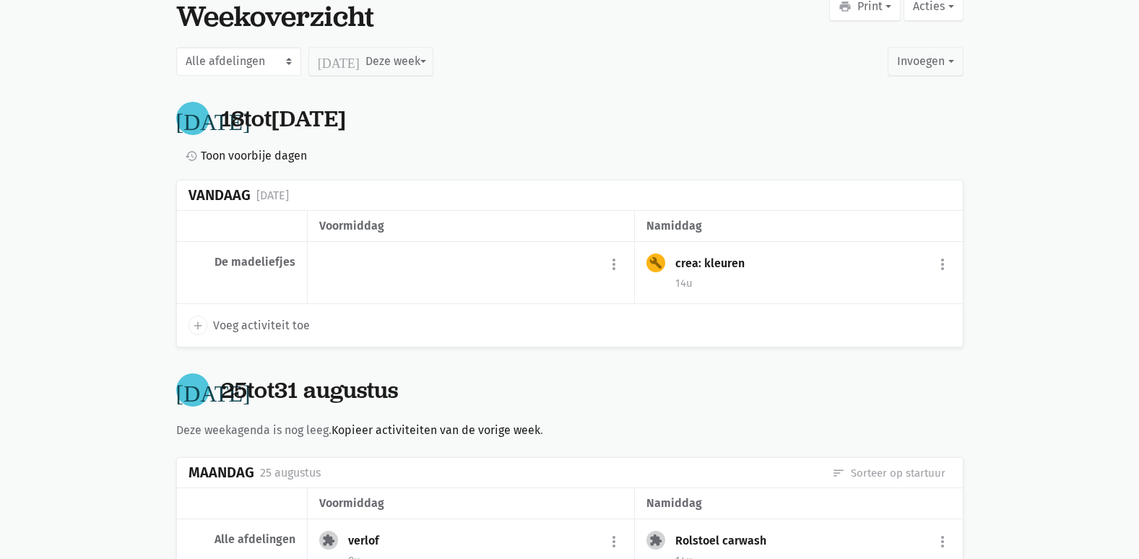
scroll to position [217, 0]
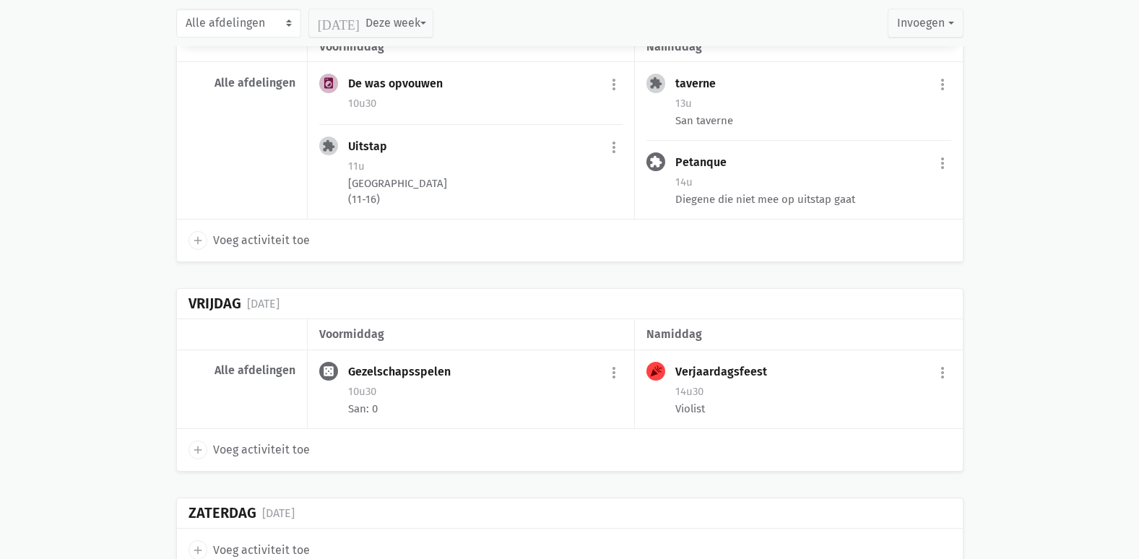
scroll to position [1716, 0]
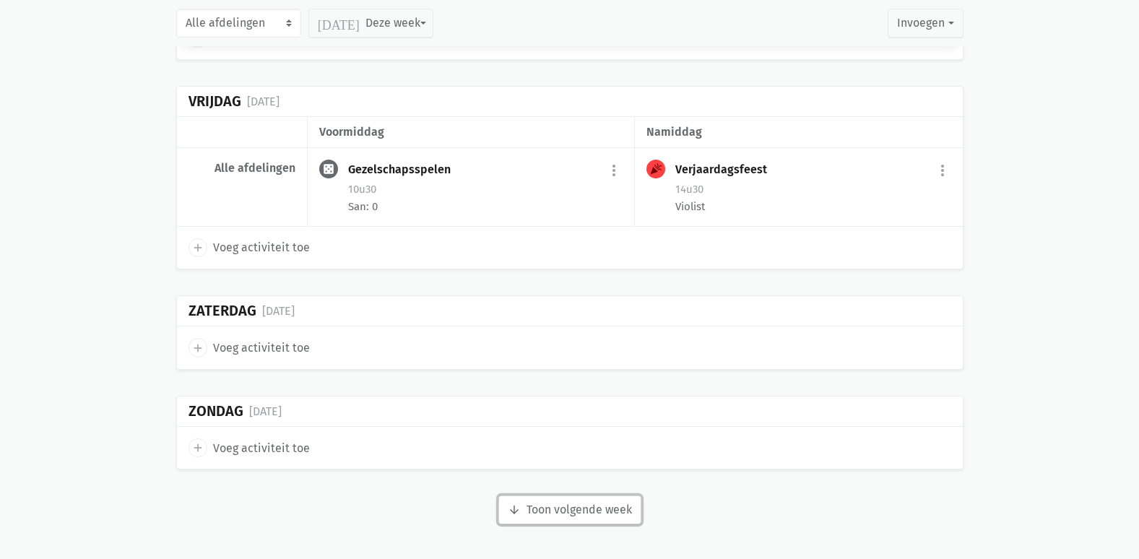
click at [564, 514] on button "arrow_downward Week wordt geladen Toon volgende week" at bounding box center [569, 509] width 143 height 29
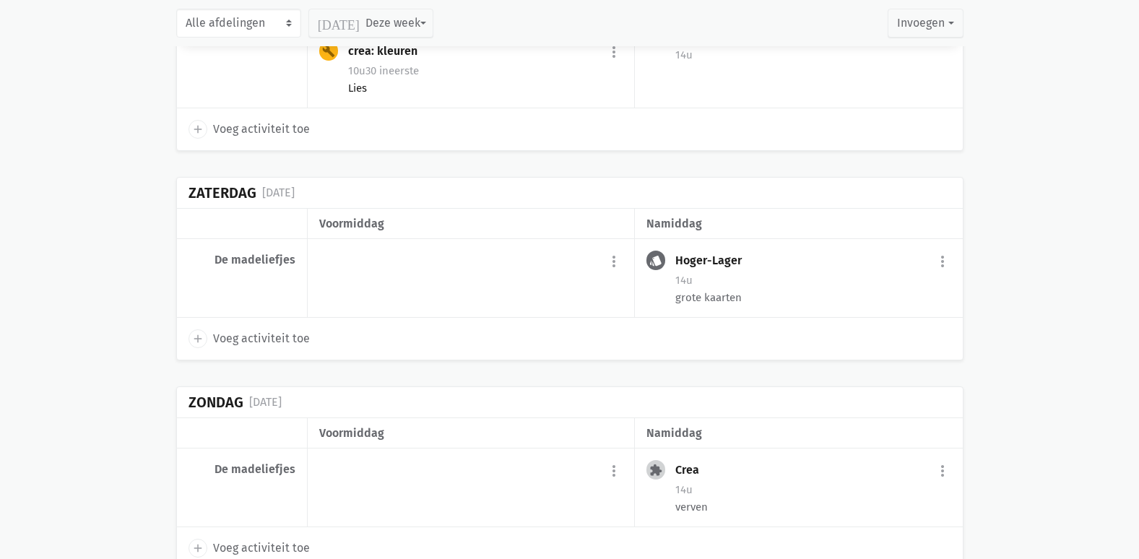
scroll to position [3783, 0]
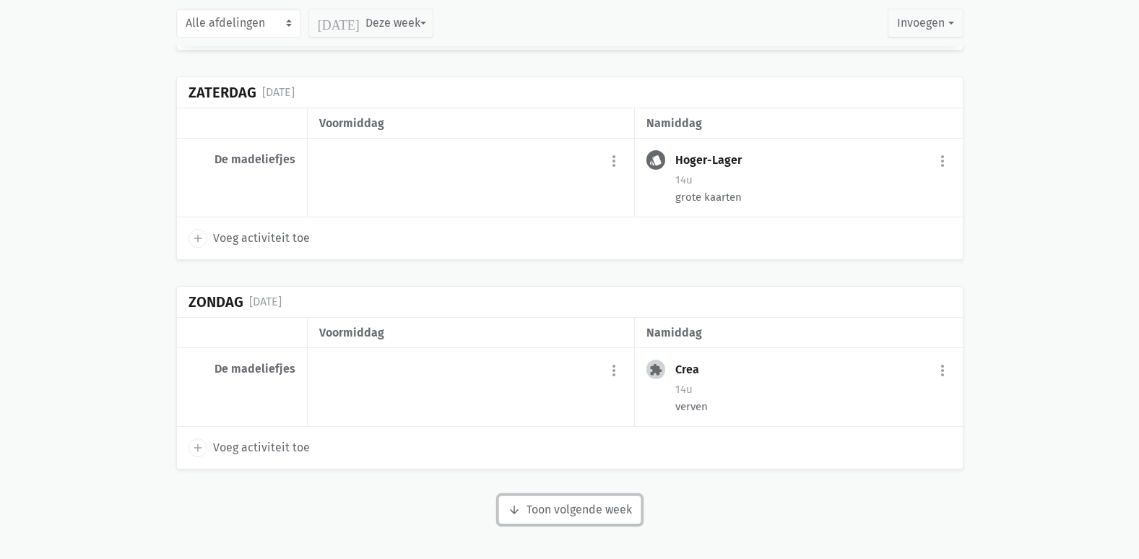
click at [578, 509] on button "arrow_downward Week wordt geladen Toon volgende week" at bounding box center [569, 509] width 143 height 29
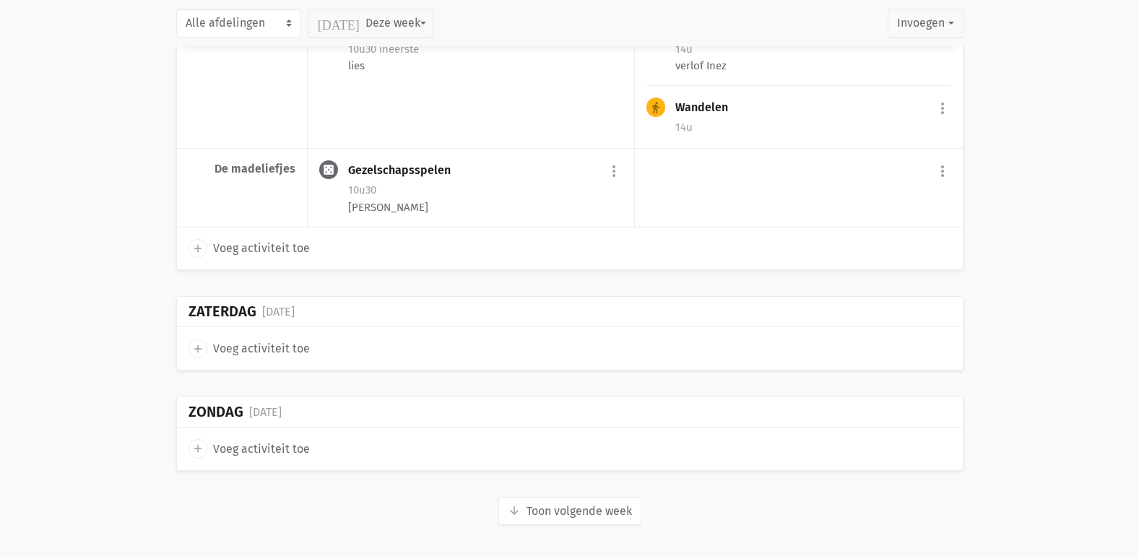
scroll to position [5818, 0]
click at [607, 503] on button "arrow_downward Week wordt geladen Toon volgende week" at bounding box center [569, 510] width 143 height 29
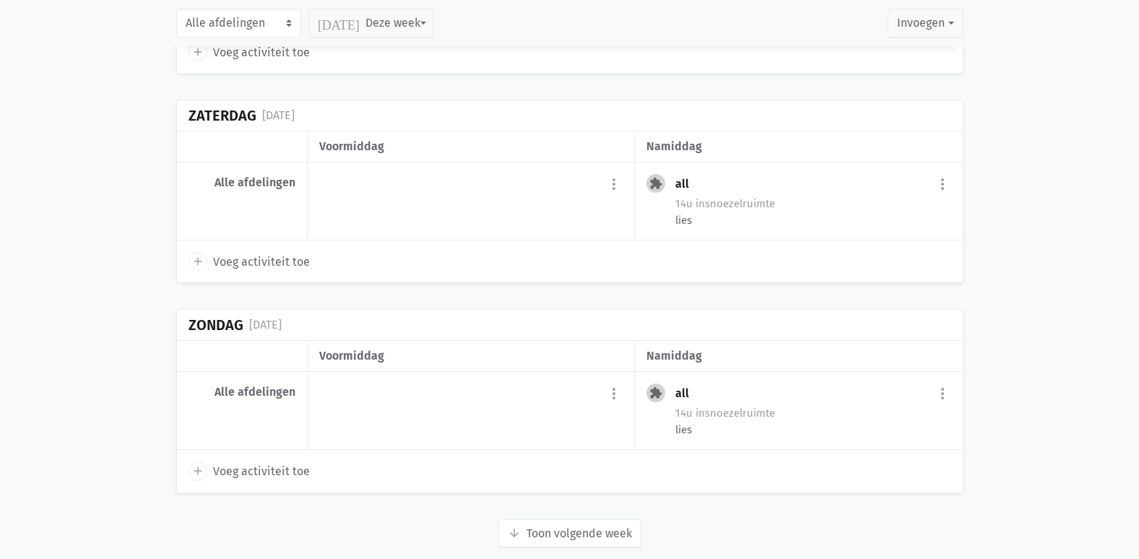
scroll to position [7993, 0]
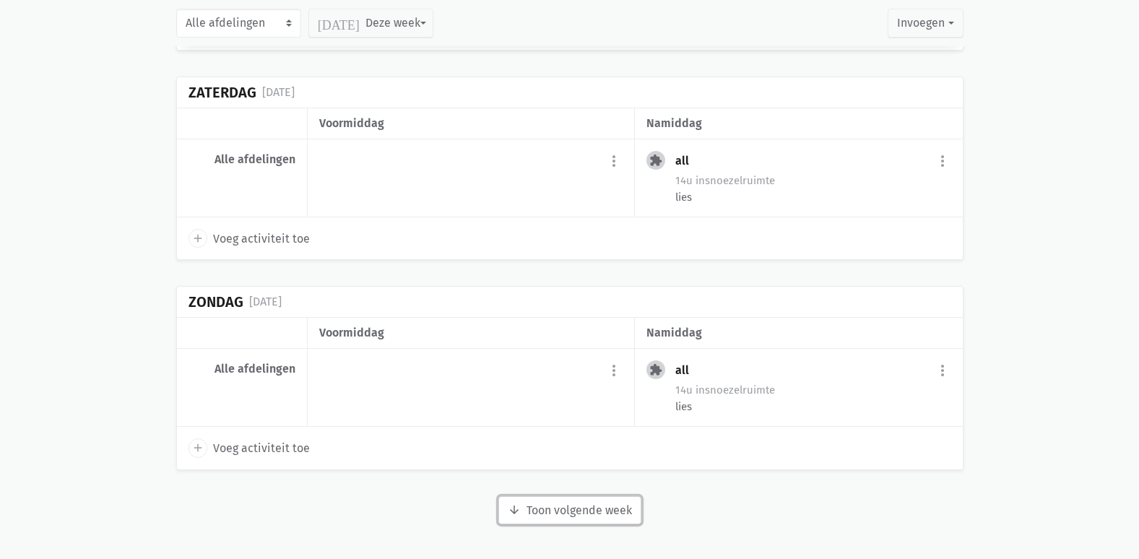
click at [561, 518] on button "arrow_downward Week wordt geladen Toon volgende week" at bounding box center [569, 510] width 143 height 29
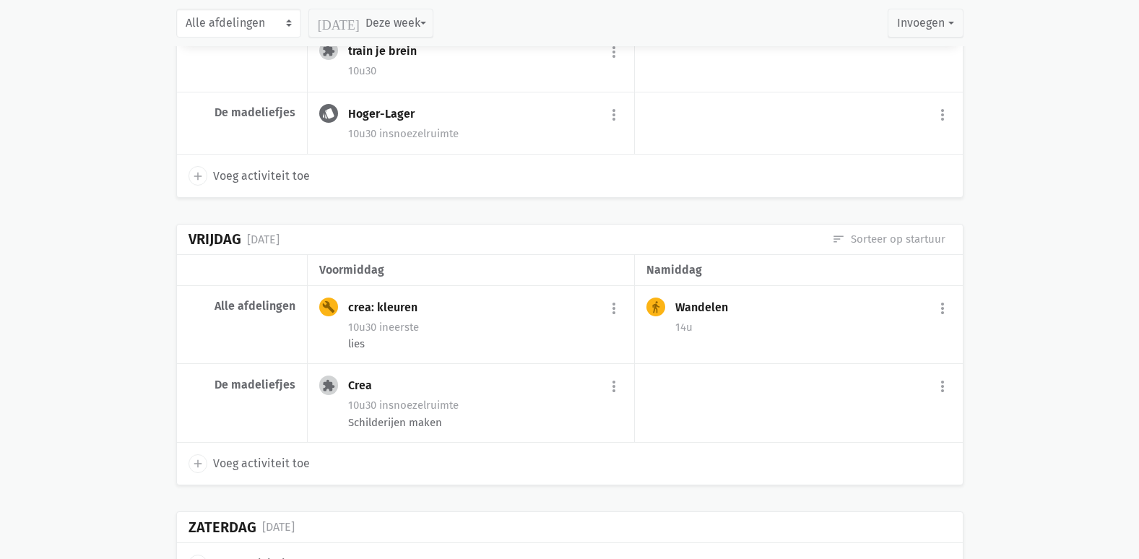
scroll to position [9749, 0]
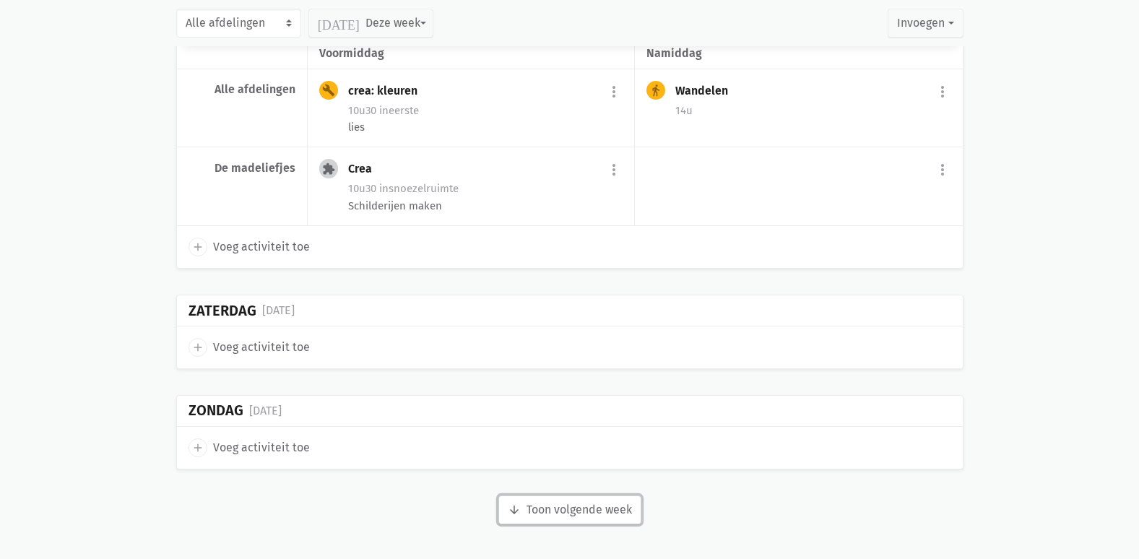
click at [584, 514] on button "arrow_downward Week wordt geladen Toon volgende week" at bounding box center [569, 509] width 143 height 29
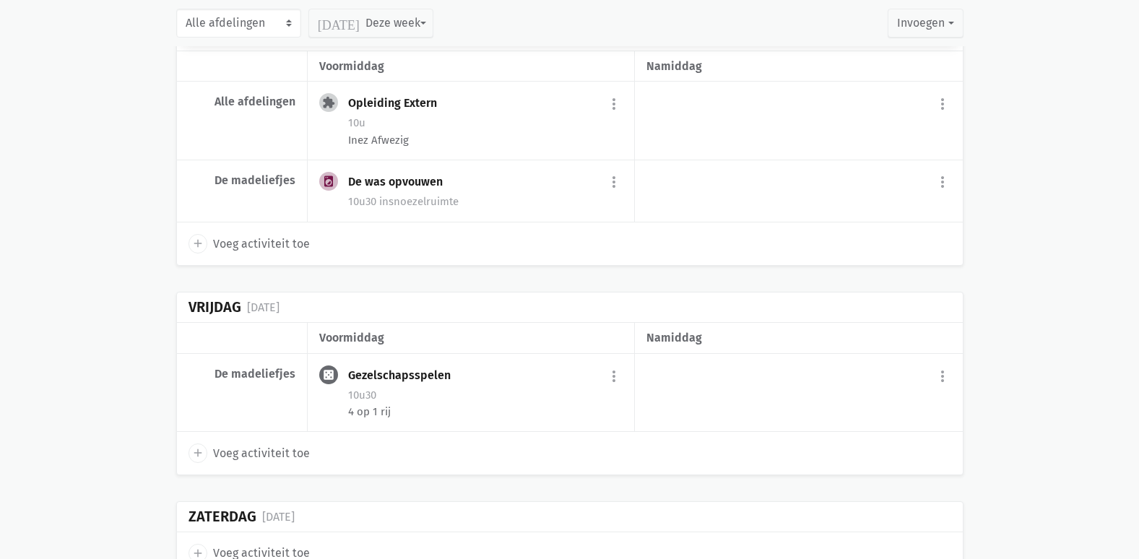
scroll to position [11330, 0]
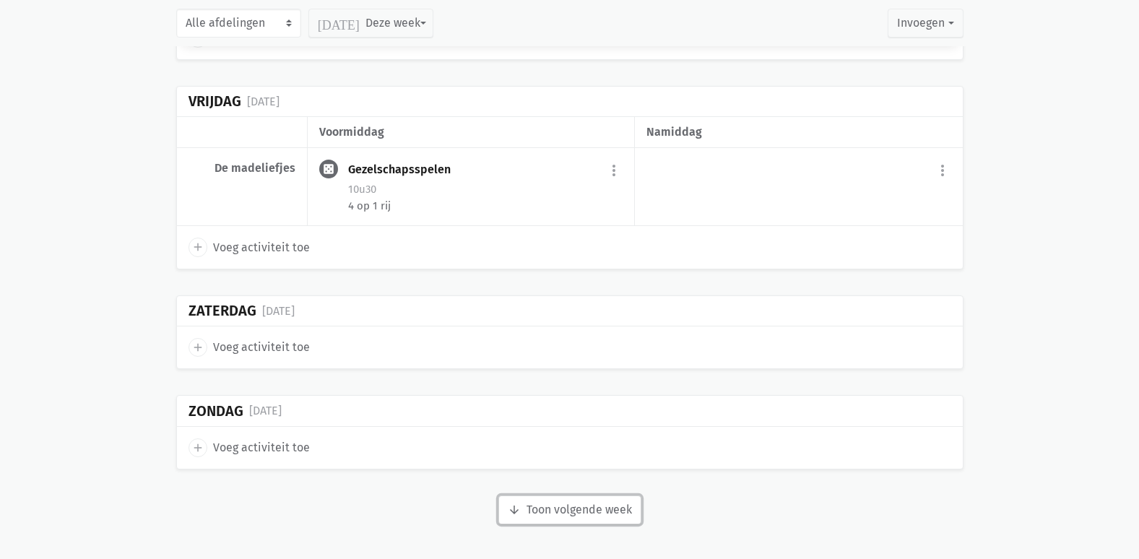
click at [590, 516] on button "arrow_downward Week wordt geladen Toon volgende week" at bounding box center [569, 509] width 143 height 29
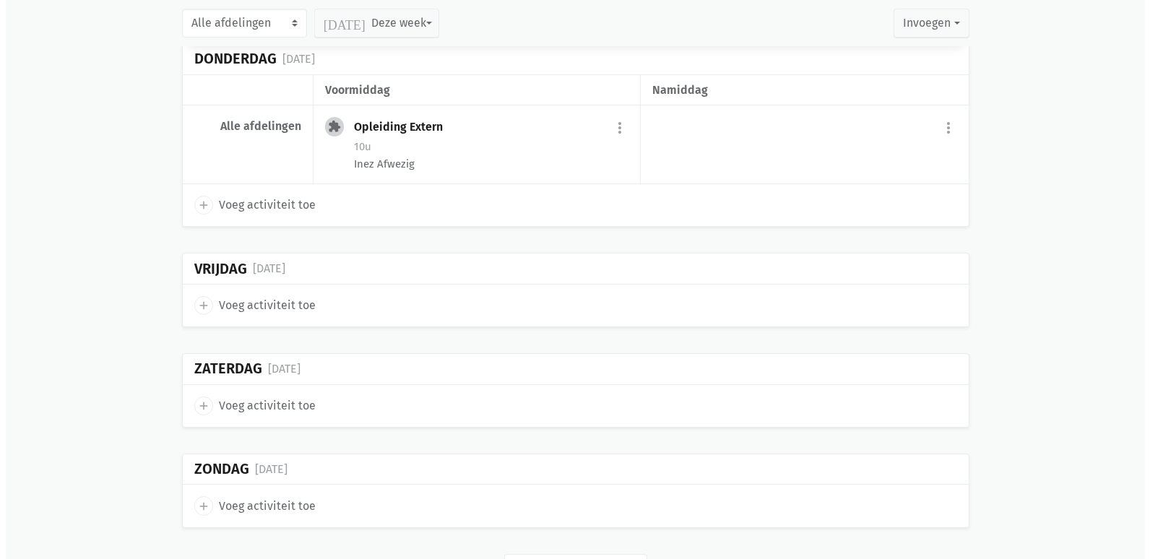
scroll to position [12371, 0]
click at [282, 313] on span "Voeg activiteit toe" at bounding box center [261, 304] width 97 height 19
select select "14:00"
select select "15:00"
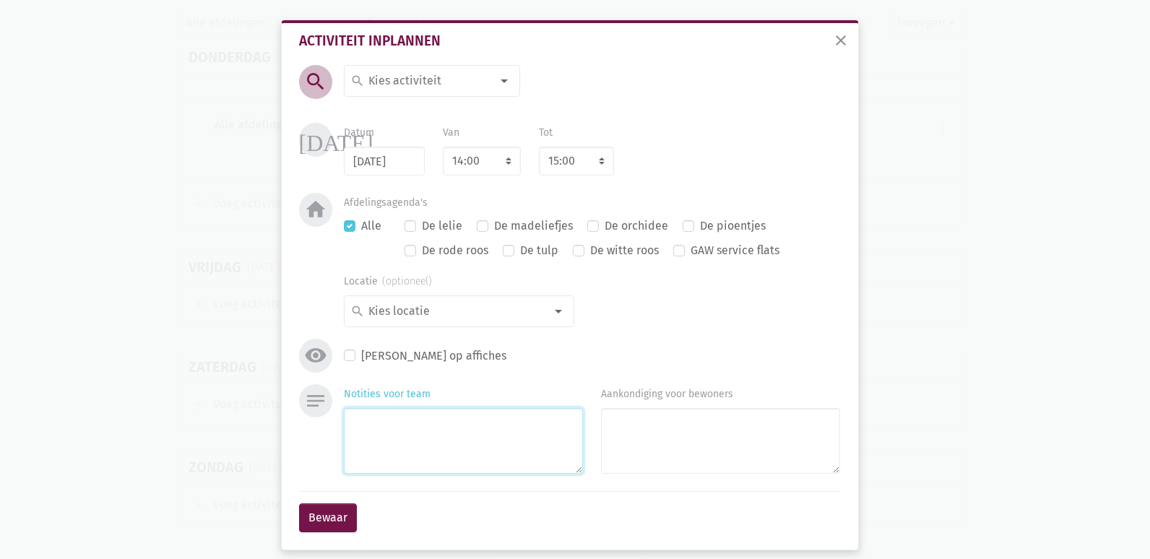
click at [376, 442] on textarea "Notities voor team" at bounding box center [463, 441] width 239 height 66
click at [360, 421] on textarea "kkor ?" at bounding box center [463, 441] width 239 height 66
click at [444, 411] on textarea "koor ?" at bounding box center [463, 441] width 239 height 66
type textarea "koor ? Sandra en Lies"
click at [322, 527] on button "Bewaar" at bounding box center [328, 517] width 58 height 29
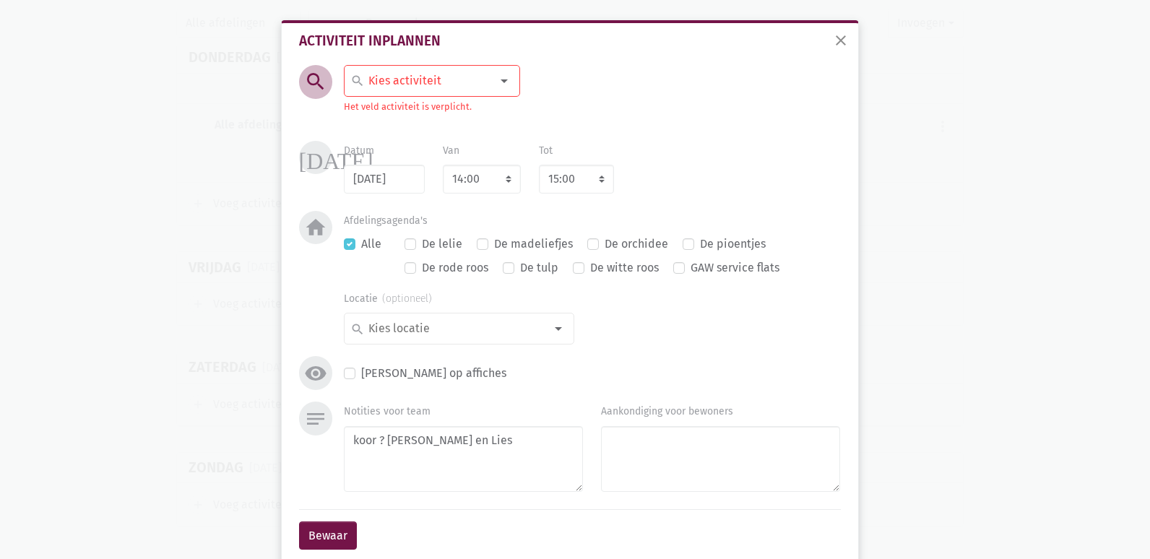
click at [501, 87] on div at bounding box center [504, 80] width 29 height 29
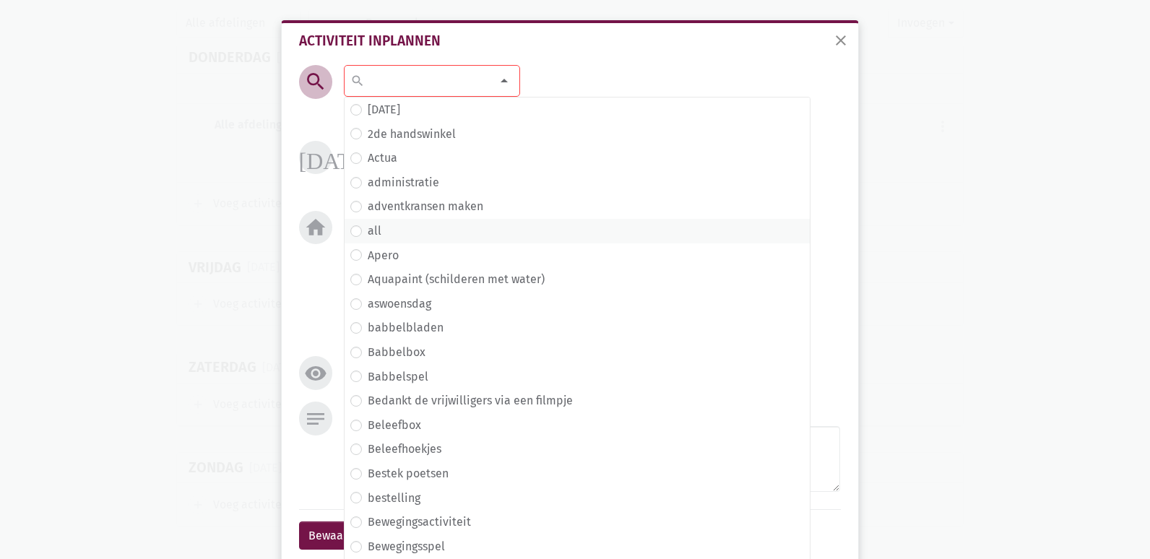
click at [377, 233] on span "all" at bounding box center [577, 231] width 454 height 19
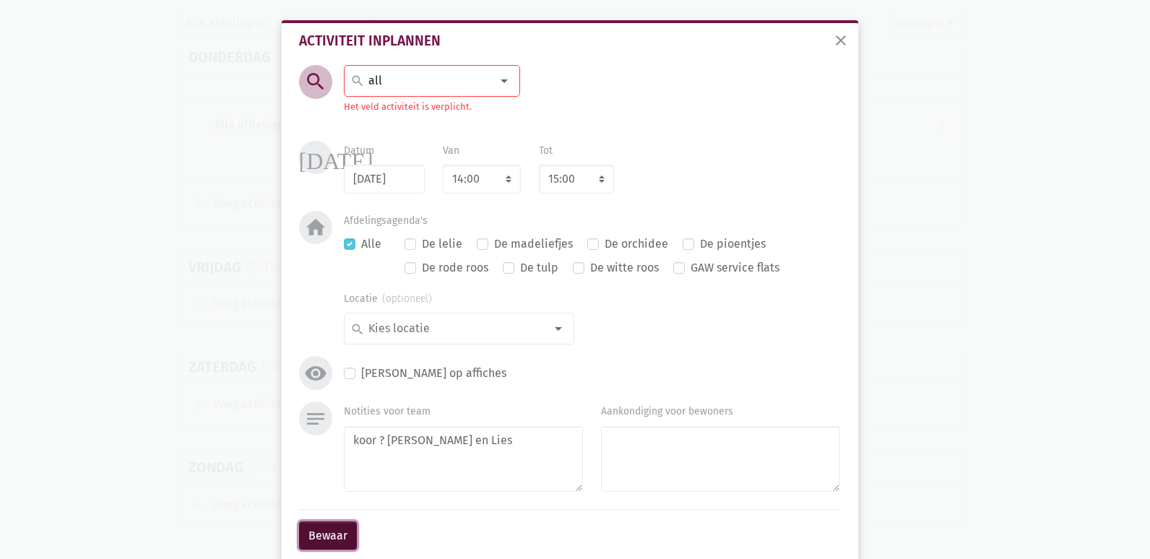
click at [335, 537] on button "Bewaar" at bounding box center [328, 535] width 58 height 29
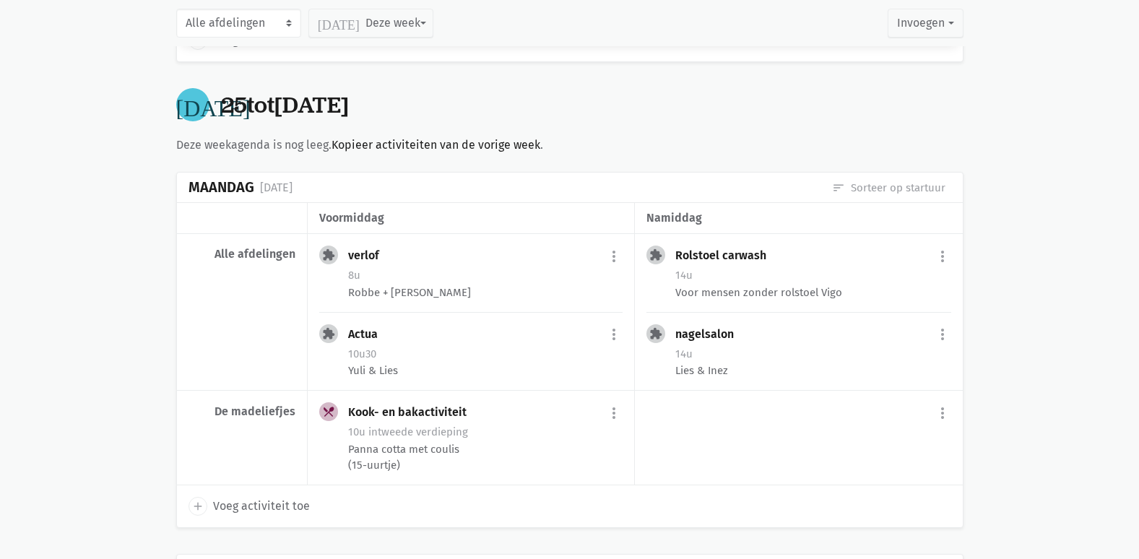
scroll to position [433, 0]
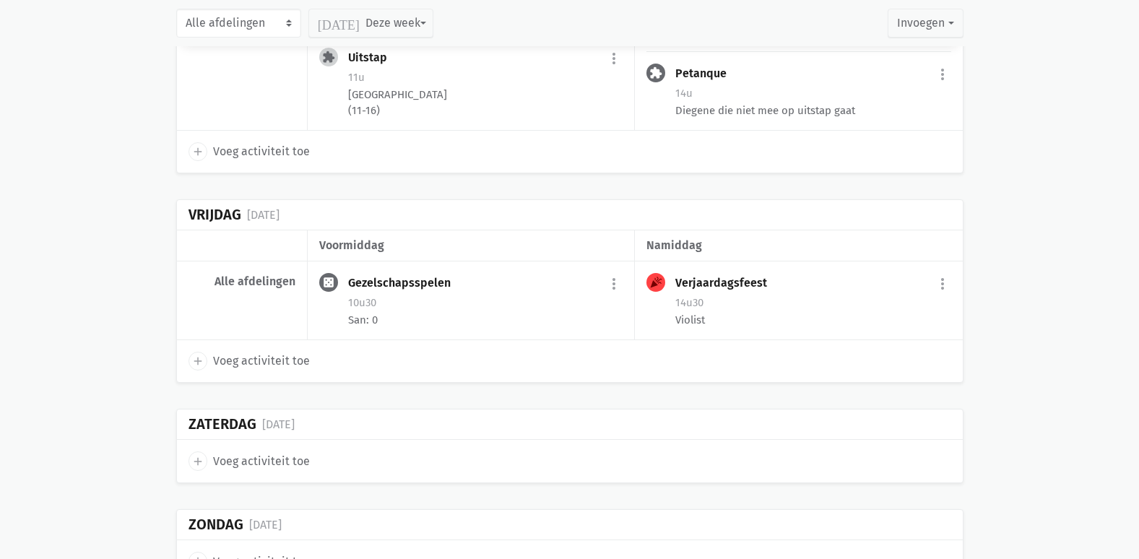
scroll to position [1716, 0]
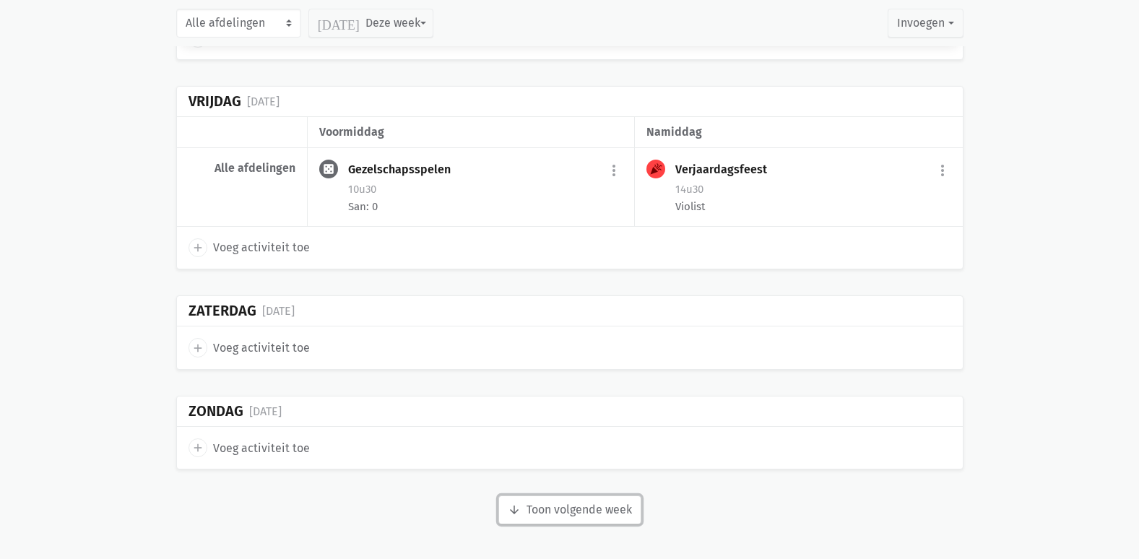
click at [602, 517] on button "arrow_downward Week wordt geladen Toon volgende week" at bounding box center [569, 509] width 143 height 29
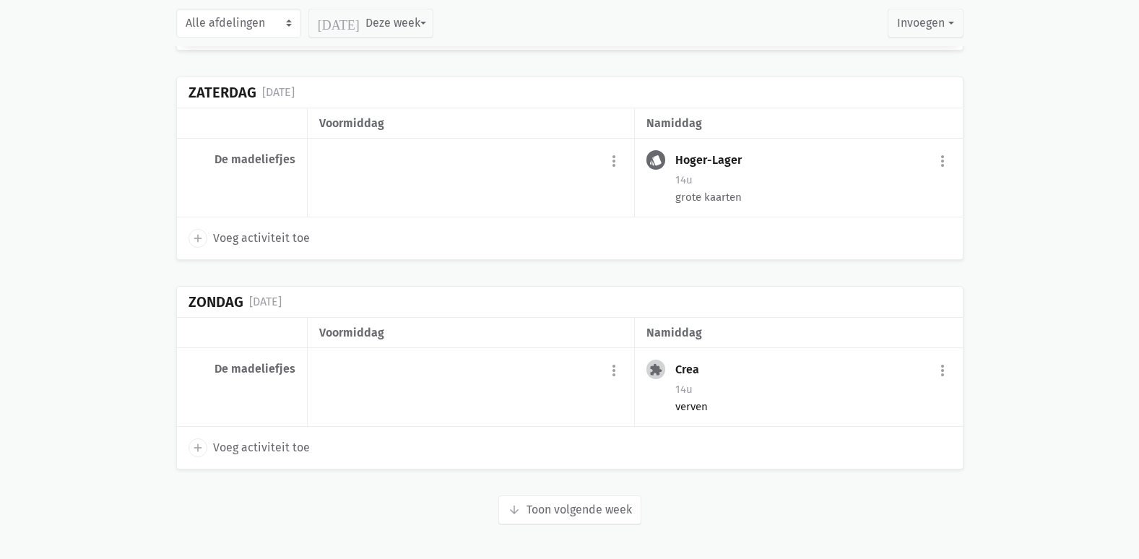
scroll to position [3783, 0]
click at [578, 508] on button "arrow_downward Week wordt geladen Toon volgende week" at bounding box center [569, 509] width 143 height 29
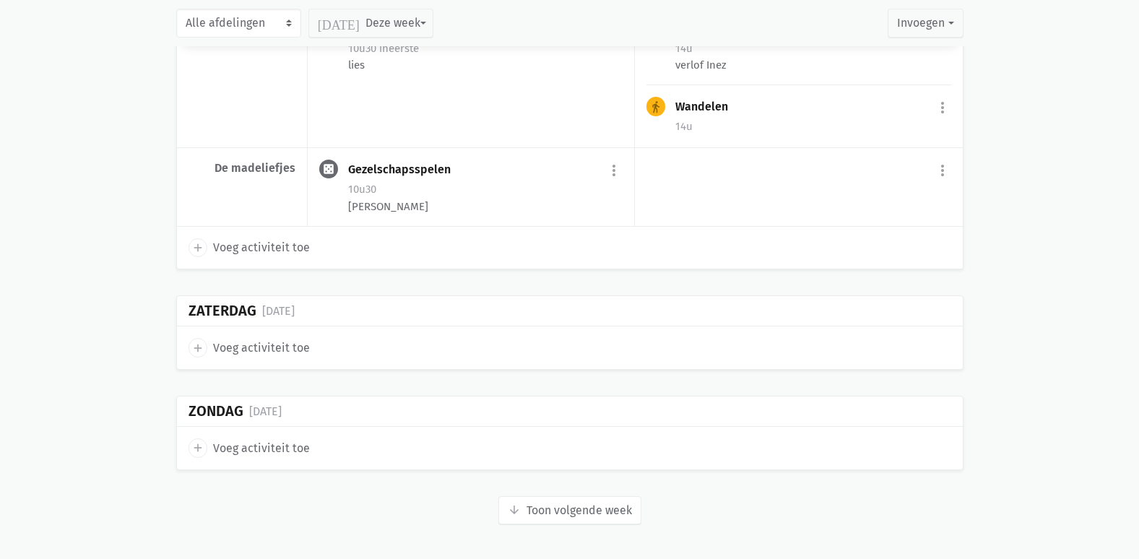
scroll to position [5818, 0]
click at [597, 507] on button "arrow_downward Week wordt geladen Toon volgende week" at bounding box center [569, 510] width 143 height 29
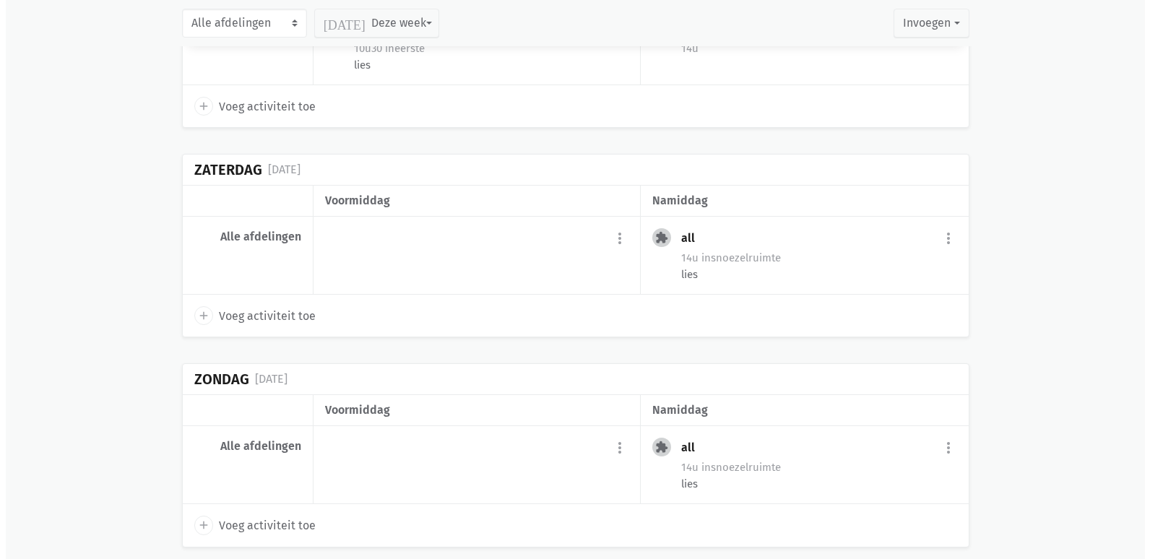
scroll to position [7913, 0]
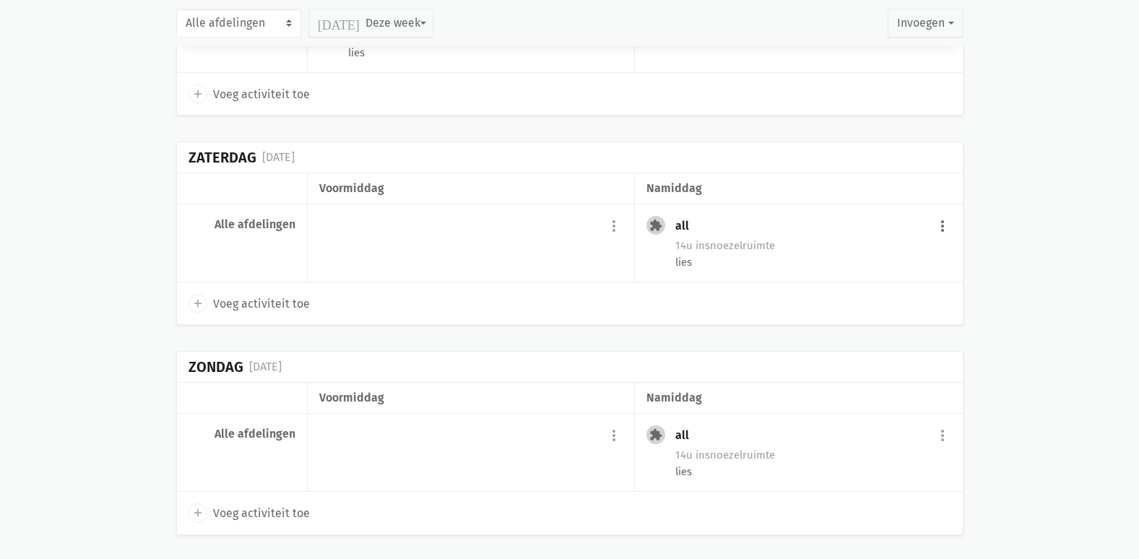
click at [941, 241] on button "more_vert" at bounding box center [942, 226] width 17 height 27
click at [883, 270] on link "edit Bewerk" at bounding box center [895, 258] width 148 height 25
select select "14:00"
select select "15:00"
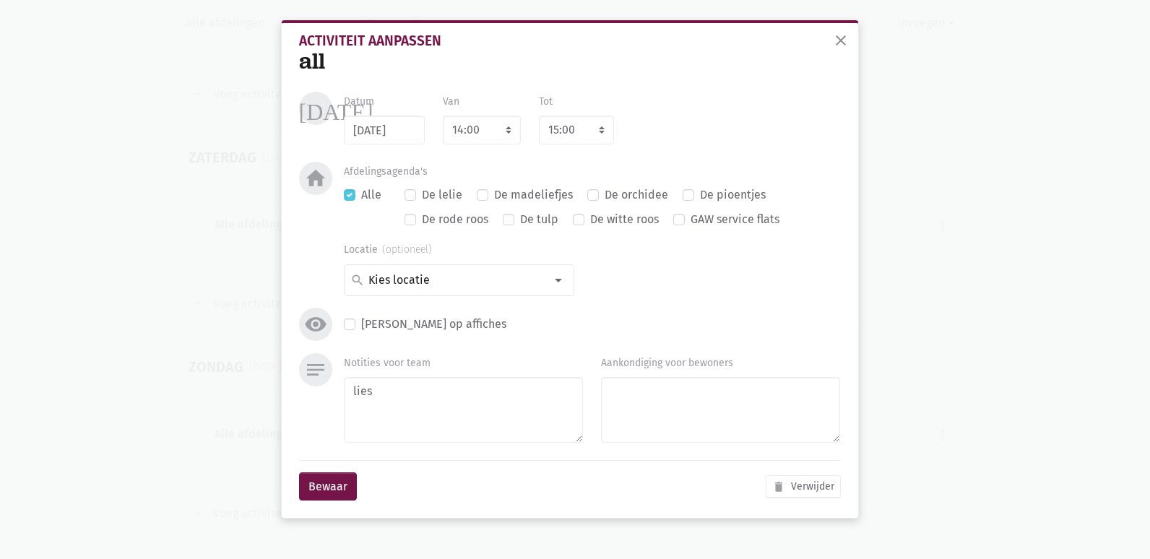
click at [314, 58] on div "all" at bounding box center [570, 61] width 542 height 27
click at [812, 486] on button "delete Verwijder" at bounding box center [803, 486] width 75 height 22
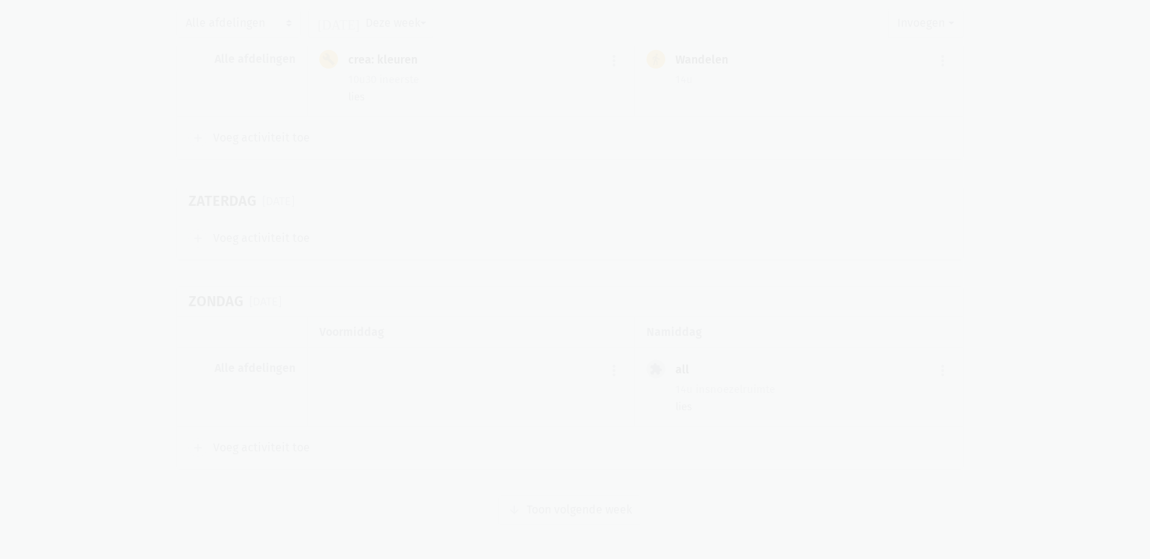
scroll to position [7918, 0]
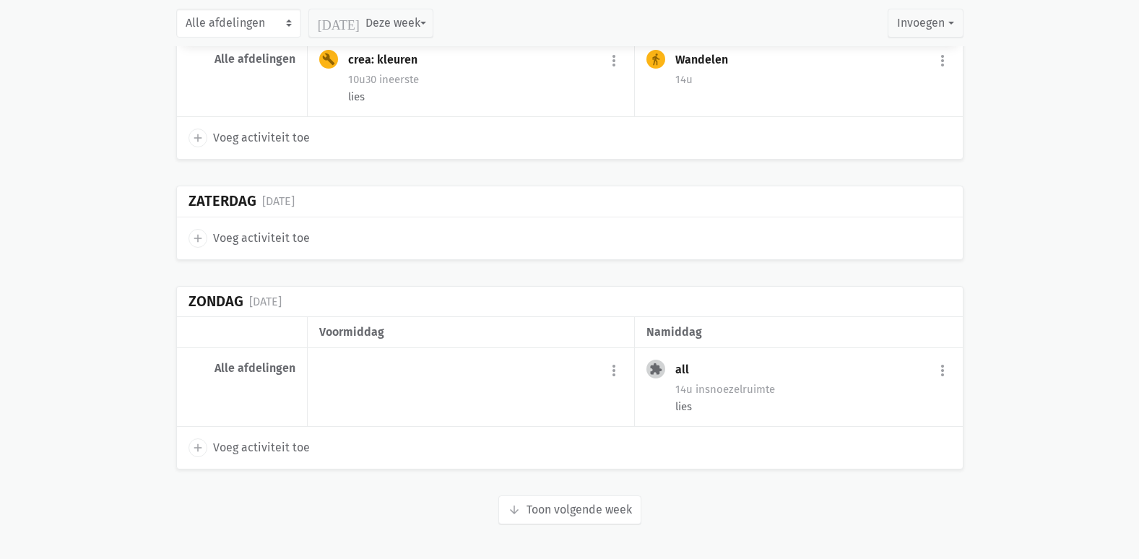
click at [259, 238] on span "Voeg activiteit toe" at bounding box center [261, 238] width 97 height 19
select select "14:00"
select select "15:00"
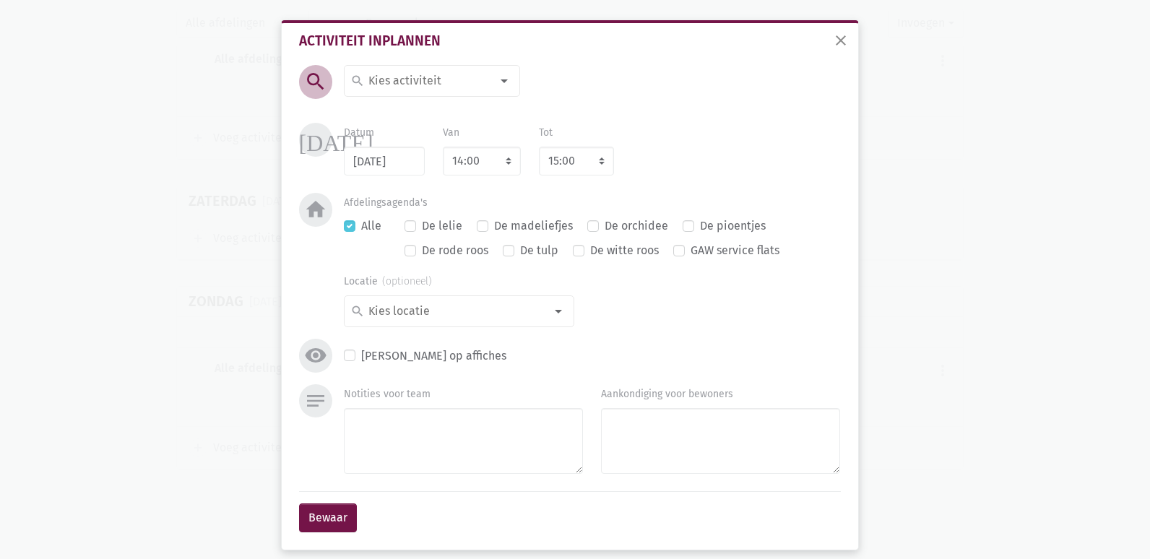
click at [430, 78] on input at bounding box center [428, 81] width 125 height 19
type input "wie"
click at [454, 108] on span "wie is het - spel" at bounding box center [438, 109] width 177 height 19
click at [397, 430] on textarea "Notities voor team" at bounding box center [463, 441] width 239 height 66
drag, startPoint x: 376, startPoint y: 462, endPoint x: 373, endPoint y: 480, distance: 18.3
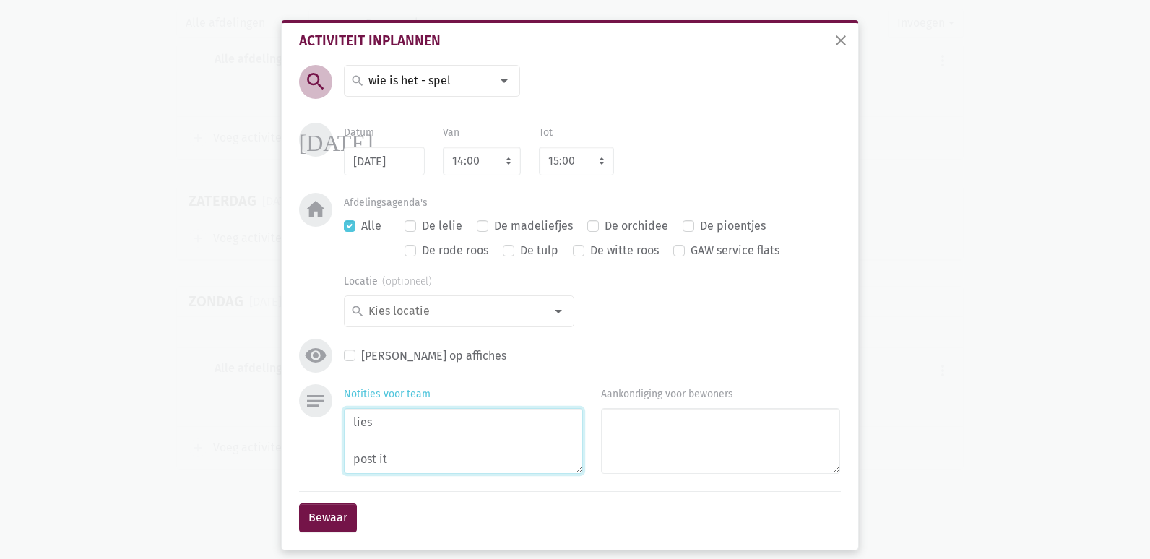
click at [376, 470] on textarea "lies post it" at bounding box center [463, 441] width 239 height 66
click at [441, 462] on textarea "lies post-it" at bounding box center [463, 441] width 239 height 66
type textarea "lies post-it thema"
click at [477, 233] on div "De madeliefjes" at bounding box center [525, 226] width 96 height 19
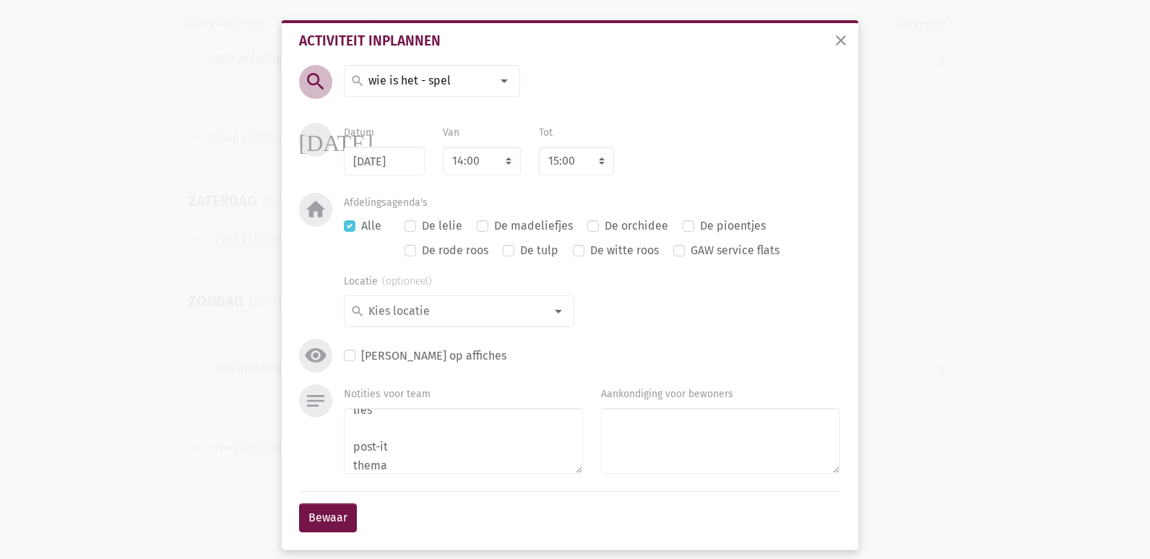
click at [494, 224] on label "De madeliefjes" at bounding box center [533, 226] width 79 height 19
click at [478, 224] on input "De madeliefjes" at bounding box center [483, 224] width 12 height 15
checkbox input "true"
checkbox input "false"
click at [329, 514] on button "Bewaar" at bounding box center [328, 517] width 58 height 29
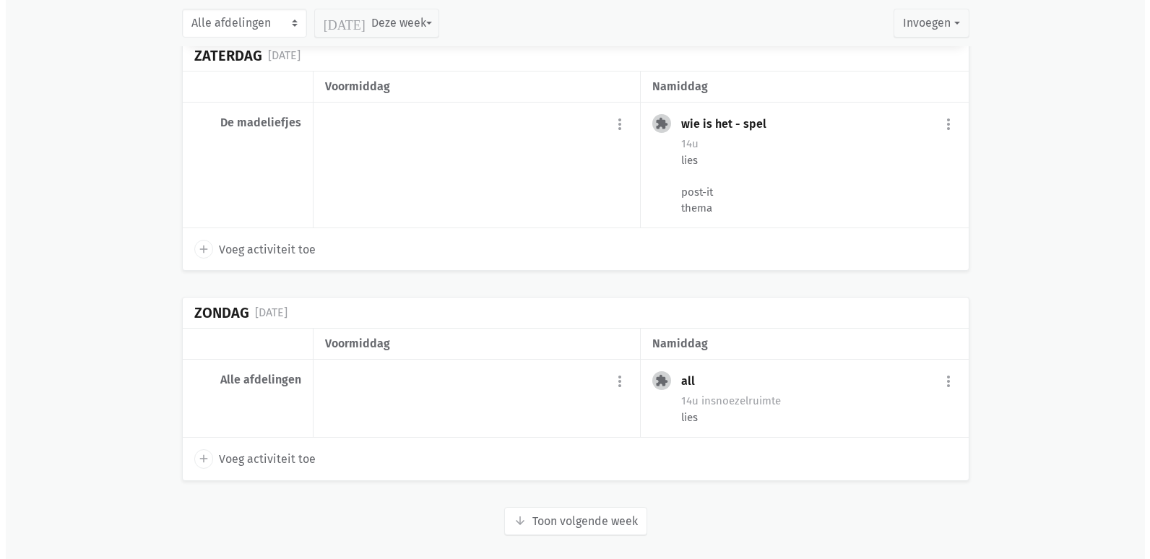
scroll to position [8041, 0]
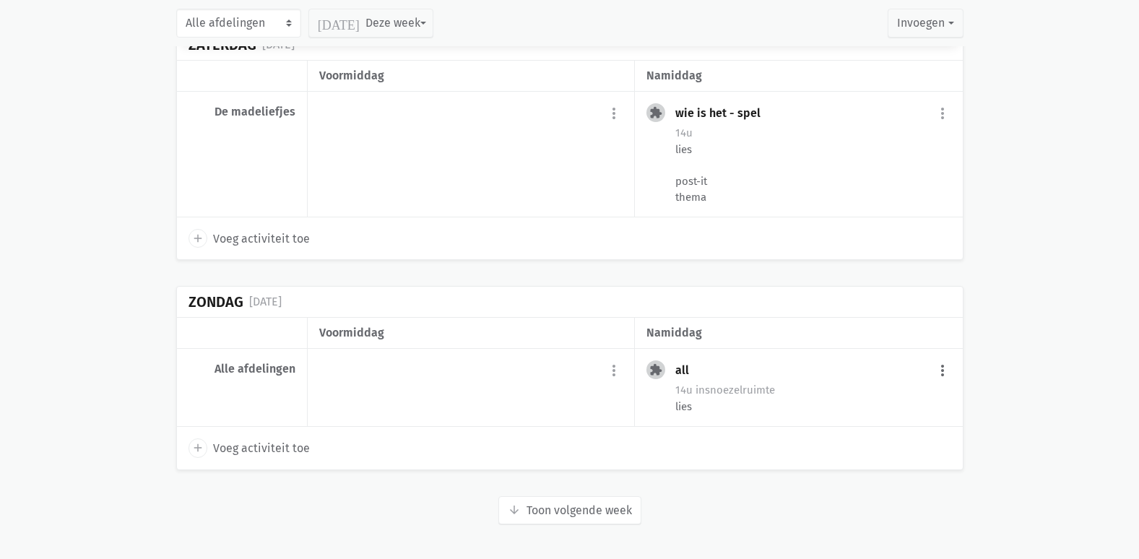
click at [946, 371] on button "more_vert" at bounding box center [942, 371] width 17 height 27
click at [883, 405] on link "edit Bewerk" at bounding box center [895, 402] width 148 height 25
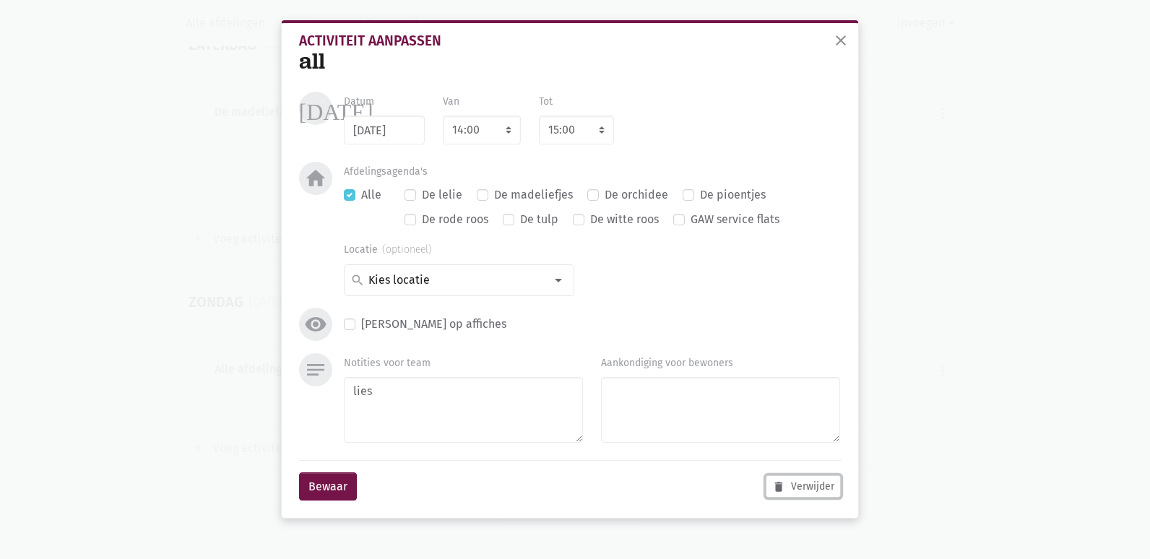
click at [812, 489] on button "delete Verwijder" at bounding box center [803, 486] width 75 height 22
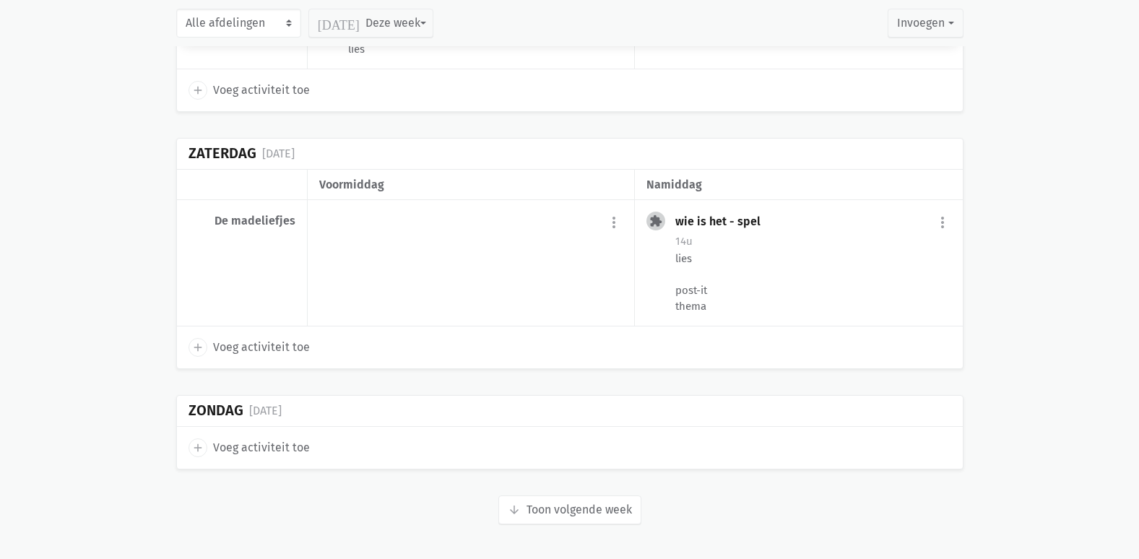
click at [214, 447] on span "Voeg activiteit toe" at bounding box center [261, 447] width 97 height 19
select select "14:00"
select select "15:00"
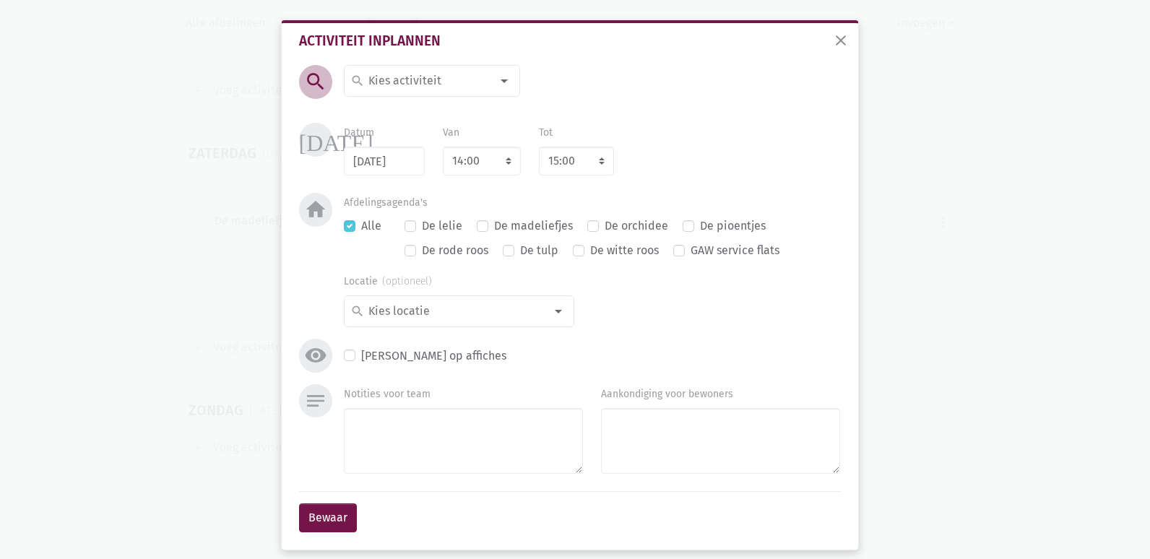
click at [498, 82] on div at bounding box center [504, 80] width 29 height 29
type input "fil"
click at [443, 128] on span "Film namiddag" at bounding box center [461, 134] width 222 height 19
click at [385, 432] on textarea "Notities voor team" at bounding box center [463, 441] width 239 height 66
type textarea "lies"
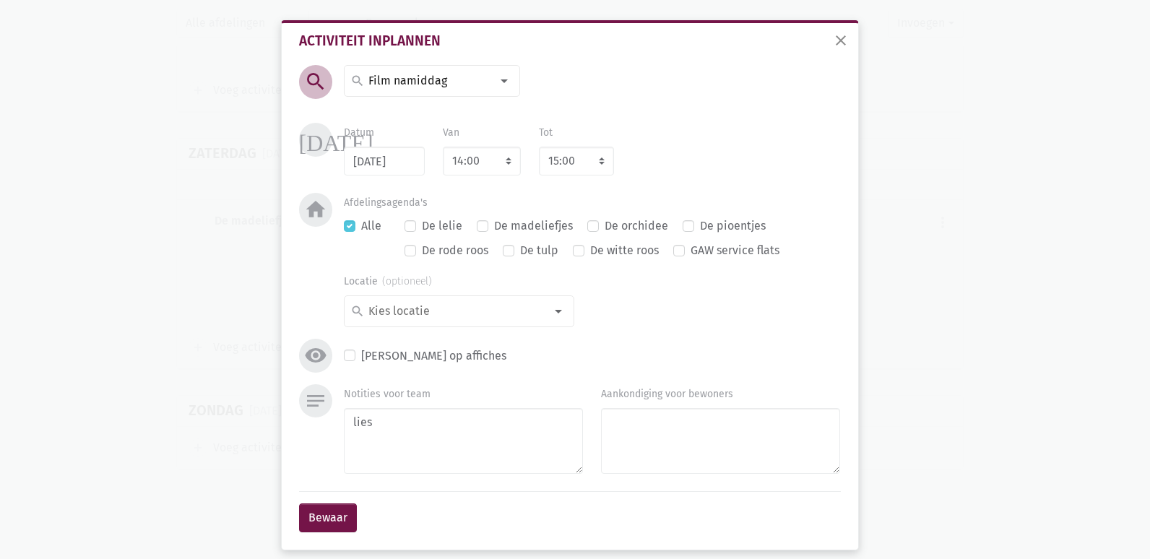
click at [494, 230] on label "De madeliefjes" at bounding box center [533, 226] width 79 height 19
click at [477, 230] on input "De madeliefjes" at bounding box center [483, 224] width 12 height 15
checkbox input "true"
checkbox input "false"
click at [332, 517] on button "Bewaar" at bounding box center [328, 517] width 58 height 29
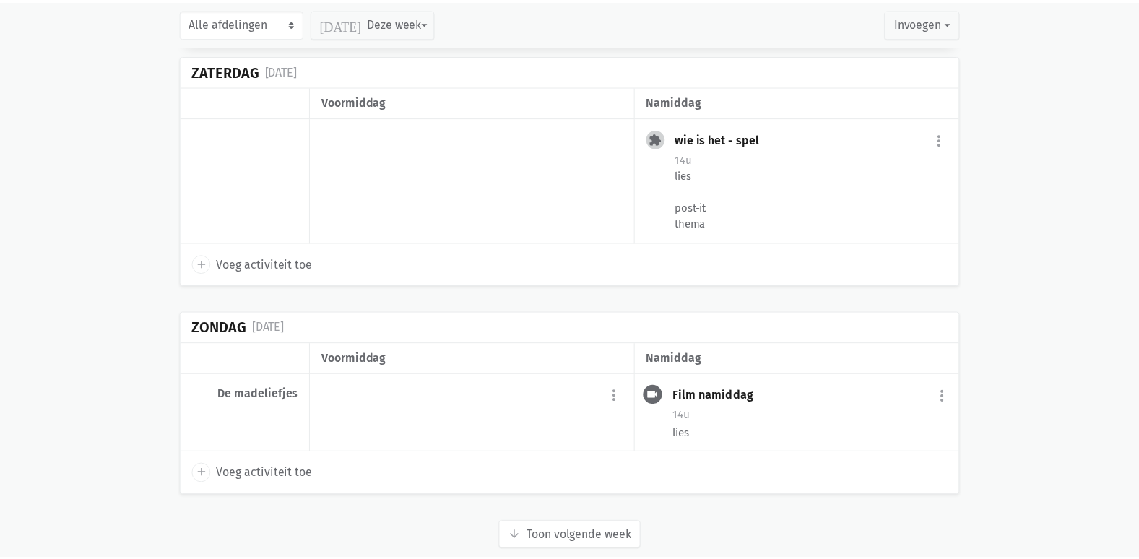
scroll to position [8041, 0]
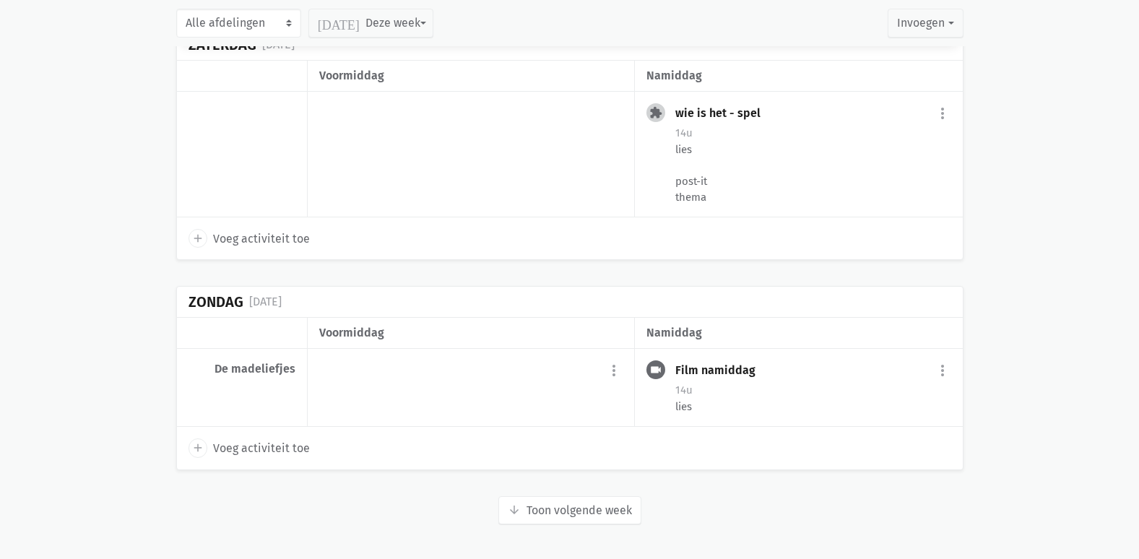
drag, startPoint x: 809, startPoint y: 540, endPoint x: 795, endPoint y: 596, distance: 57.3
drag, startPoint x: 795, startPoint y: 596, endPoint x: 1115, endPoint y: 147, distance: 551.0
click at [592, 516] on button "arrow_downward Week wordt geladen Toon volgende week" at bounding box center [569, 510] width 143 height 29
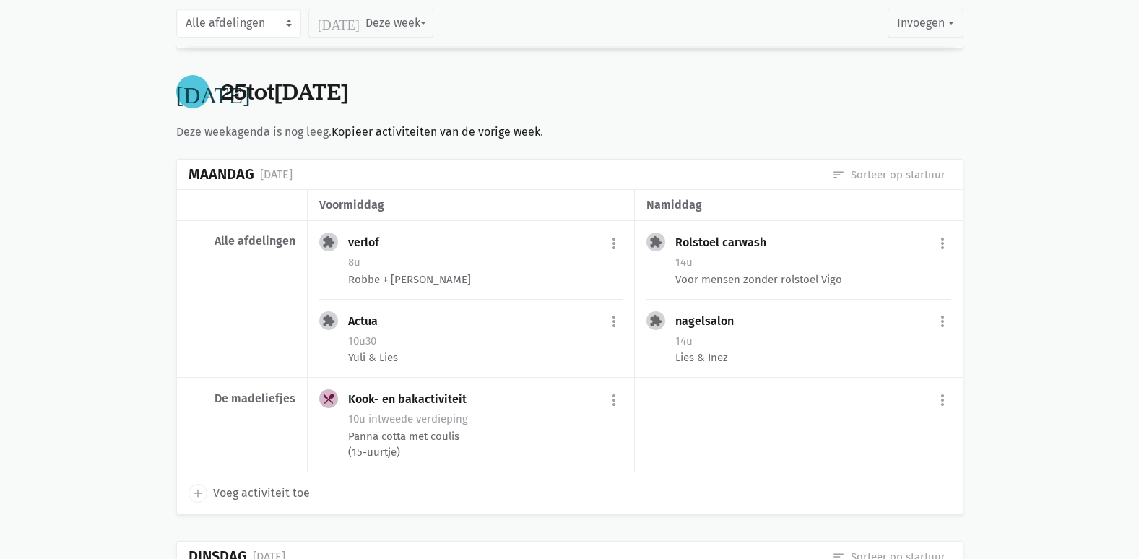
scroll to position [433, 0]
